Goal: Task Accomplishment & Management: Use online tool/utility

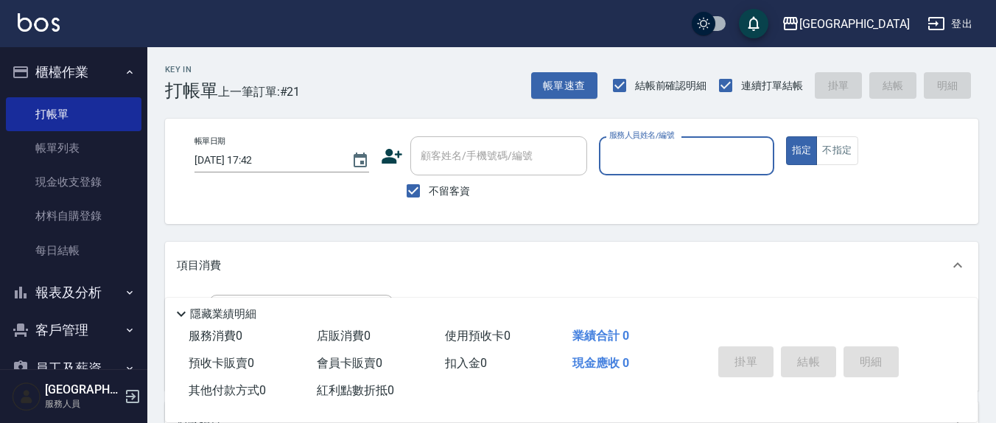
scroll to position [19, 0]
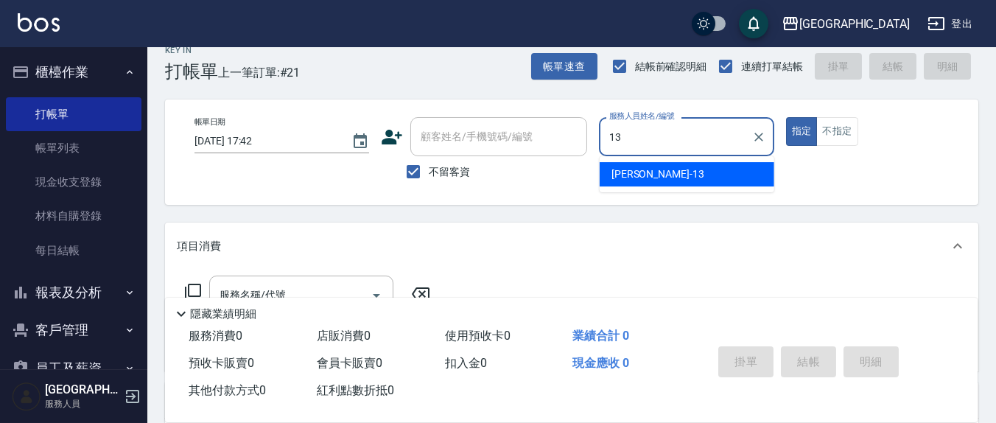
type input "[PERSON_NAME]-13"
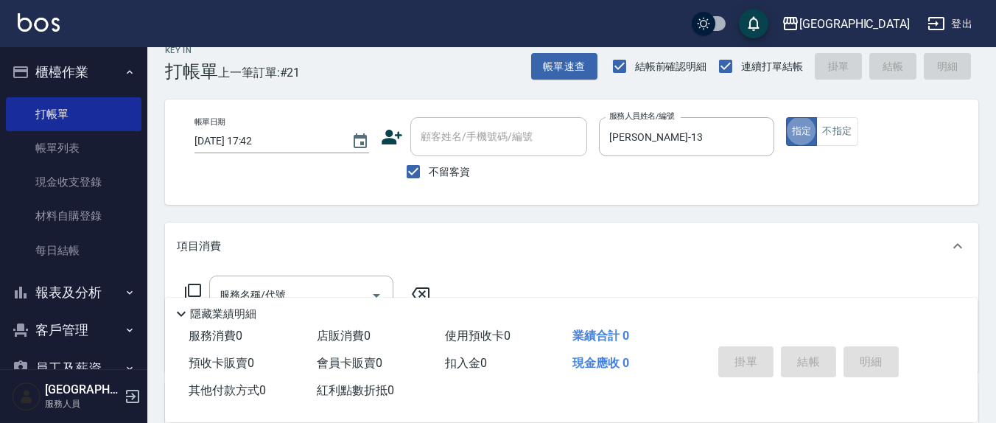
type button "true"
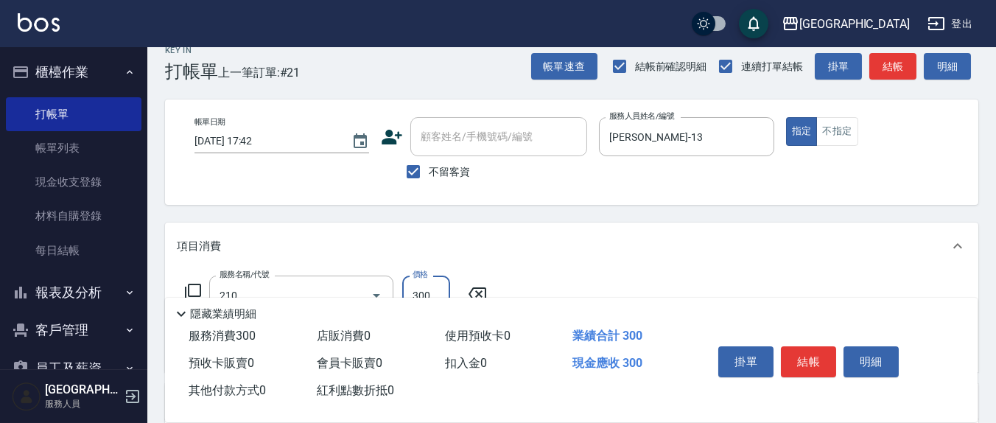
type input "[PERSON_NAME]洗髮精(210)"
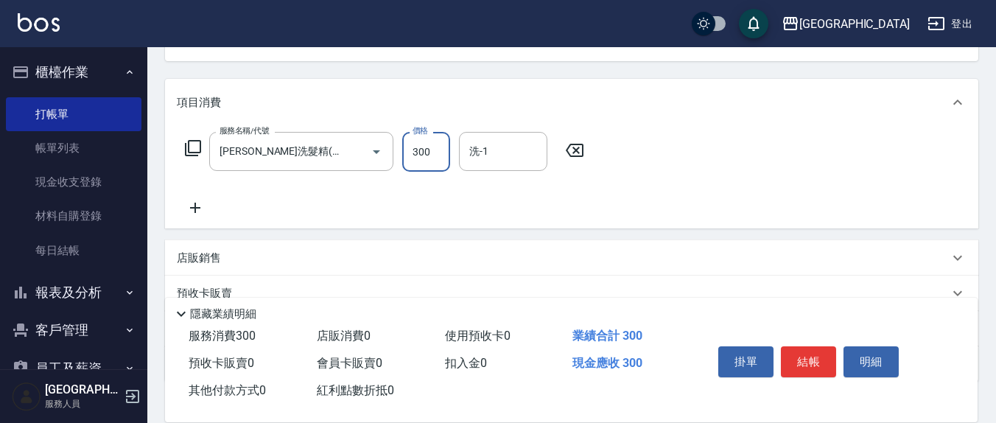
scroll to position [172, 0]
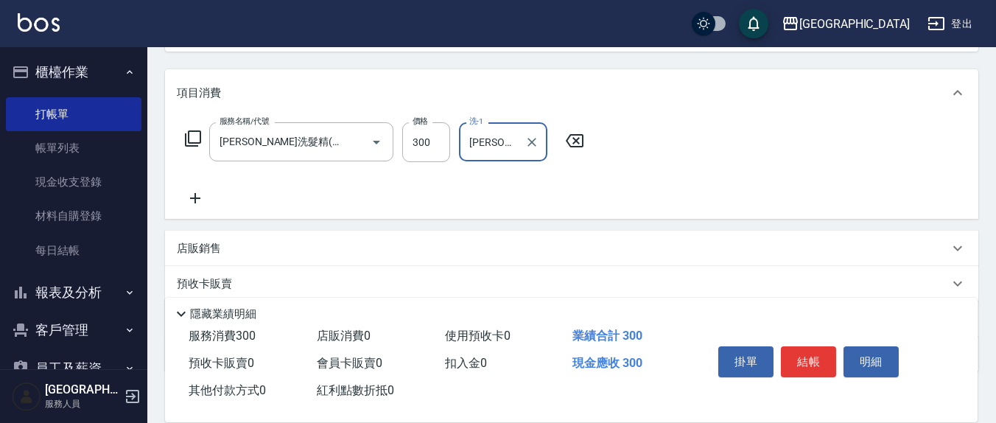
type input "[PERSON_NAME]-8"
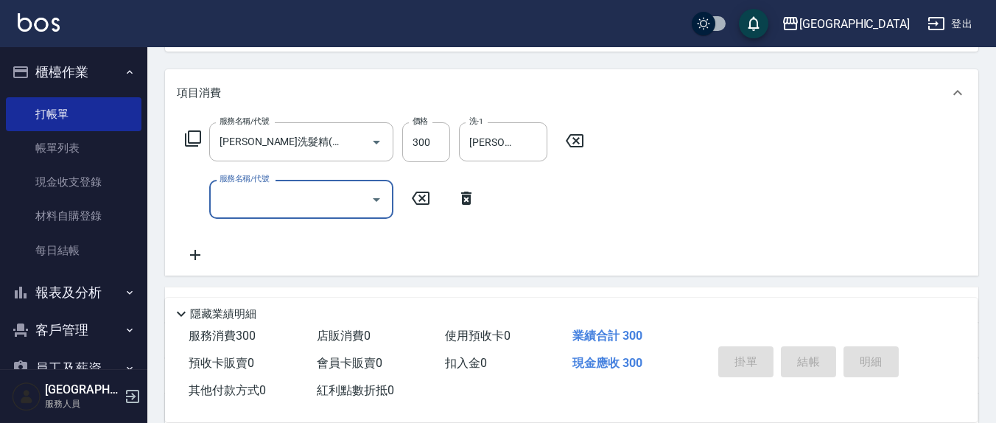
type input "2025/09/07 20:06"
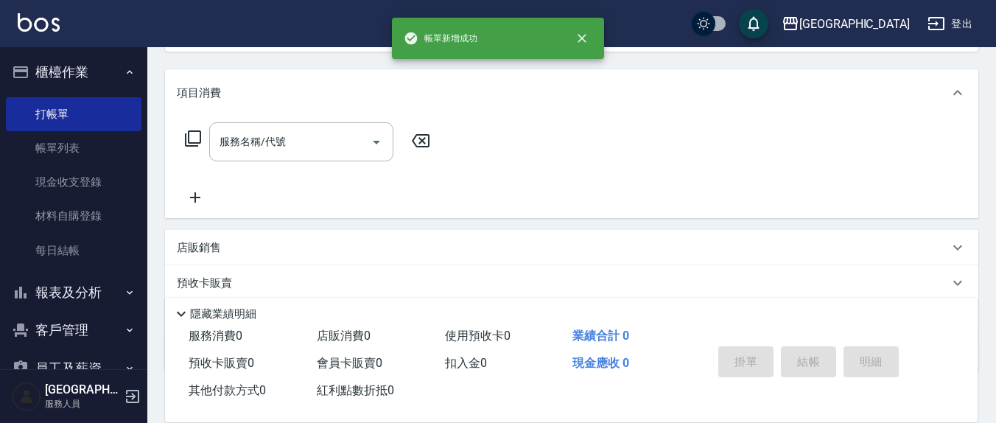
scroll to position [0, 0]
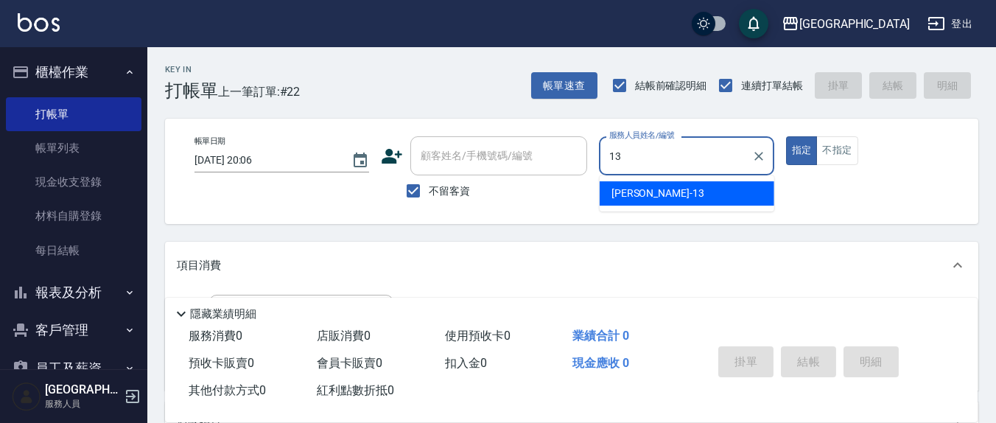
type input "1"
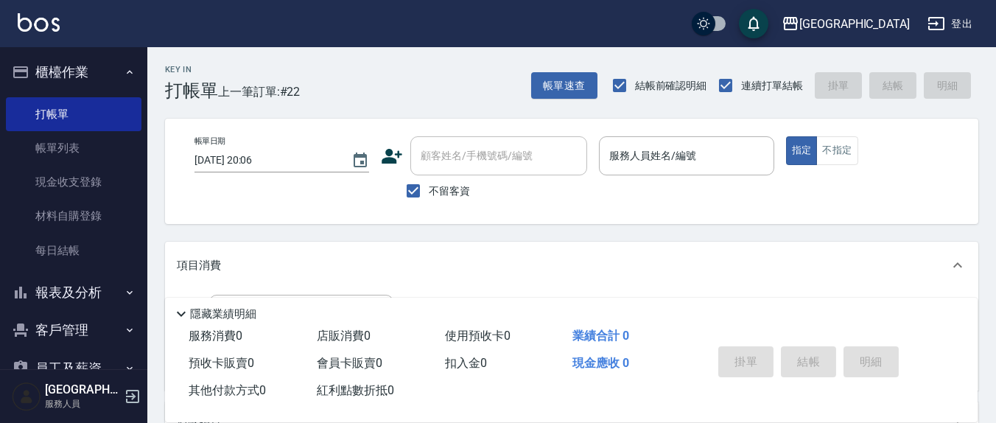
click at [847, 217] on div "帳單日期 2025/09/07 20:06 顧客姓名/手機號碼/編號 顧客姓名/手機號碼/編號 不留客資 服務人員姓名/編號 服務人員姓名/編號 指定 不指定" at bounding box center [572, 171] width 814 height 105
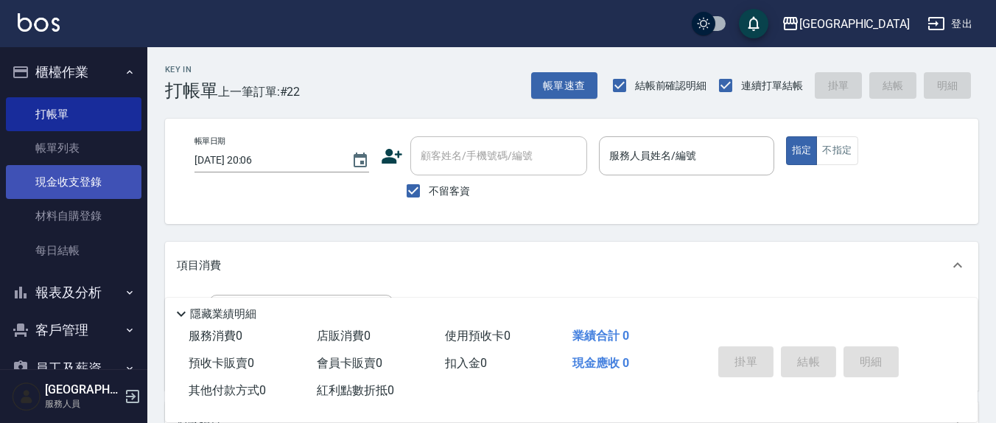
click at [49, 167] on link "現金收支登錄" at bounding box center [74, 182] width 136 height 34
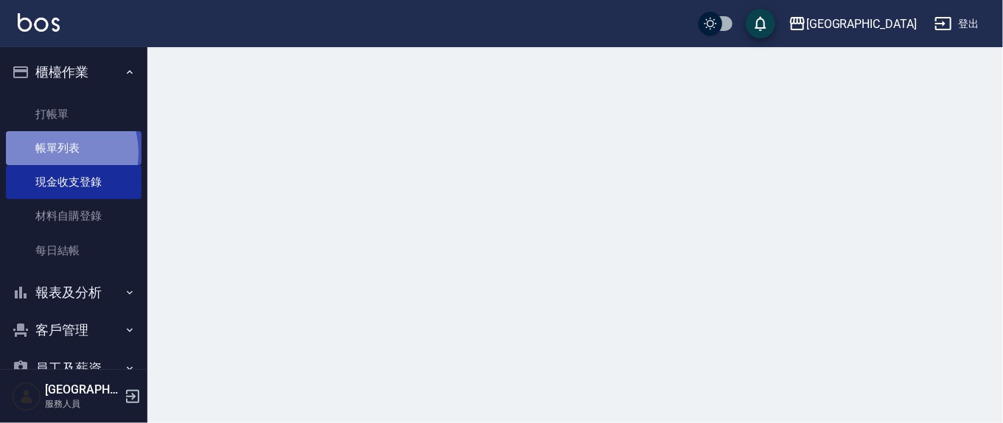
click at [56, 153] on link "帳單列表" at bounding box center [74, 148] width 136 height 34
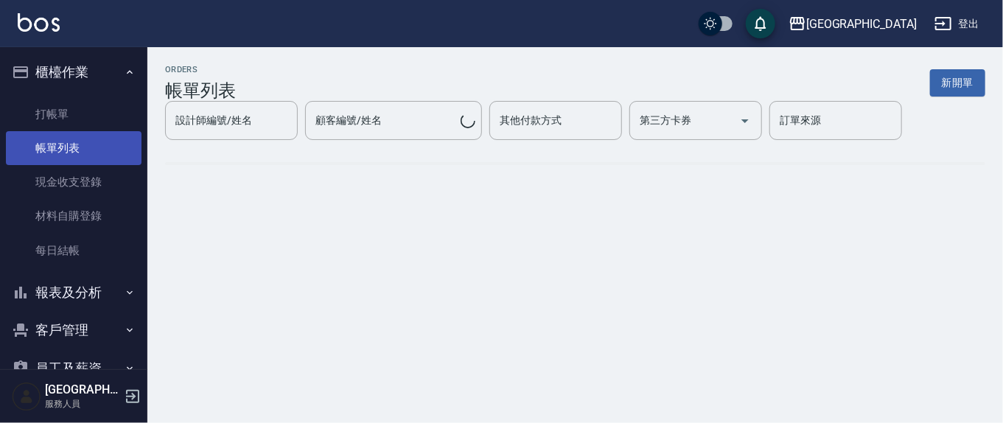
click at [107, 144] on link "帳單列表" at bounding box center [74, 148] width 136 height 34
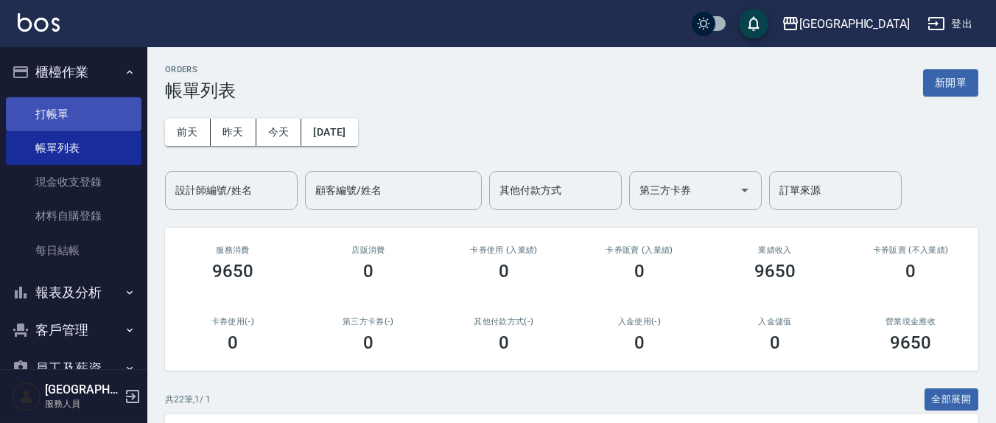
click at [78, 102] on link "打帳單" at bounding box center [74, 114] width 136 height 34
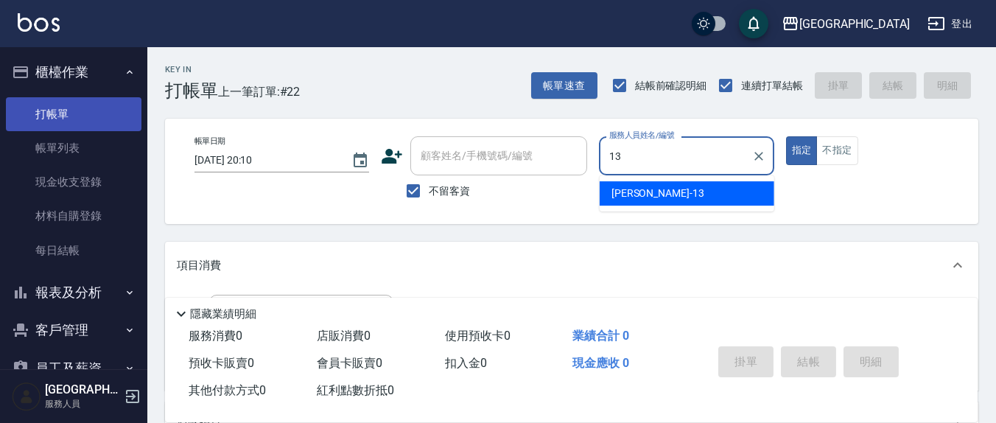
type input "鄭瑋婷-13"
type button "true"
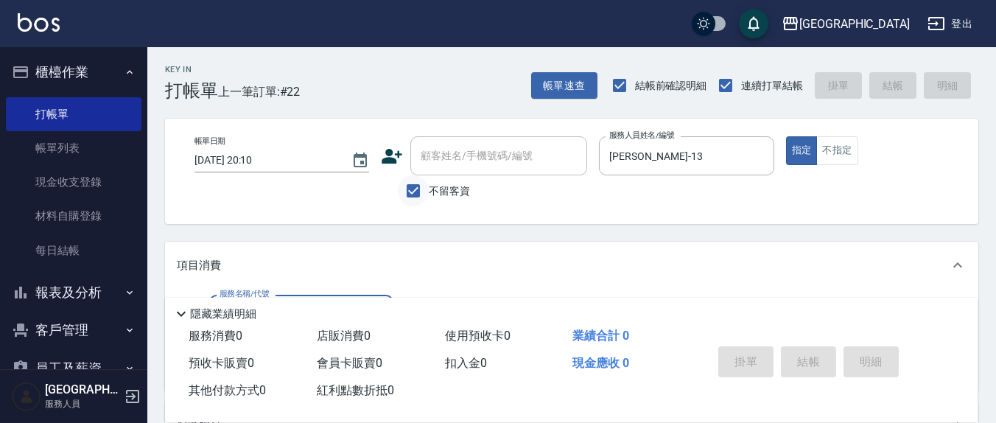
click at [413, 195] on input "不留客資" at bounding box center [413, 190] width 31 height 31
checkbox input "false"
click at [486, 165] on input "顧客姓名/手機號碼/編號" at bounding box center [487, 156] width 141 height 26
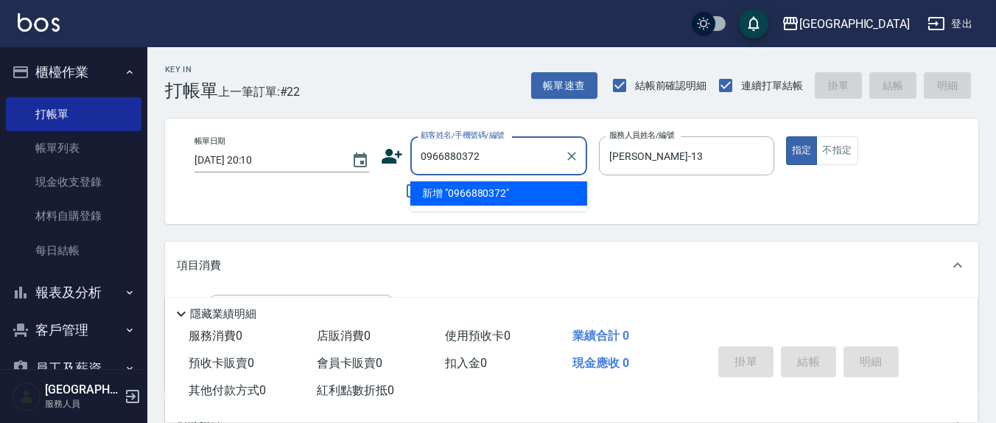
click at [473, 202] on li "新增 "0966880372"" at bounding box center [498, 193] width 177 height 24
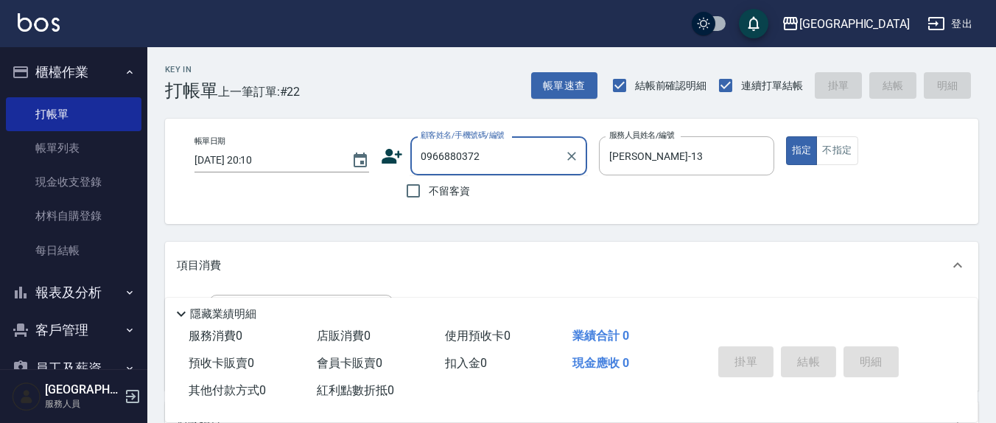
click at [494, 155] on input "0966880372" at bounding box center [487, 156] width 141 height 26
drag, startPoint x: 376, startPoint y: 147, endPoint x: 364, endPoint y: 147, distance: 11.8
click at [364, 147] on div "帳單日期 2025/09/07 20:10 顧客姓名/手機號碼/編號 0966880372 顧客姓名/手機號碼/編號 不留客資 服務人員姓名/編號 鄭瑋婷-1…" at bounding box center [572, 171] width 778 height 70
click at [469, 201] on li "王梅玲/0907398927/0907398927" at bounding box center [498, 193] width 177 height 24
type input "王梅玲/0907398927/0907398927"
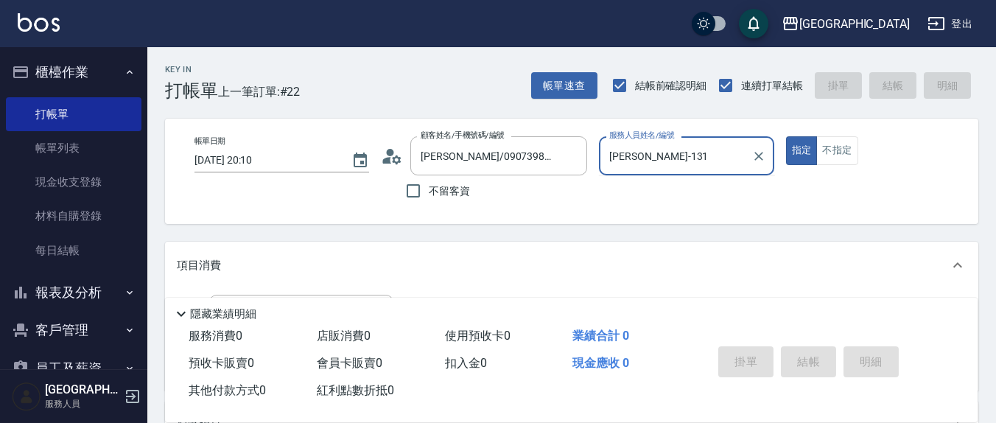
type input "鄭瑋婷-13"
click at [786, 136] on button "指定" at bounding box center [802, 150] width 32 height 29
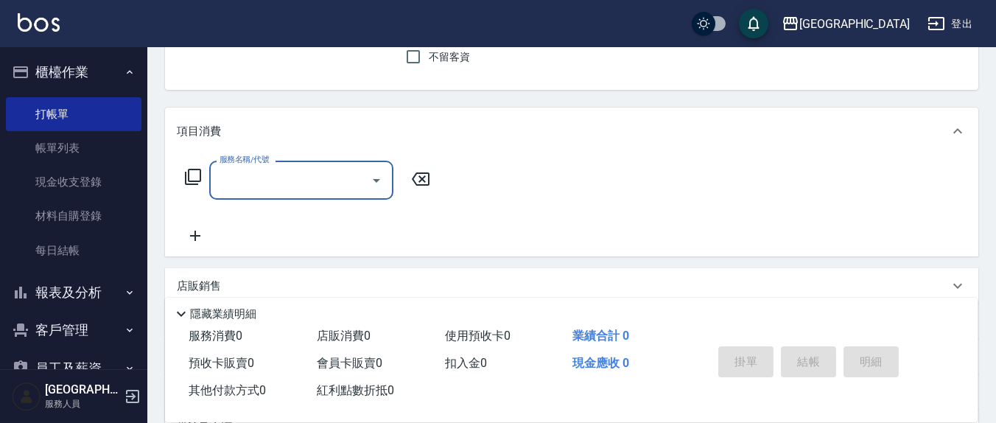
scroll to position [153, 0]
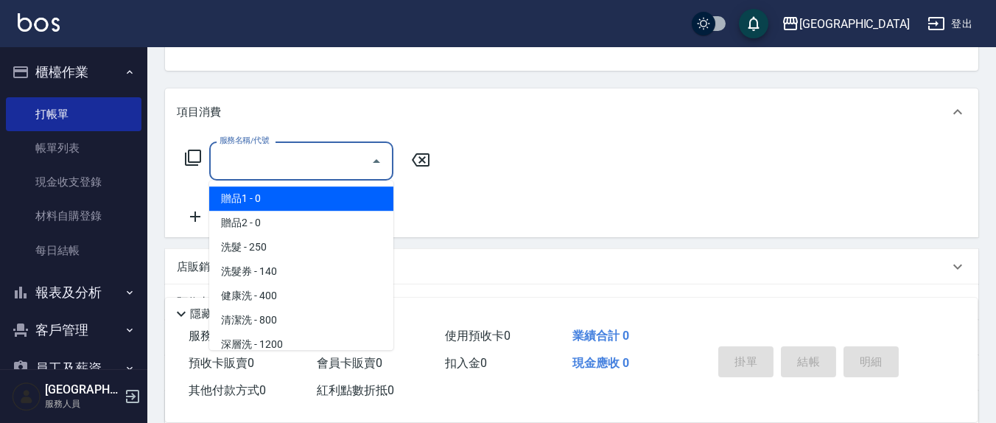
click at [282, 167] on input "服務名稱/代號" at bounding box center [290, 161] width 149 height 26
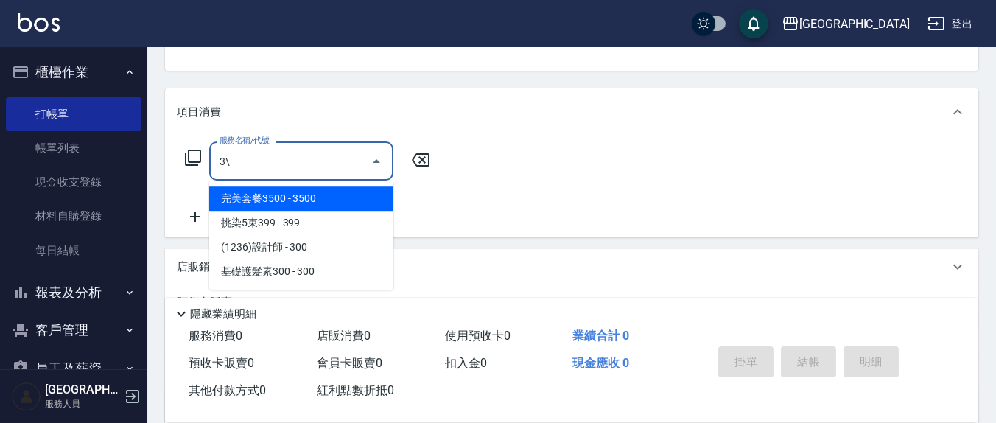
type input "3"
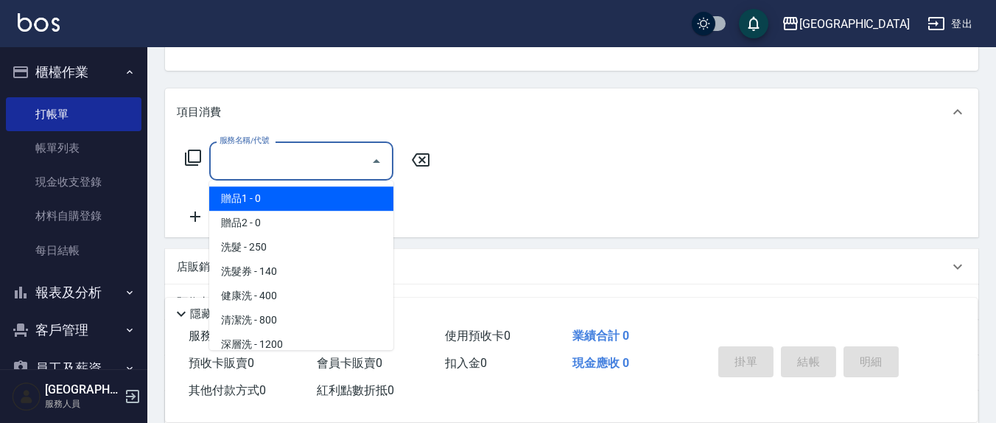
click at [314, 168] on input "服務名稱/代號" at bounding box center [290, 161] width 149 height 26
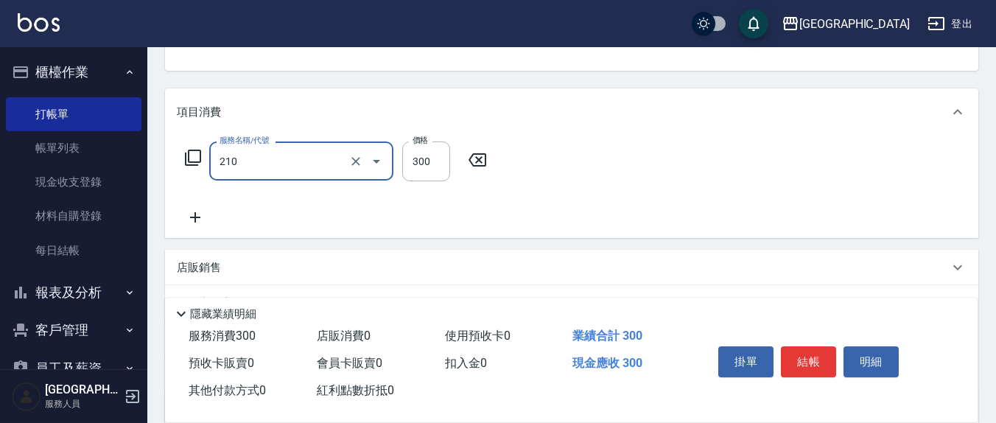
type input "歐娜洗髮精(210)"
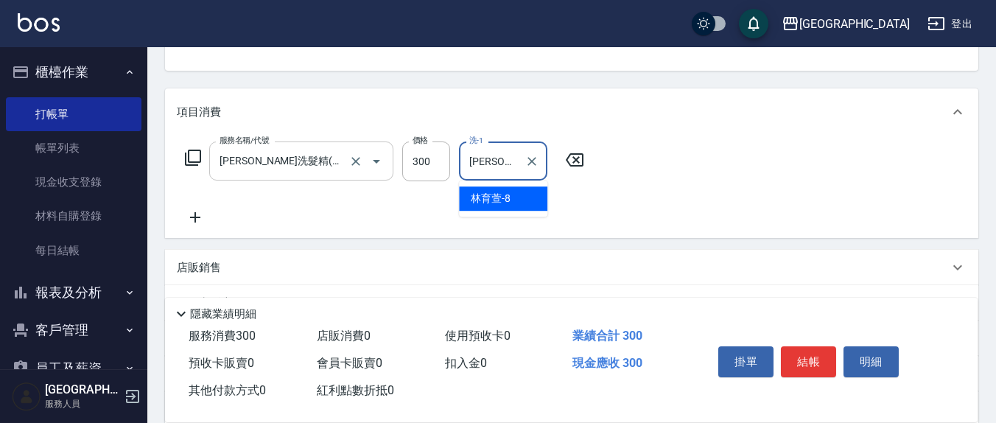
type input "林育萱-8"
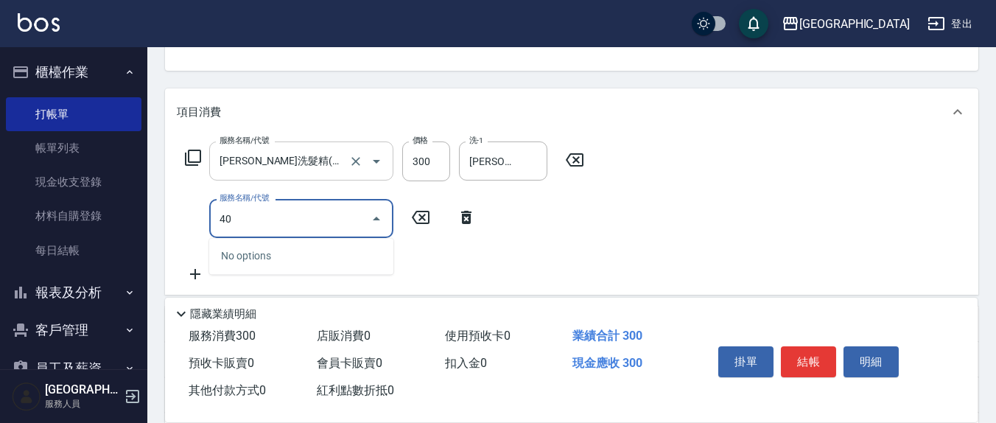
type input "4"
type input "染髮(501)"
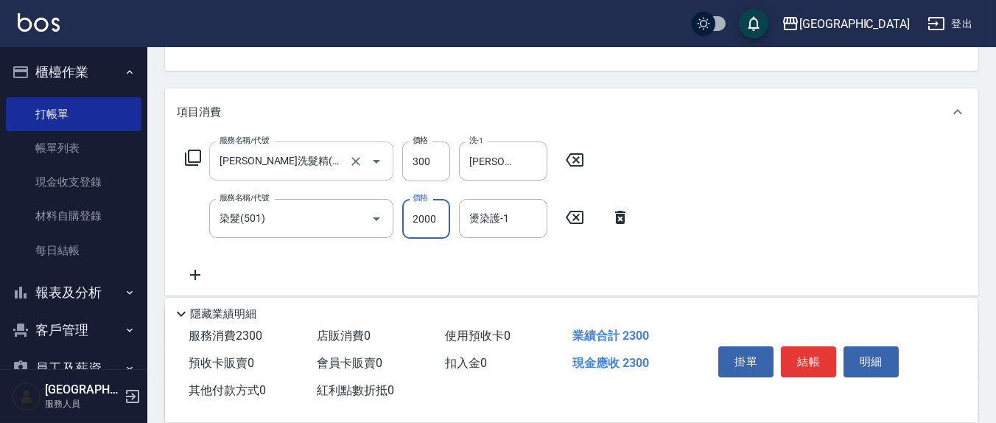
type input "2000"
type input "8"
type input "鄭瑋婷-13"
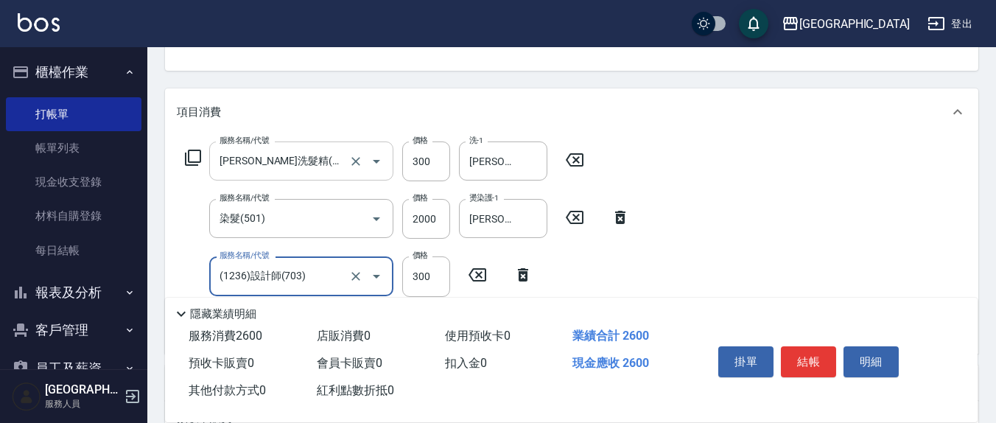
type input "(1236)設計師(703)"
type input "200"
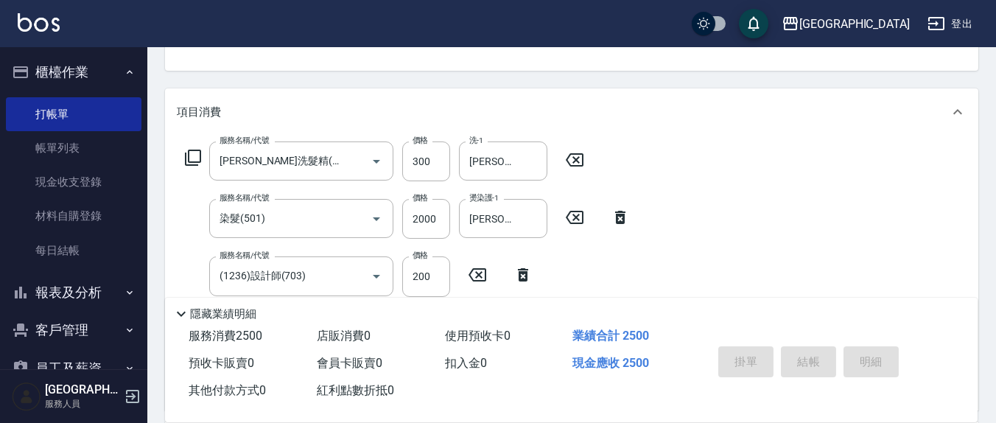
scroll to position [0, 0]
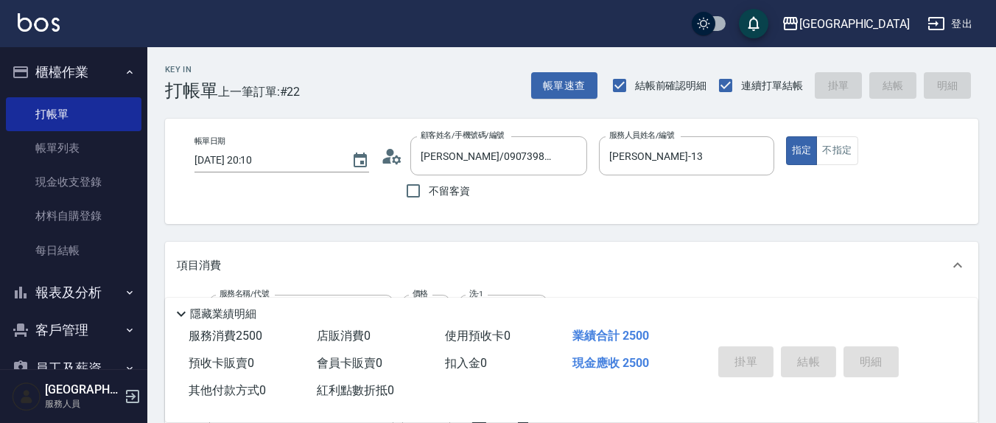
type input "2025/09/07 20:13"
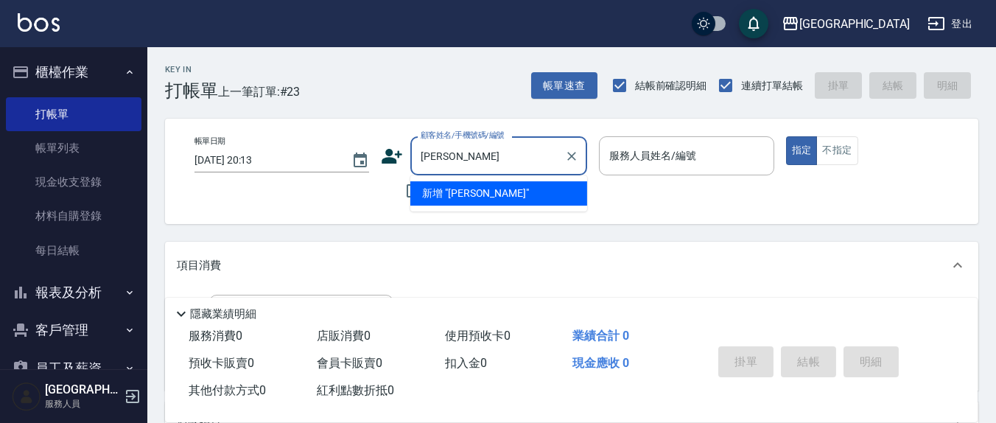
click at [466, 193] on li "新增 "余淑芬"" at bounding box center [498, 193] width 177 height 24
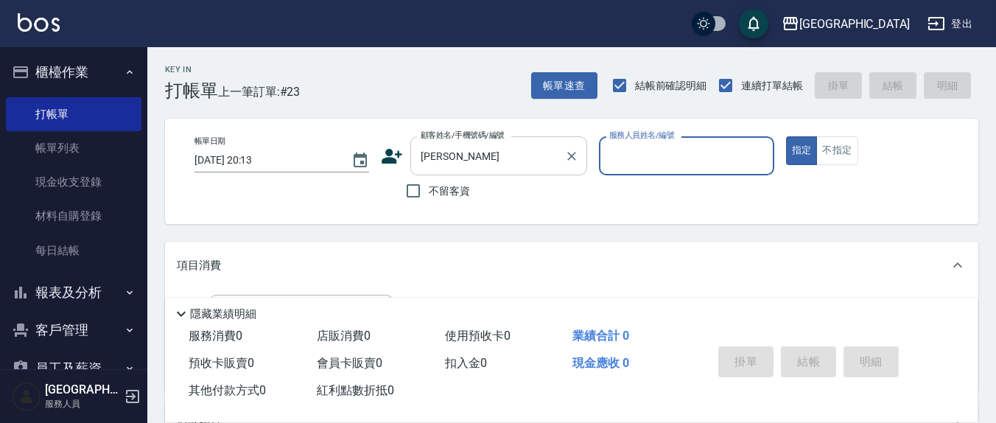
click at [472, 158] on input "余淑芬" at bounding box center [487, 156] width 141 height 26
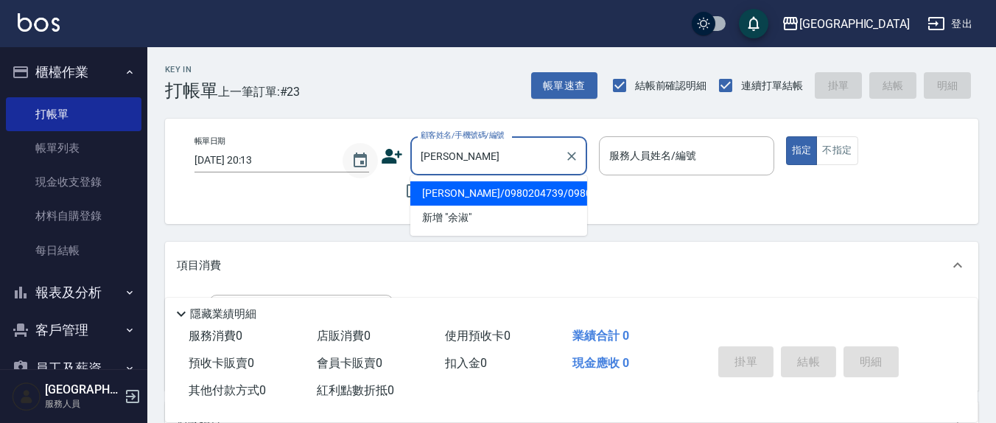
drag, startPoint x: 428, startPoint y: 153, endPoint x: 371, endPoint y: 149, distance: 56.9
click at [371, 150] on div "帳單日期 2025/09/07 20:13 顧客姓名/手機號碼/編號 余淑 顧客姓名/手機號碼/編號 不留客資 服務人員姓名/編號 服務人員姓名/編號 指定 …" at bounding box center [572, 171] width 778 height 70
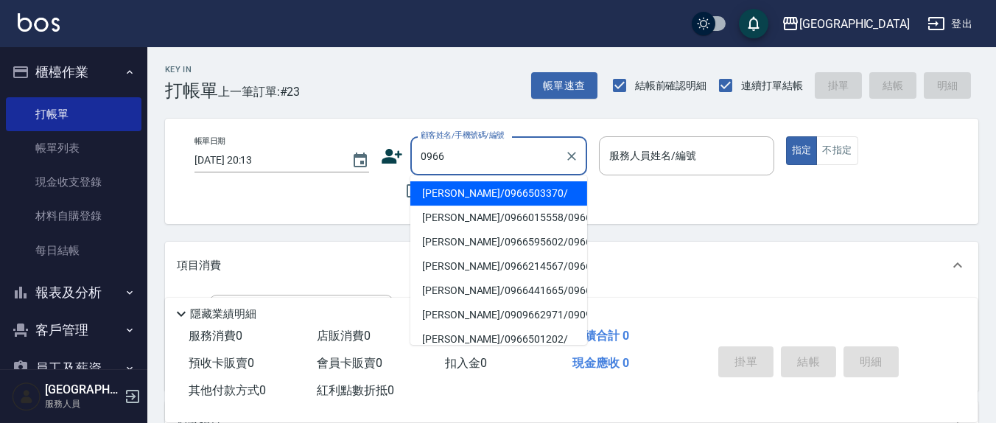
type input "余淑芬"
click at [391, 157] on icon at bounding box center [392, 156] width 21 height 15
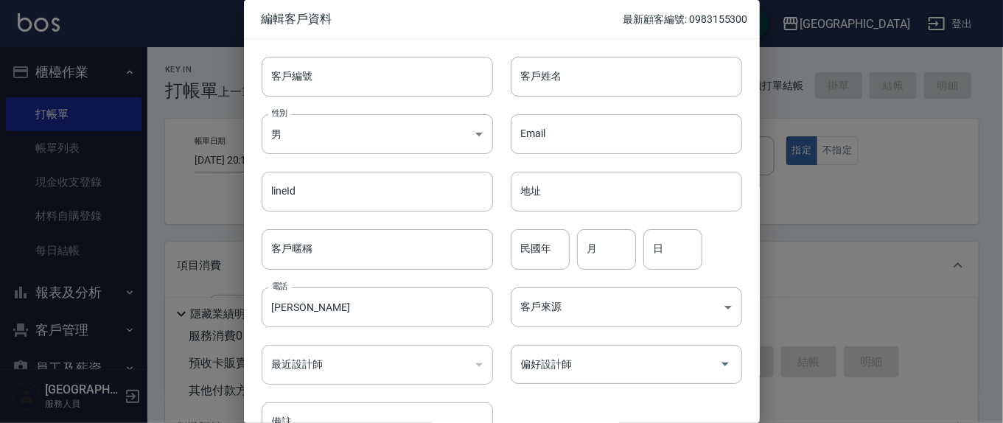
type input "余淑芬"
click at [525, 256] on input "民國年" at bounding box center [540, 249] width 59 height 40
type input "6"
click at [671, 239] on input "日" at bounding box center [672, 249] width 59 height 40
type input "8"
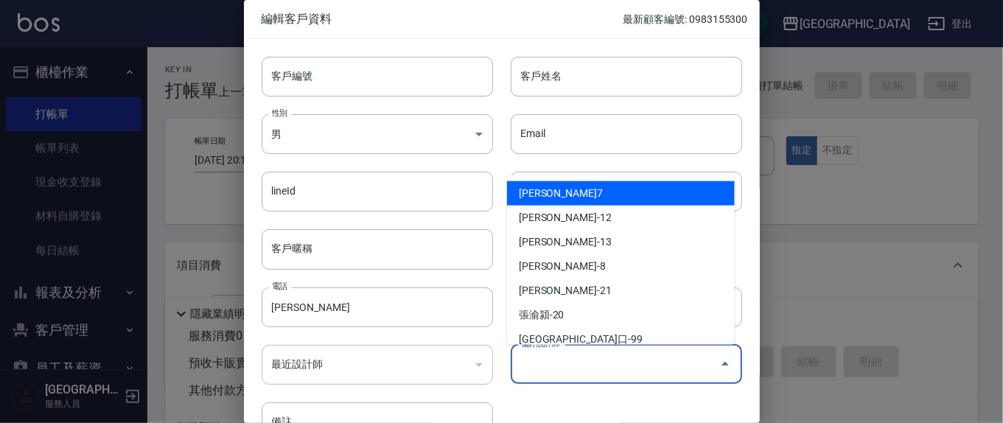
click at [564, 362] on div "偏好設計師 偏好設計師" at bounding box center [626, 364] width 231 height 39
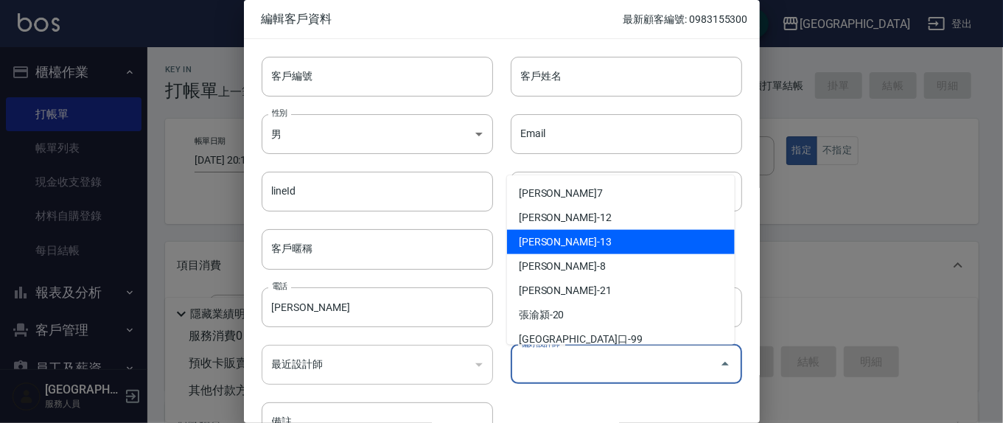
click at [550, 241] on li "鄭瑋婷-13" at bounding box center [621, 242] width 228 height 24
type input "鄭瑋婷"
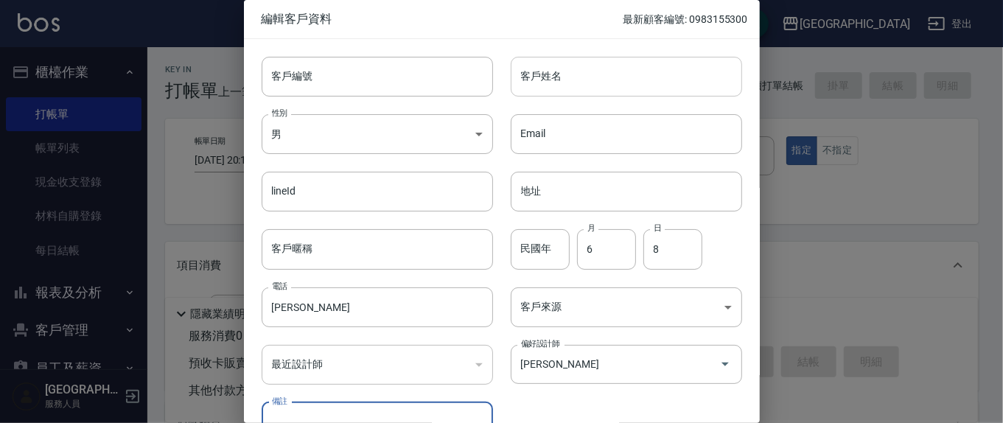
click at [573, 85] on input "客戶姓名" at bounding box center [626, 77] width 231 height 40
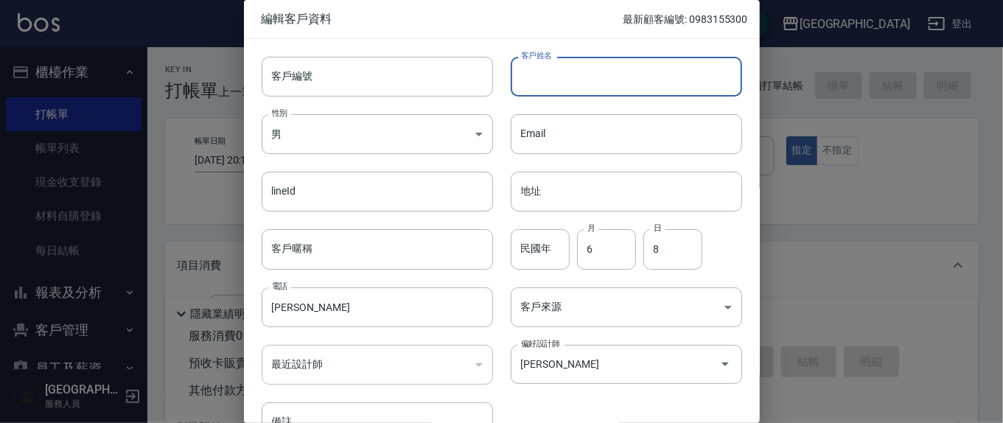
type input "ㄊ"
type input "余淑芬"
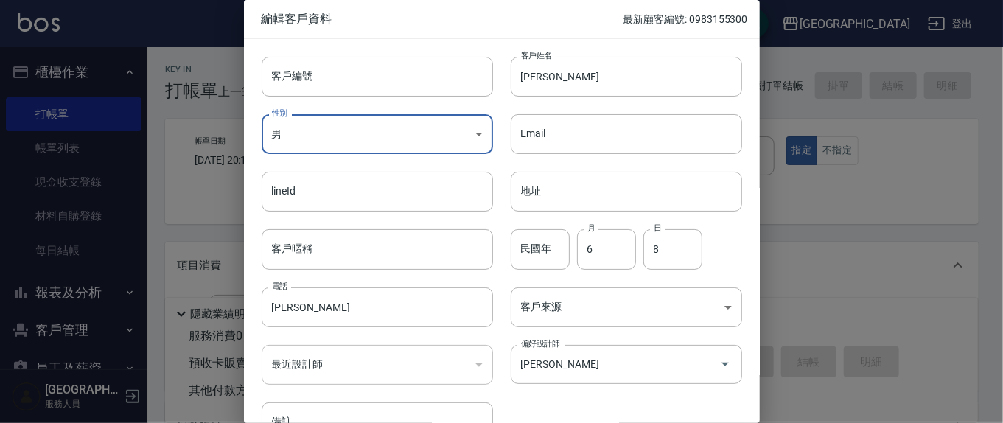
drag, startPoint x: 331, startPoint y: 315, endPoint x: 172, endPoint y: 319, distance: 159.2
click at [172, 319] on div "編輯客戶資料 最新顧客編號: 0983155300 客戶編號 客戶編號 客戶姓名 余淑芬 客戶姓名 性別 男 MALE 性別 Email Email line…" at bounding box center [501, 211] width 1003 height 423
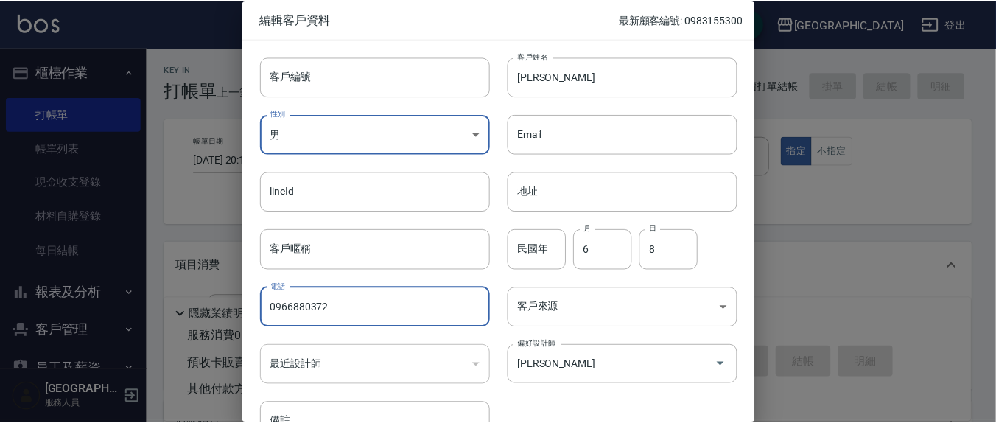
scroll to position [87, 0]
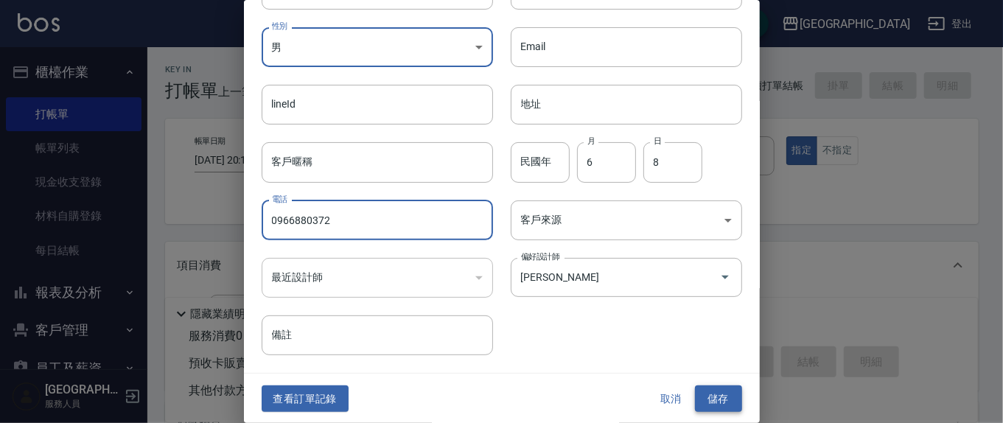
type input "0966880372"
click at [721, 396] on button "儲存" at bounding box center [718, 398] width 47 height 27
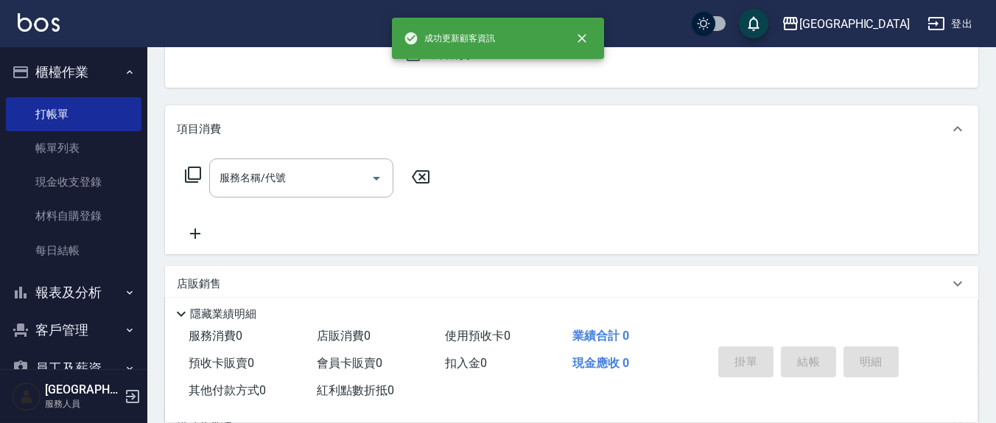
scroll to position [153, 0]
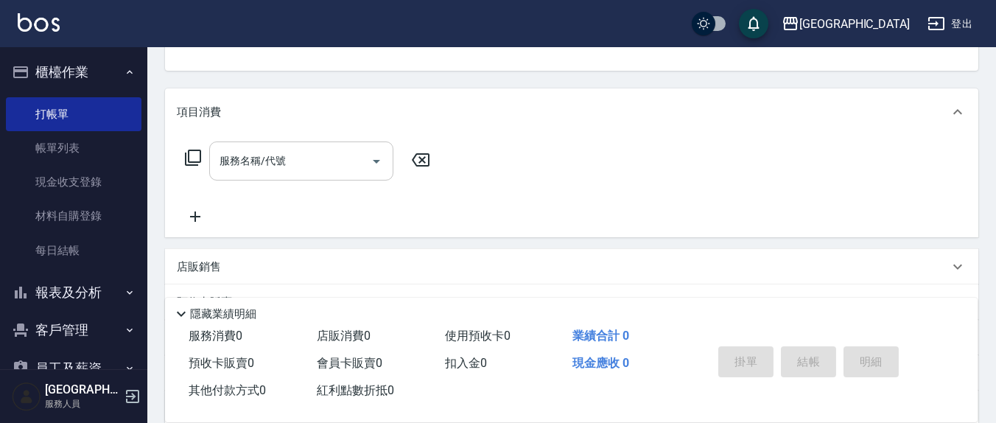
click at [289, 155] on input "服務名稱/代號" at bounding box center [290, 161] width 149 height 26
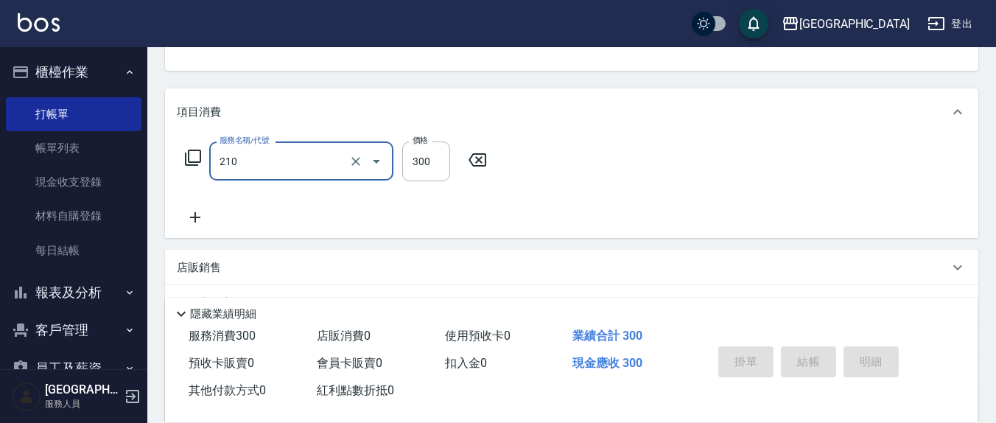
type input "歐娜洗髮精(210)"
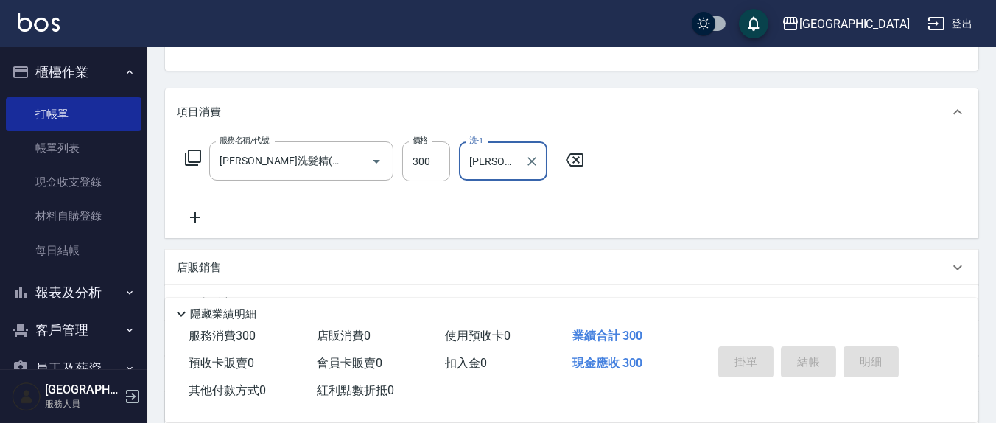
type input "林育萱-8"
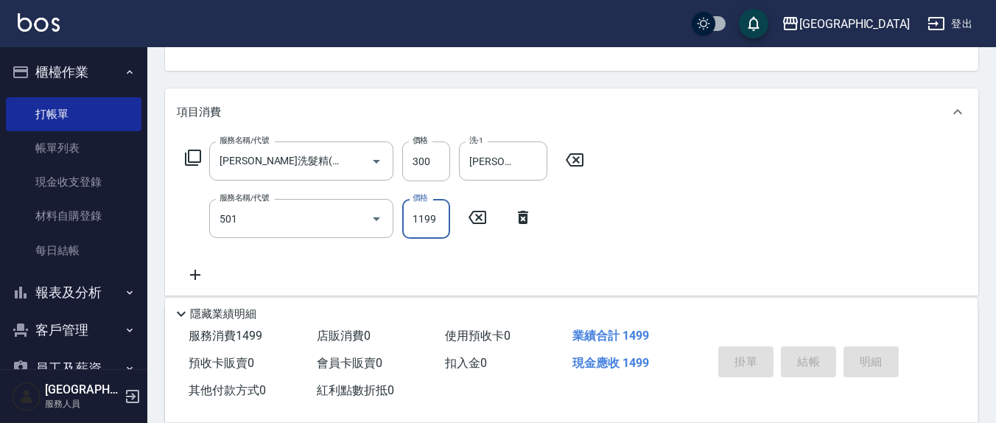
type input "染髮(501)"
type input "3500"
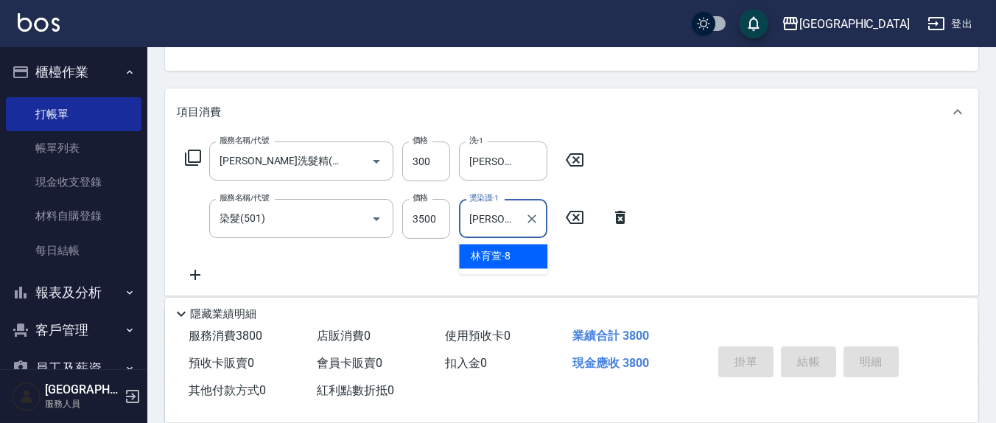
type input "林育萱-8"
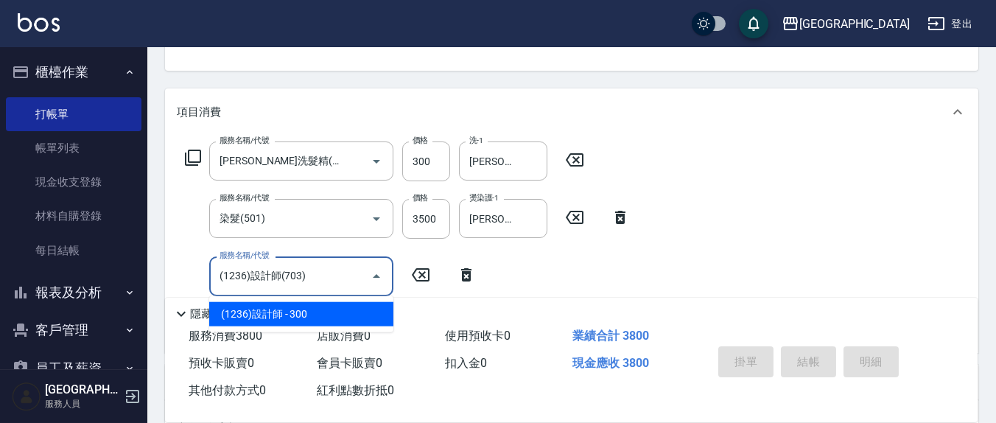
type input "(1236)設計師(703)"
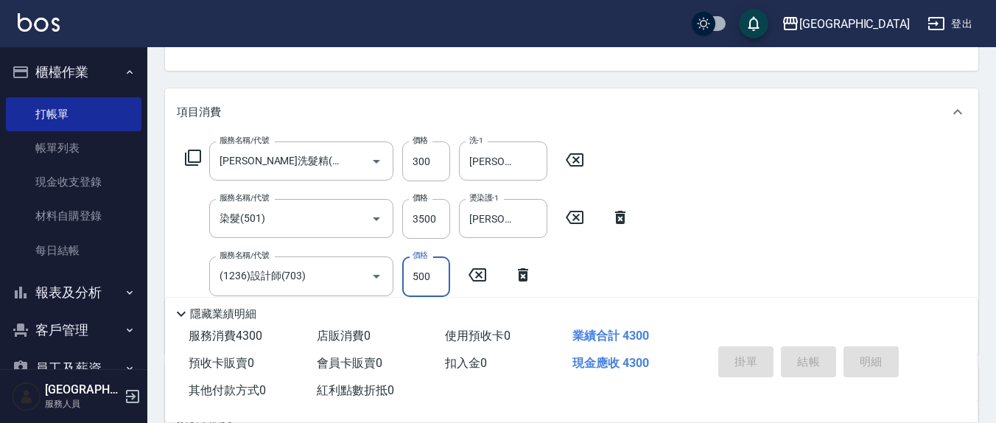
type input "500"
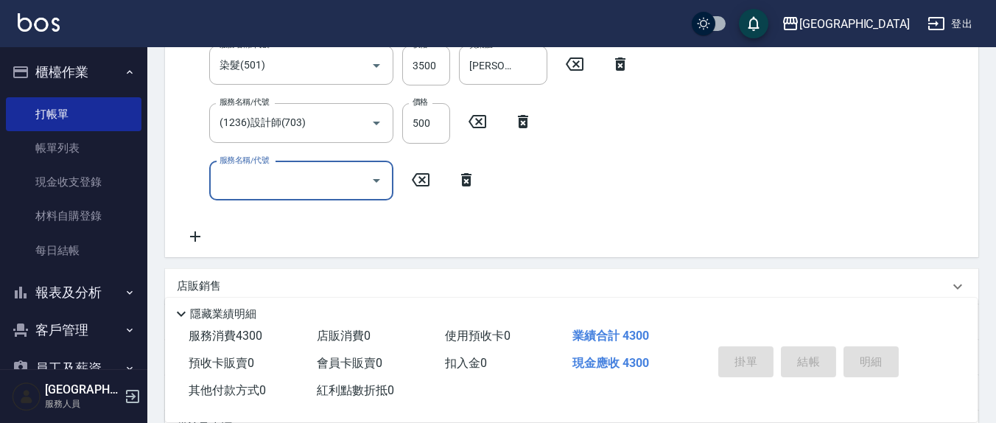
scroll to position [0, 0]
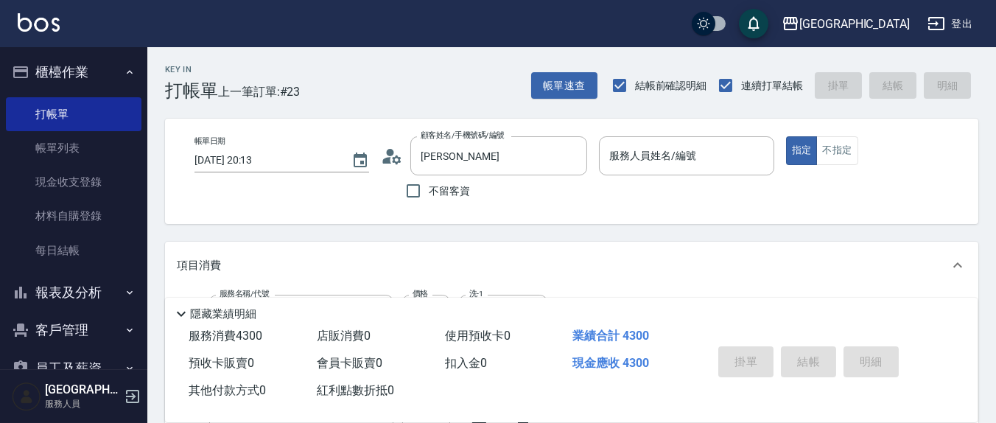
click at [664, 148] on div "服務人員姓名/編號 服務人員姓名/編號" at bounding box center [686, 155] width 175 height 39
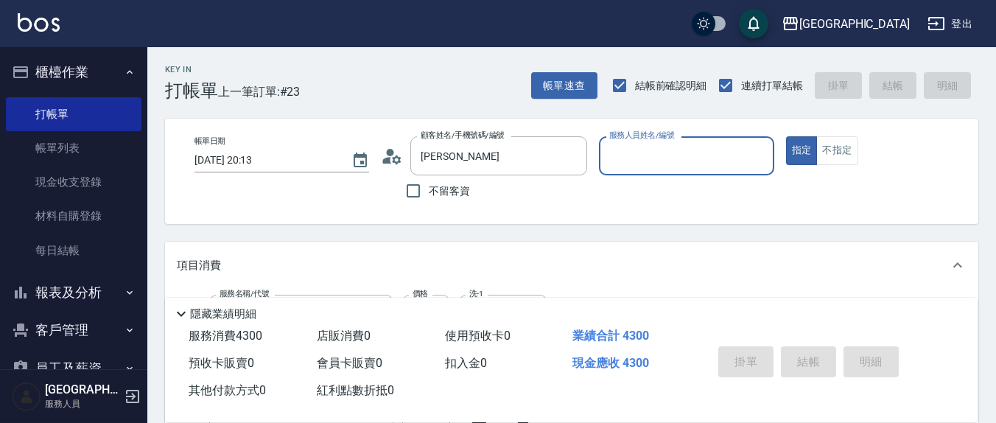
click at [661, 164] on input "服務人員姓名/編號" at bounding box center [686, 156] width 161 height 26
click at [435, 153] on input "余淑芬" at bounding box center [487, 156] width 141 height 26
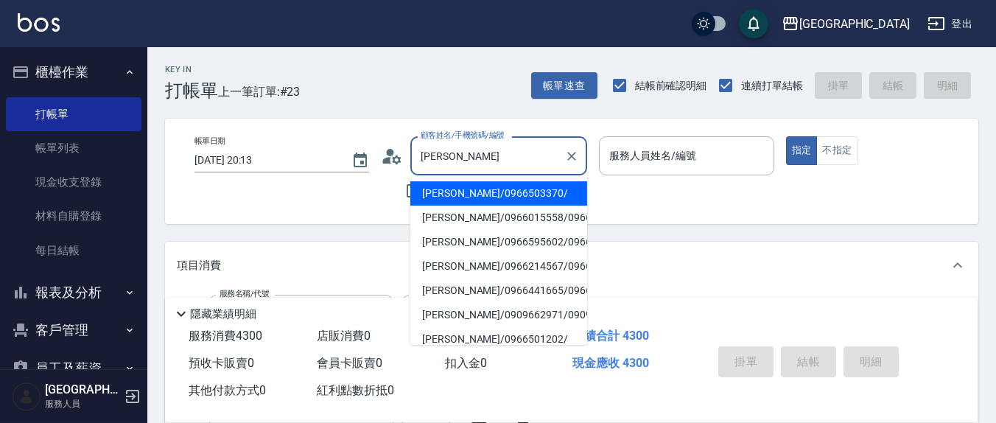
drag, startPoint x: 520, startPoint y: 148, endPoint x: 442, endPoint y: 142, distance: 77.6
click at [442, 143] on input "余淑芬" at bounding box center [487, 156] width 141 height 26
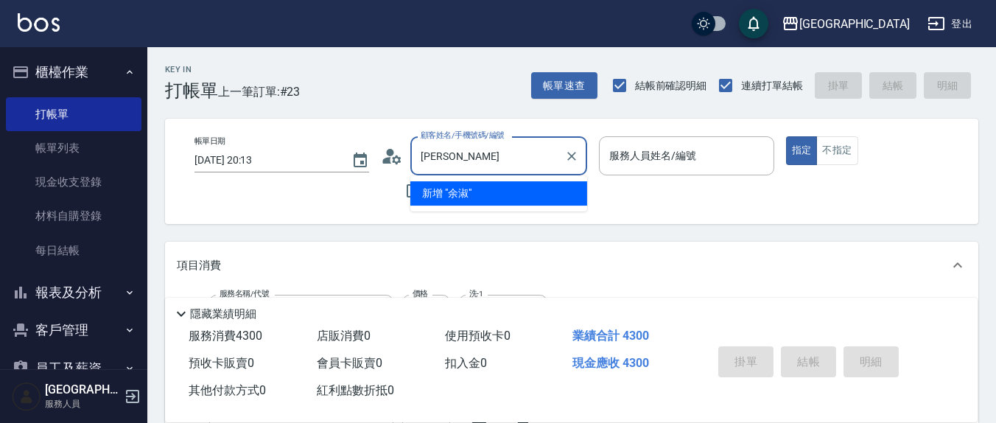
type input "余"
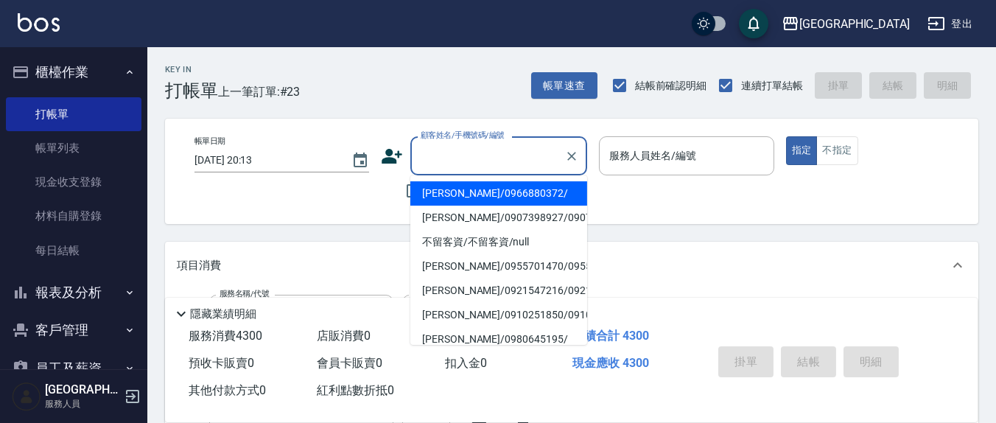
click at [499, 181] on li "余淑芬/0966880372/" at bounding box center [498, 193] width 177 height 24
type input "余淑芬/0966880372/"
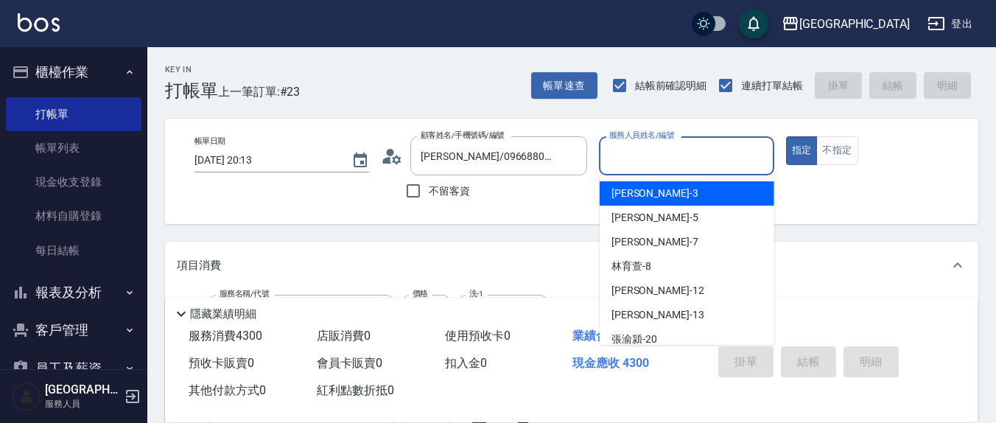
click at [645, 161] on input "服務人員姓名/編號" at bounding box center [686, 156] width 161 height 26
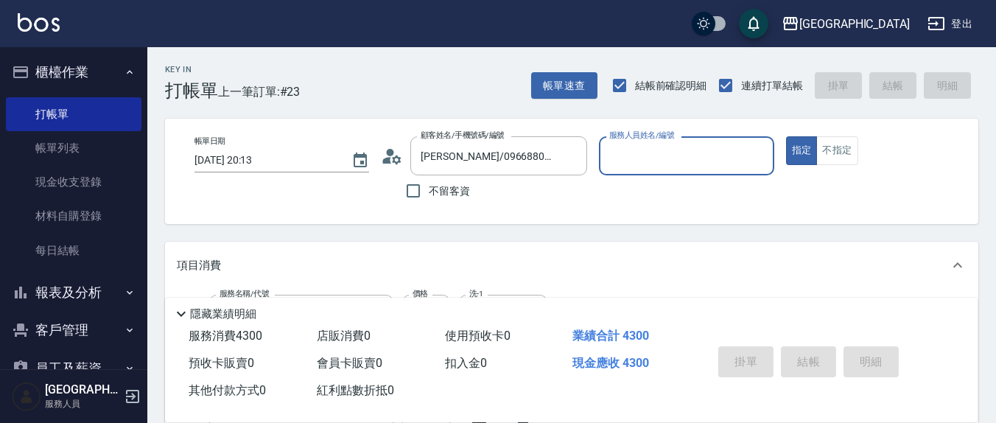
click at [645, 161] on input "服務人員姓名/編號" at bounding box center [686, 156] width 161 height 26
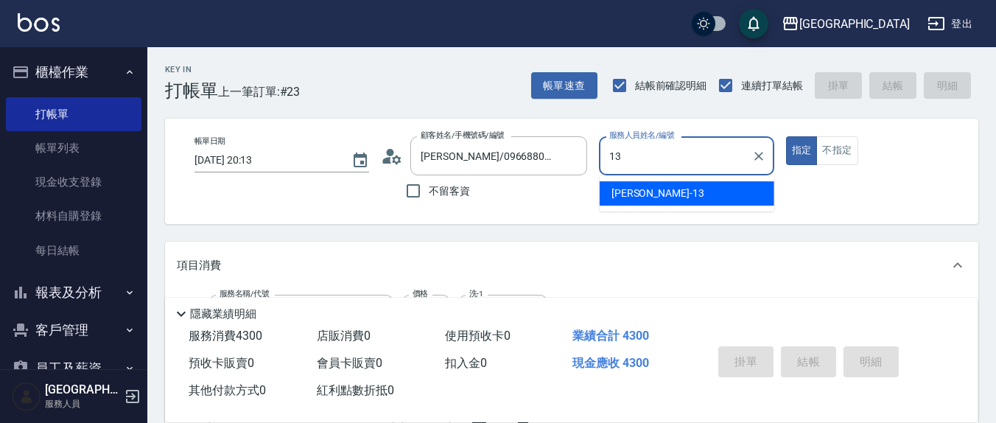
type input "鄭瑋婷-13"
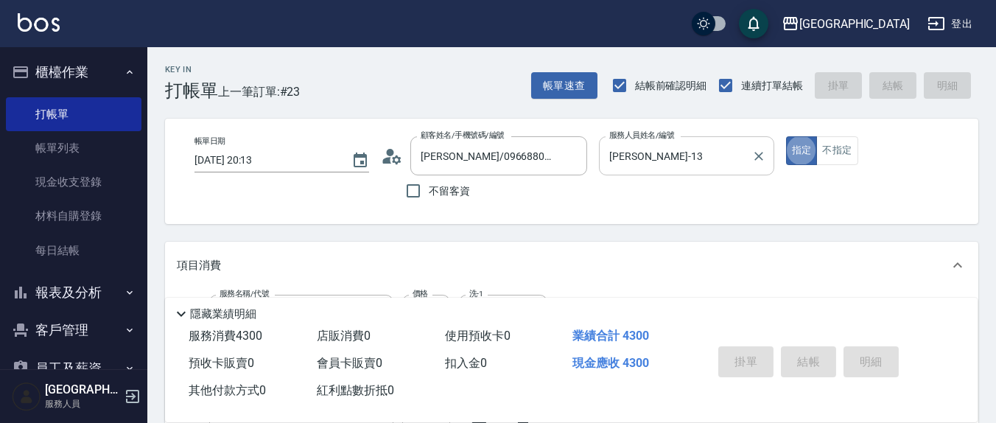
type input "2025/09/07 20:18"
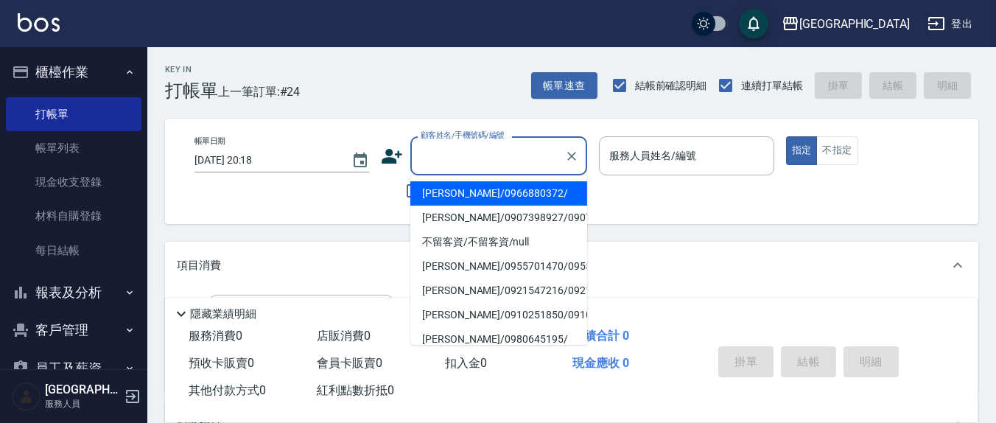
click at [490, 160] on input "顧客姓名/手機號碼/編號" at bounding box center [487, 156] width 141 height 26
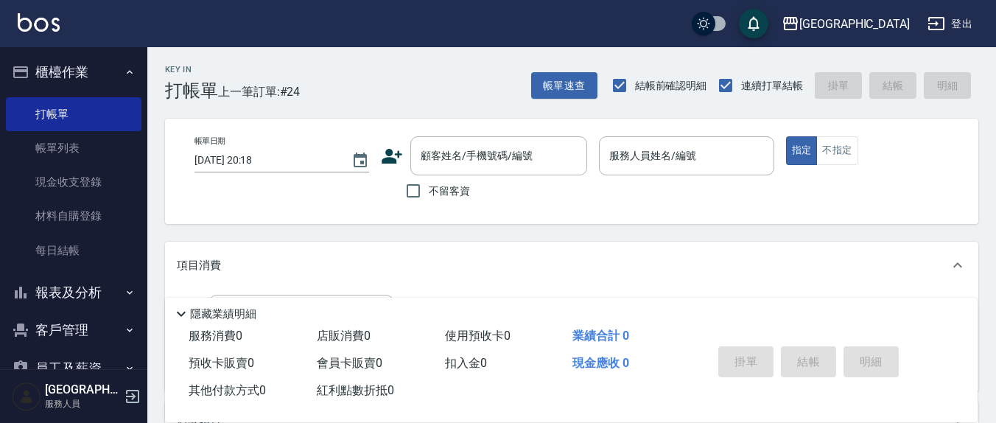
click at [701, 215] on div "帳單日期 2025/09/07 20:18 顧客姓名/手機號碼/編號 顧客姓名/手機號碼/編號 不留客資 服務人員姓名/編號 服務人員姓名/編號 指定 不指定" at bounding box center [572, 171] width 814 height 105
click at [464, 201] on label "不留客資" at bounding box center [434, 190] width 72 height 31
click at [429, 201] on input "不留客資" at bounding box center [413, 190] width 31 height 31
click at [427, 186] on input "不留客資" at bounding box center [413, 190] width 31 height 31
checkbox input "false"
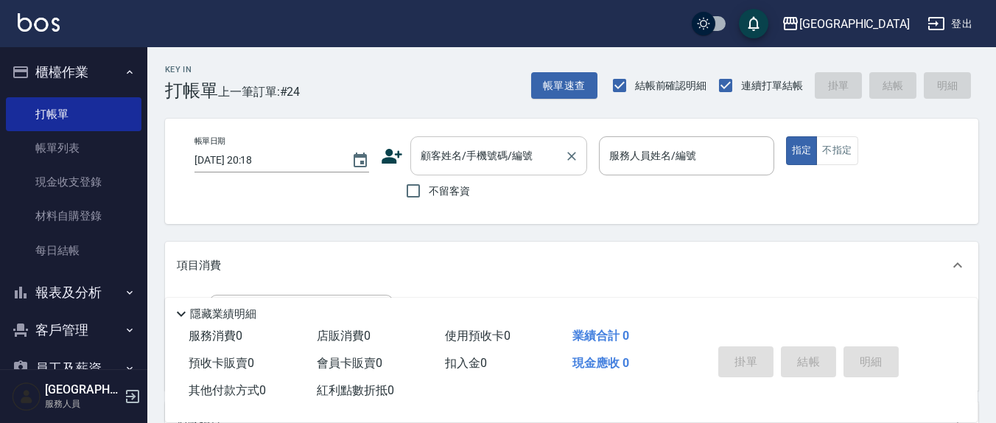
click at [527, 162] on div "顧客姓名/手機號碼/編號 顧客姓名/手機號碼/編號" at bounding box center [498, 155] width 177 height 39
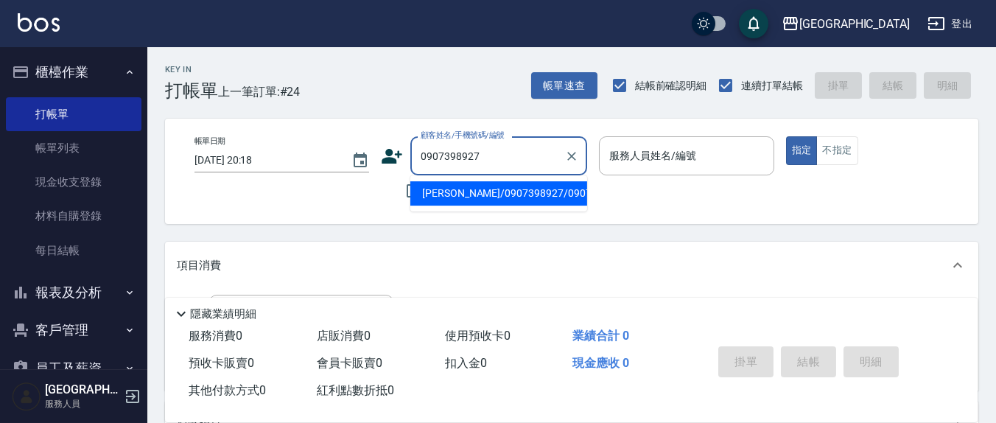
click at [497, 195] on li "王梅玲/0907398927/0907398927" at bounding box center [498, 193] width 177 height 24
type input "王梅玲/0907398927/0907398927"
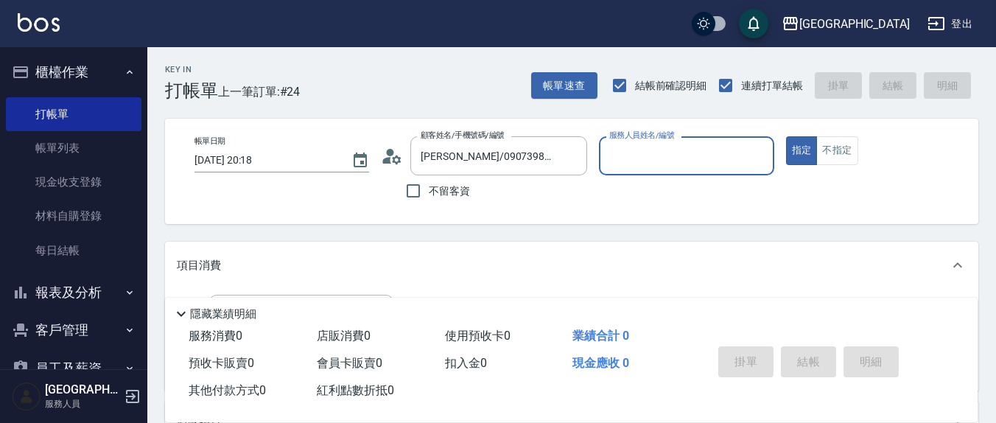
click at [631, 151] on input "服務人員姓名/編號" at bounding box center [686, 156] width 161 height 26
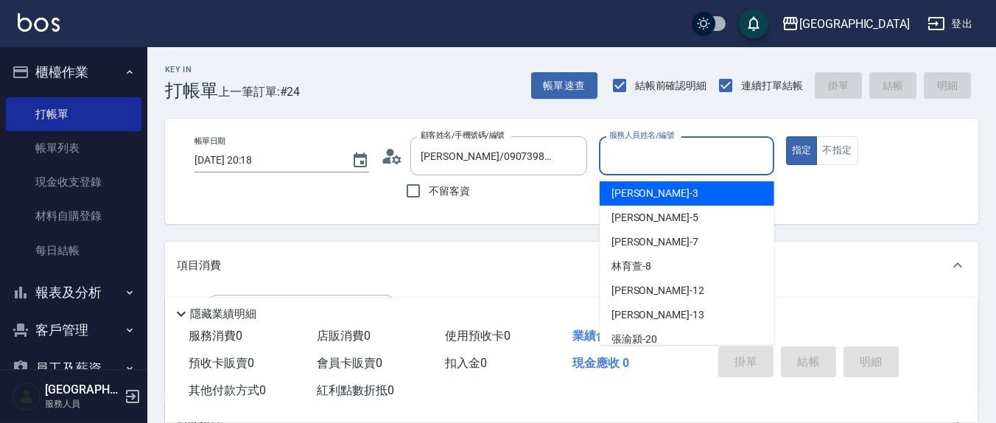
click at [532, 210] on div "帳單日期 2025/09/07 20:18 顧客姓名/手機號碼/編號 王梅玲/0907398927/0907398927 顧客姓名/手機號碼/編號 不留客資 …" at bounding box center [572, 171] width 814 height 105
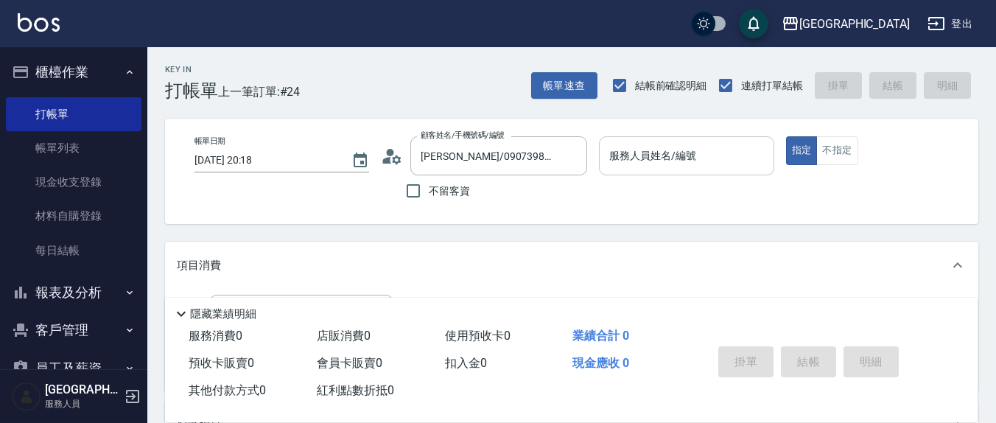
click at [702, 146] on input "服務人員姓名/編號" at bounding box center [686, 156] width 161 height 26
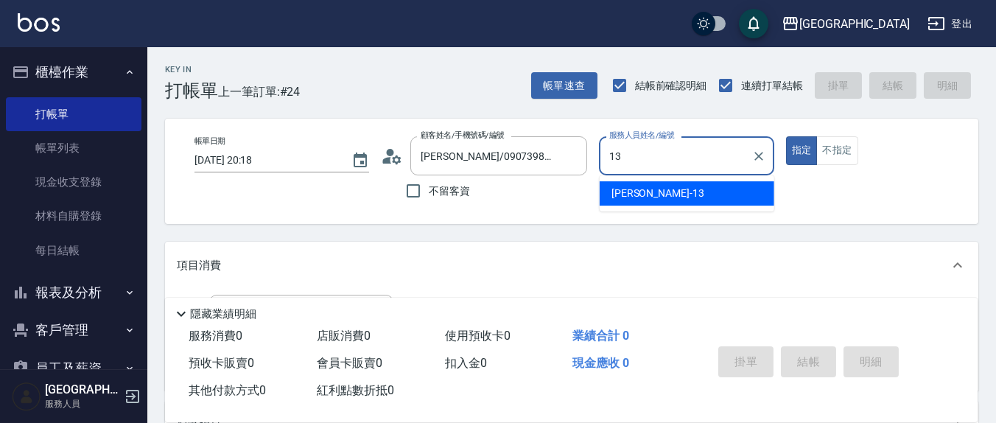
type input "鄭瑋婷-13"
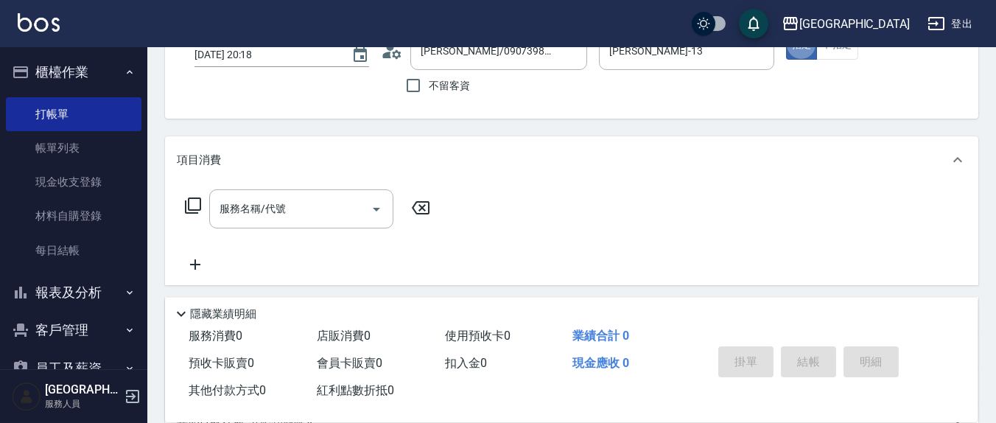
scroll to position [153, 0]
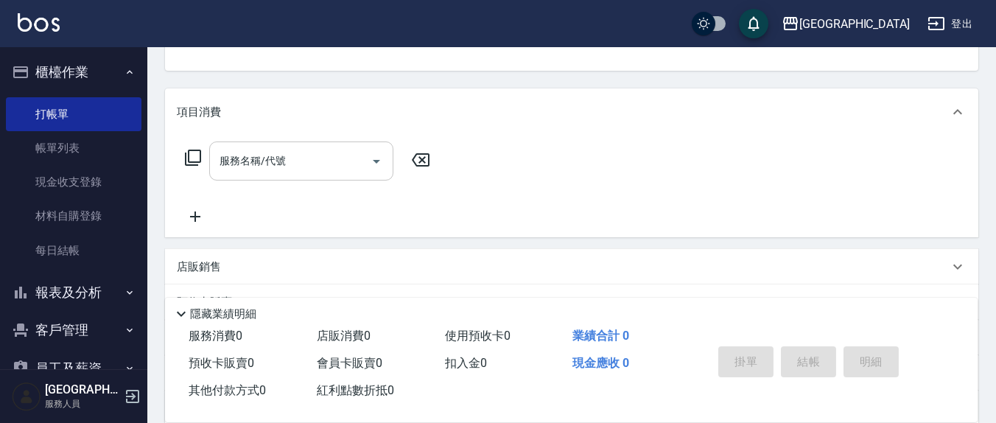
click at [337, 164] on input "服務名稱/代號" at bounding box center [290, 161] width 149 height 26
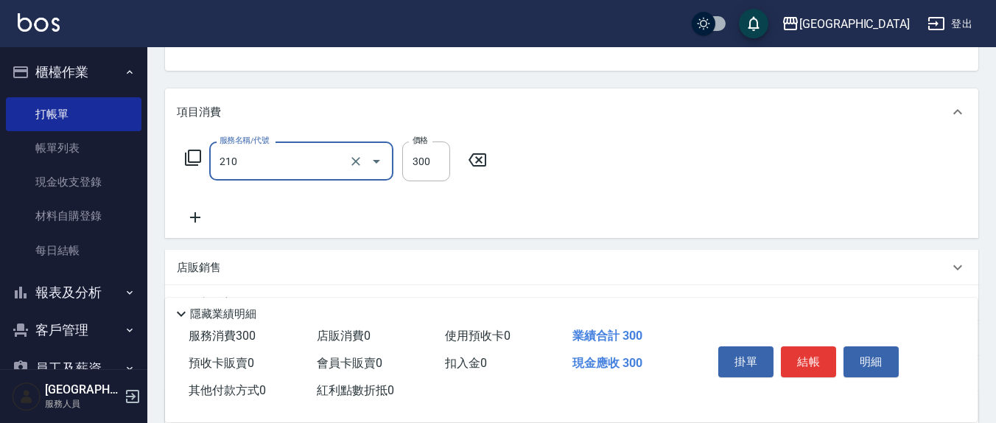
type input "歐娜洗髮精(210)"
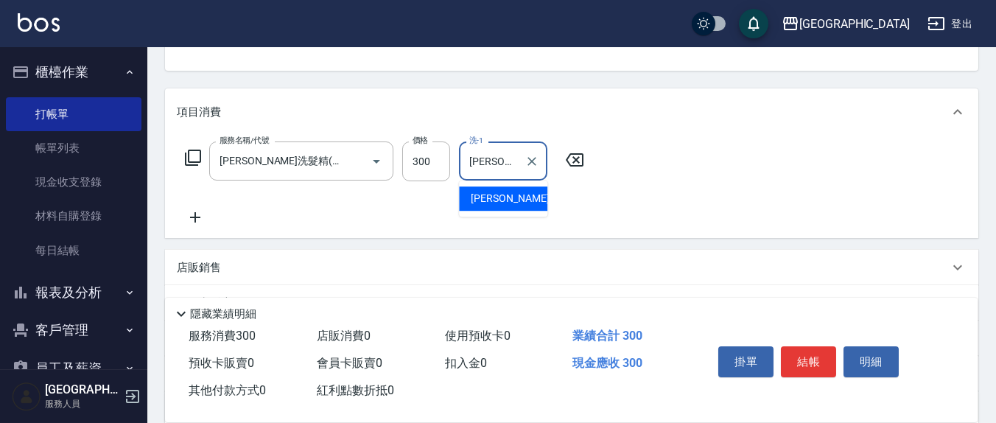
type input "游雅淇-3"
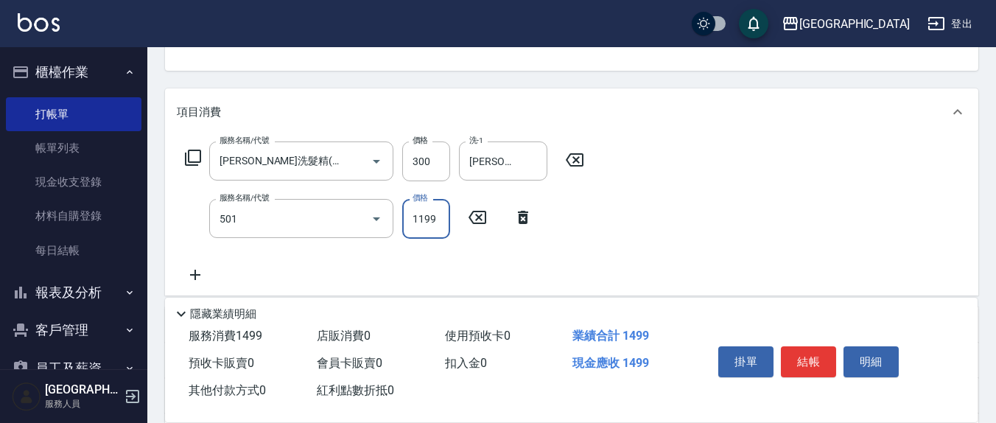
type input "染髮(501)"
type input "1700"
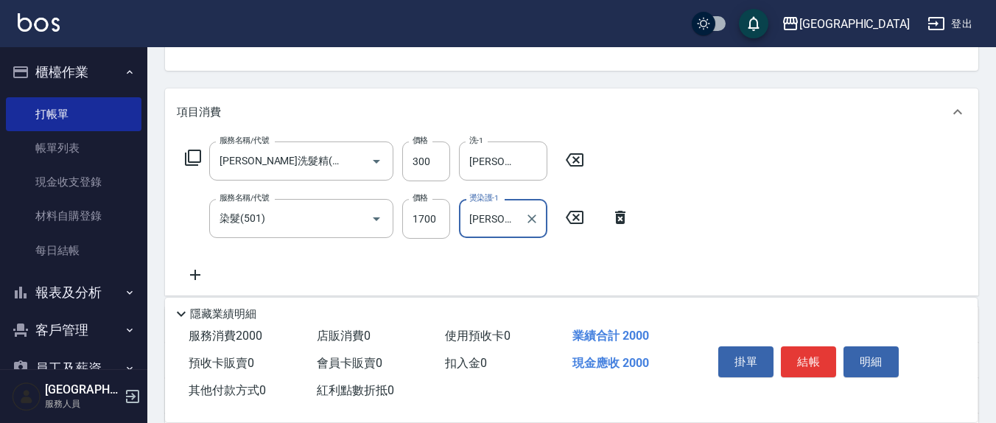
type input "游雅淇-3"
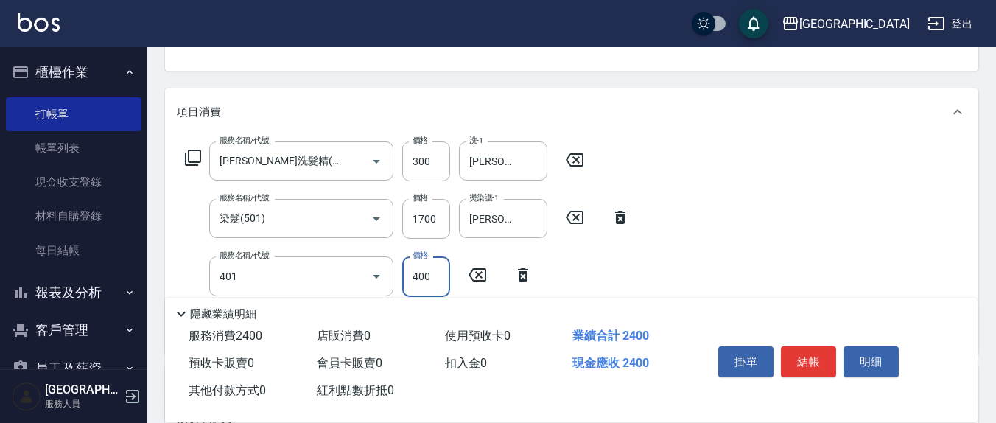
type input "剪髮(401)"
type input "350"
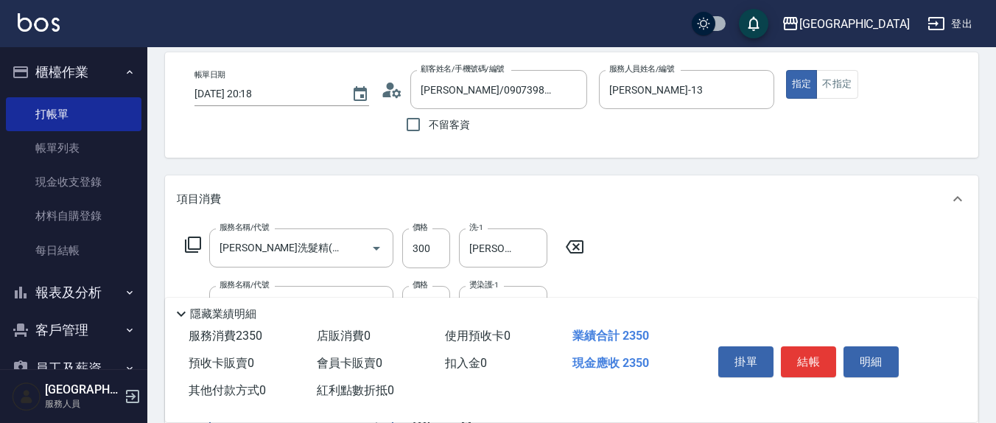
scroll to position [0, 0]
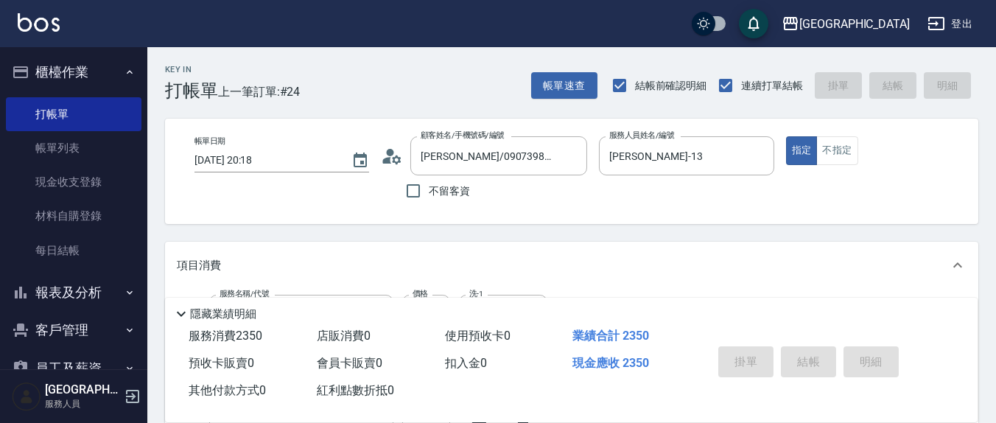
type input "2025/09/07 20:19"
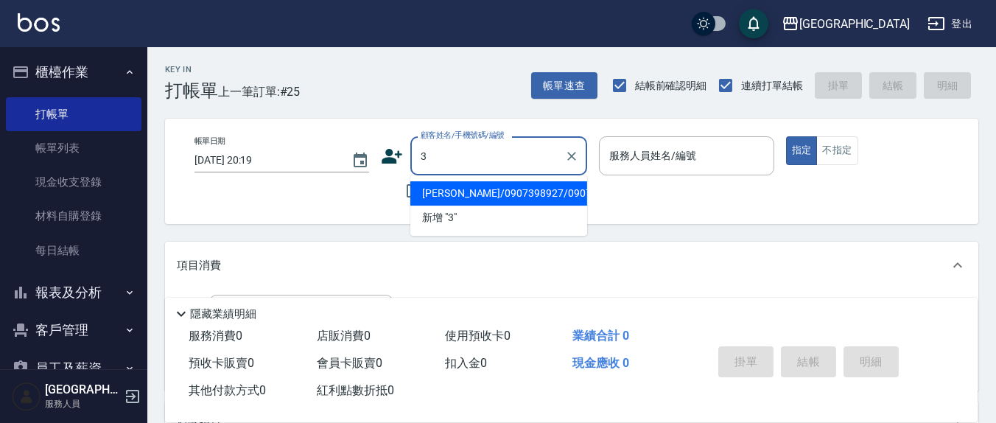
type input "王梅玲/0907398927/0907398927"
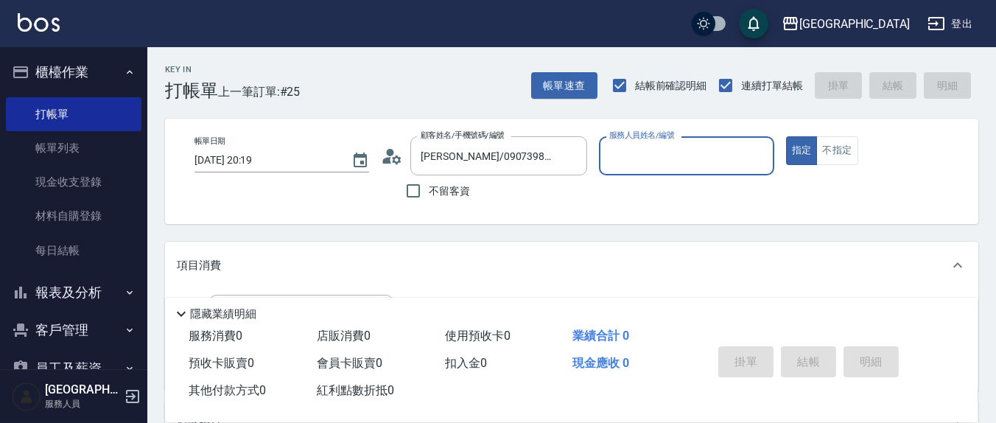
click at [571, 155] on icon "Clear" at bounding box center [571, 156] width 9 height 9
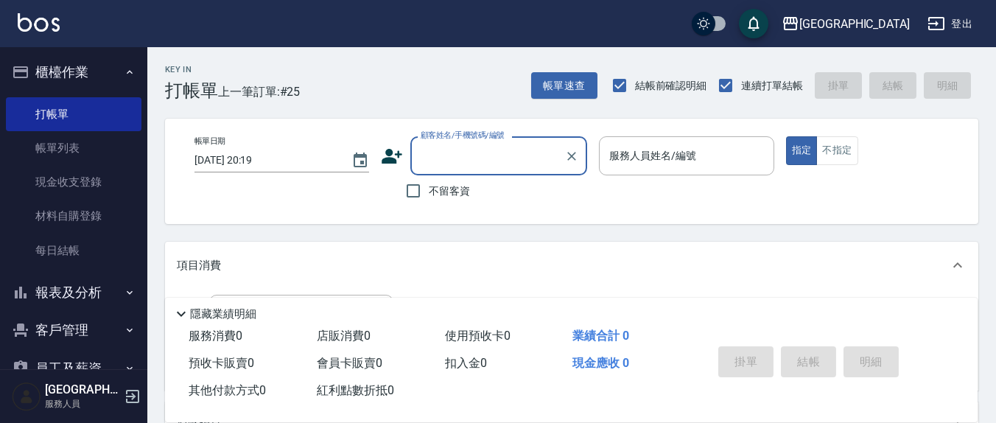
click at [435, 195] on span "不留客資" at bounding box center [449, 190] width 41 height 15
click at [429, 195] on input "不留客資" at bounding box center [413, 190] width 31 height 31
checkbox input "true"
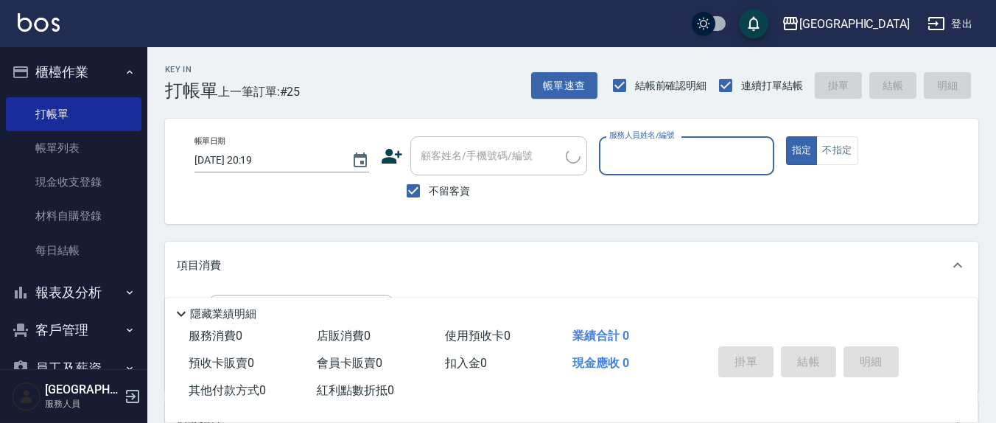
click at [618, 158] on input "服務人員姓名/編號" at bounding box center [686, 156] width 161 height 26
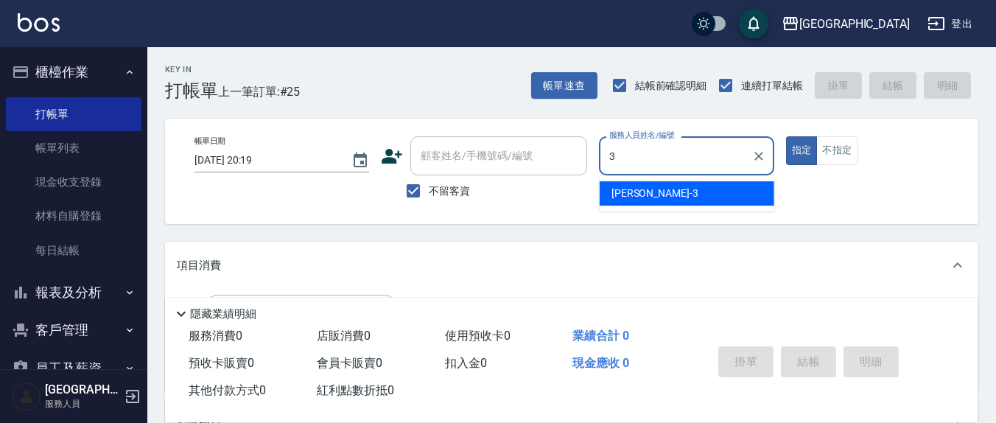
type input "游雅淇-3"
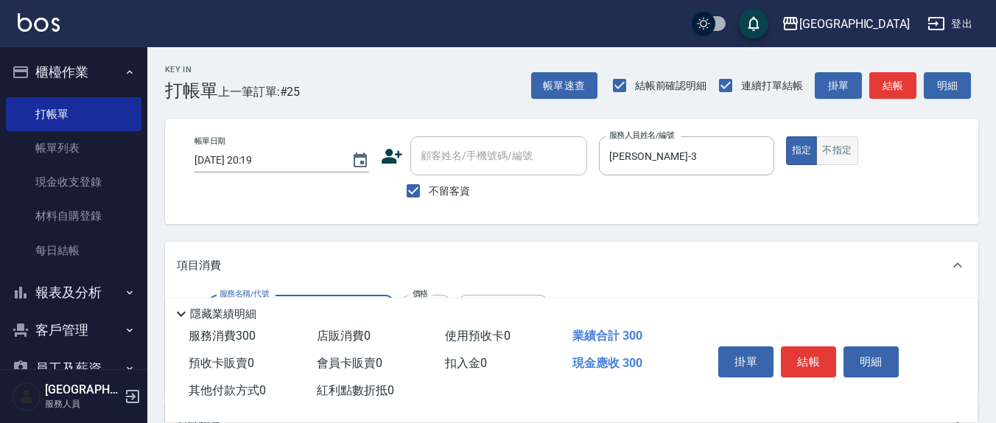
type input "歐娜洗髮精(210)"
click at [825, 146] on button "不指定" at bounding box center [836, 150] width 41 height 29
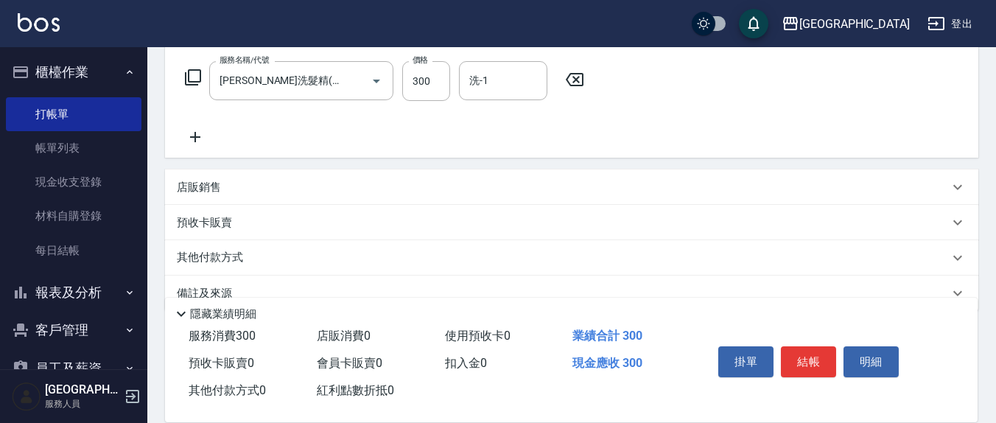
scroll to position [260, 0]
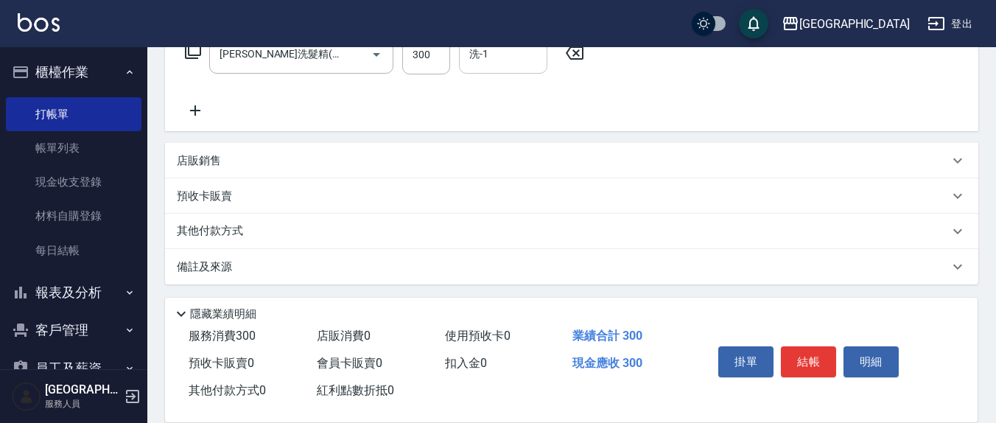
click at [489, 60] on input "洗-1" at bounding box center [503, 54] width 75 height 26
type input "游雅淇-3"
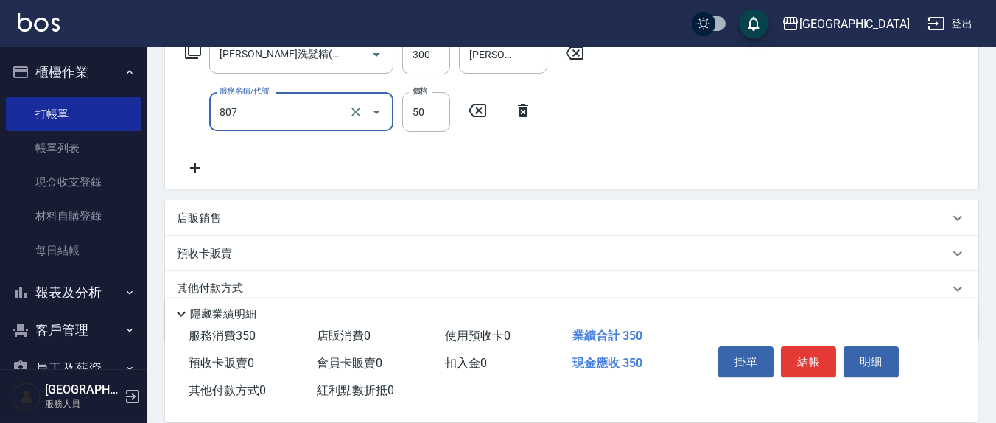
type input "TG護髮素(潤絲)(807)"
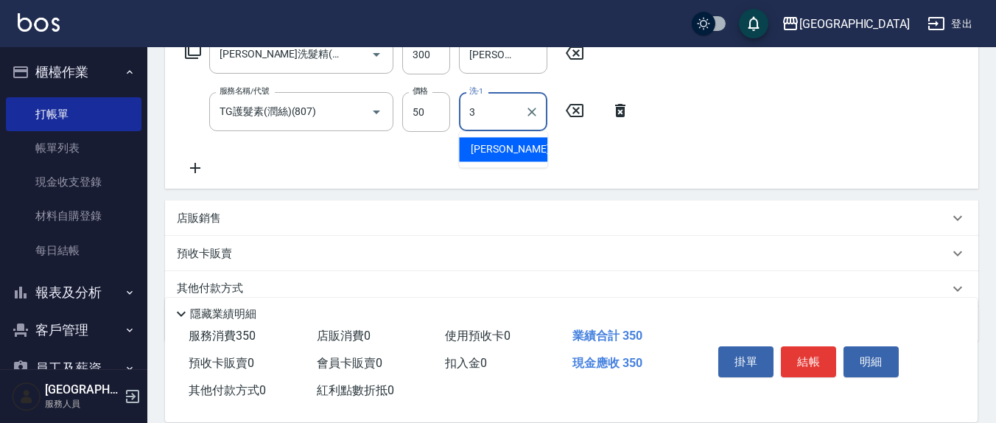
type input "游雅淇-3"
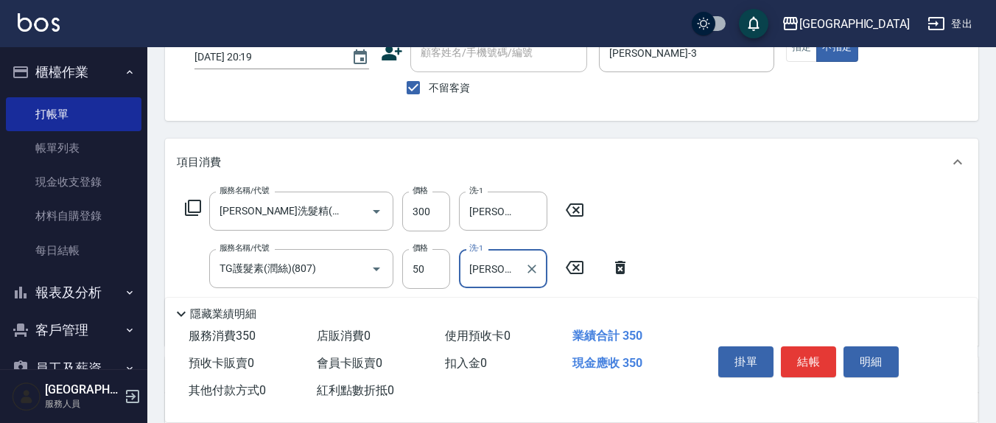
scroll to position [0, 0]
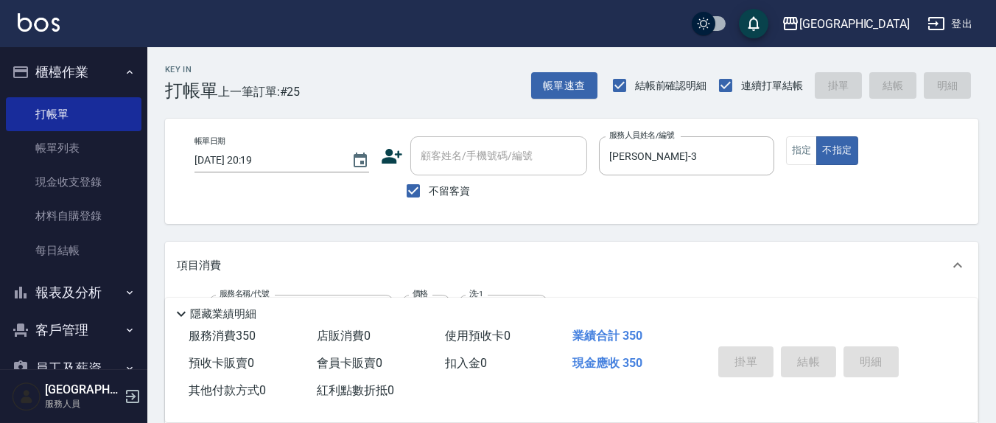
type input "2025/09/07 20:20"
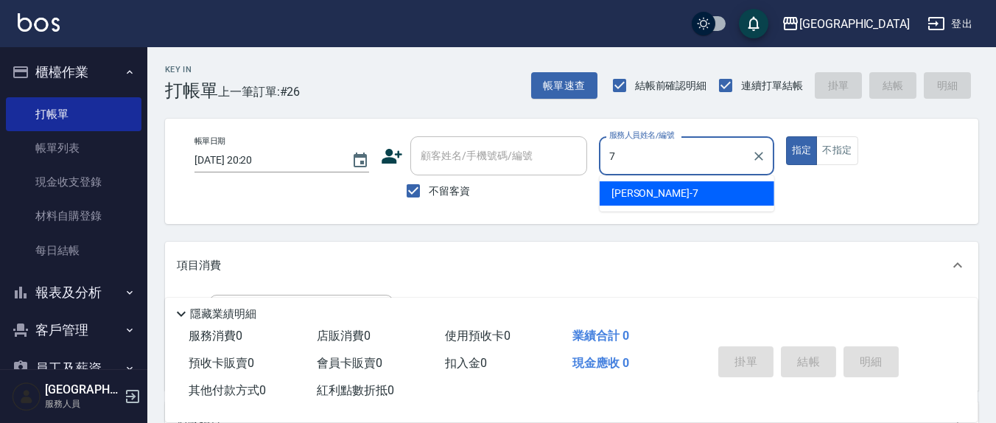
type input "劉佩怡-7"
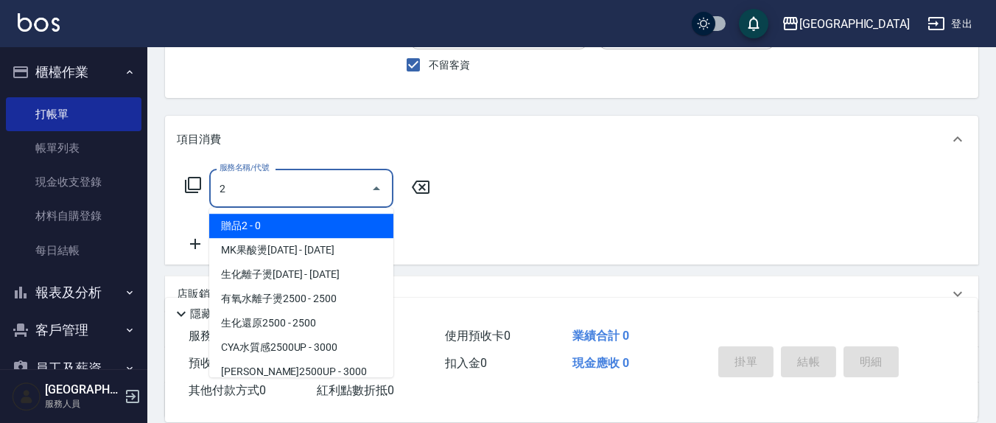
scroll to position [153, 0]
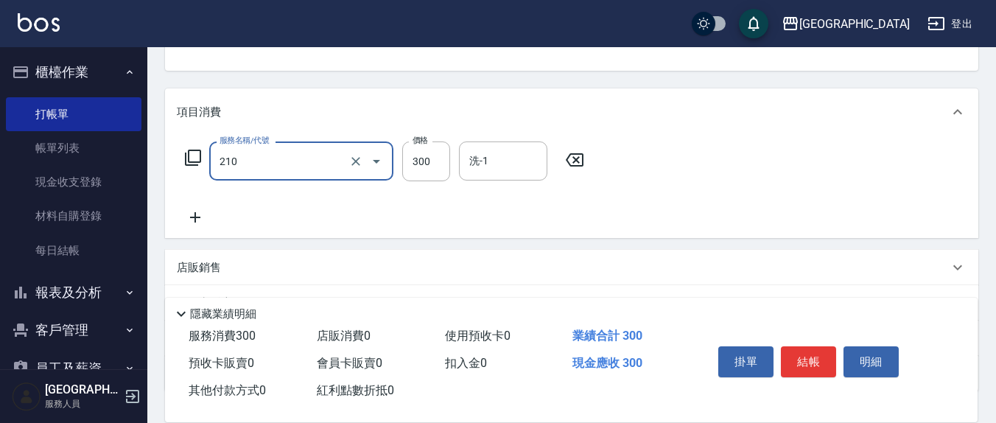
type input "歐娜洗髮精(210)"
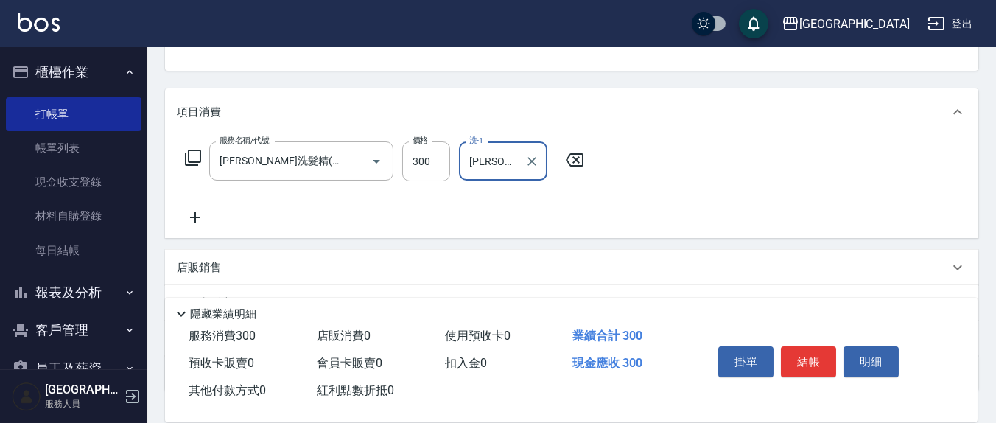
type input "劉佩怡-7"
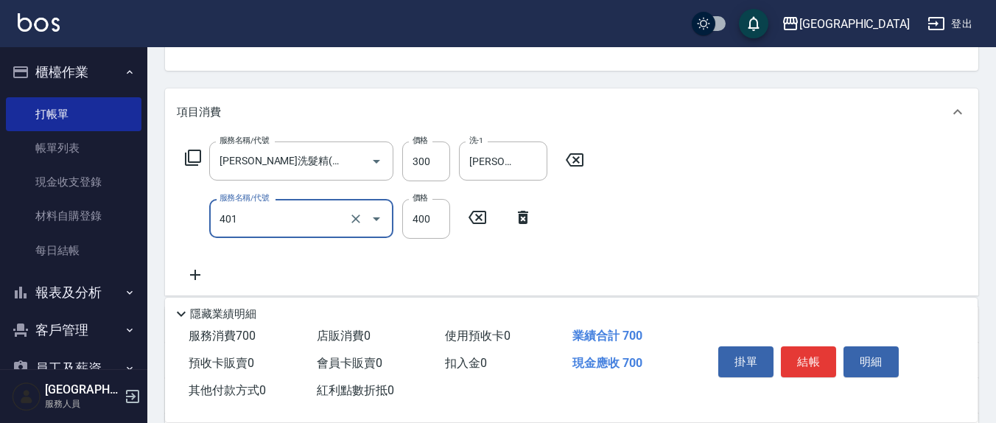
type input "剪髮(401)"
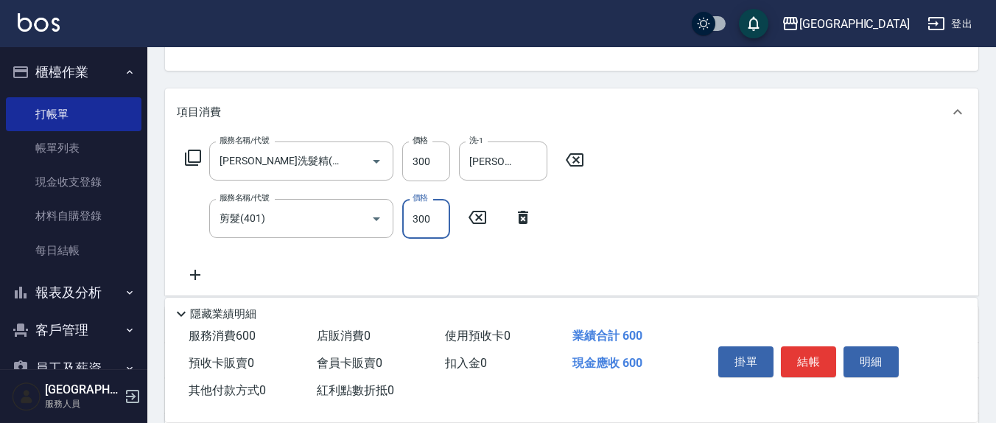
type input "300"
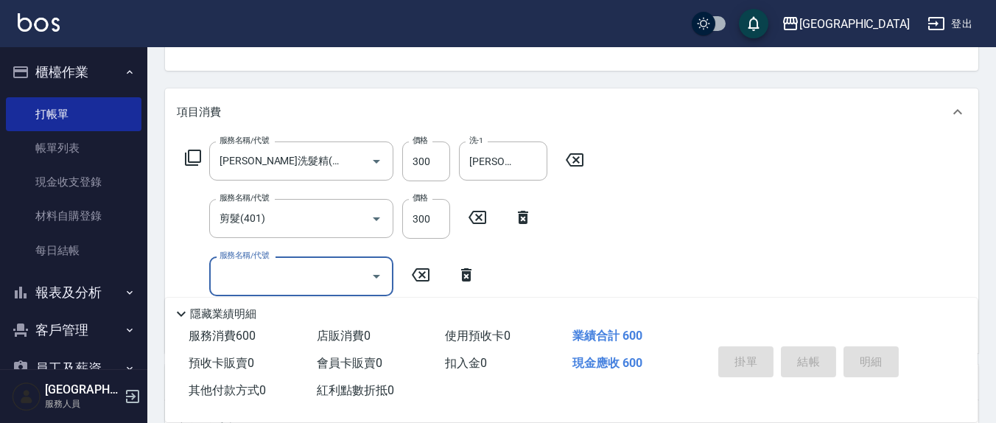
type input "2025/09/07 20:21"
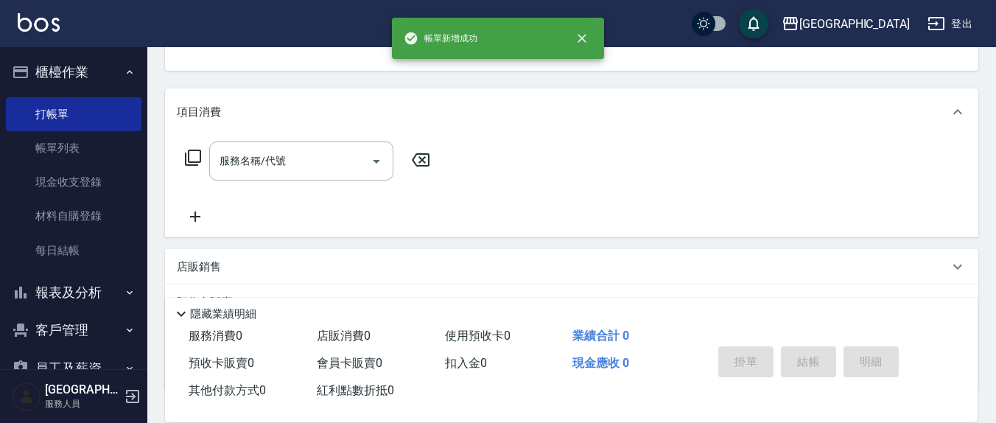
scroll to position [142, 0]
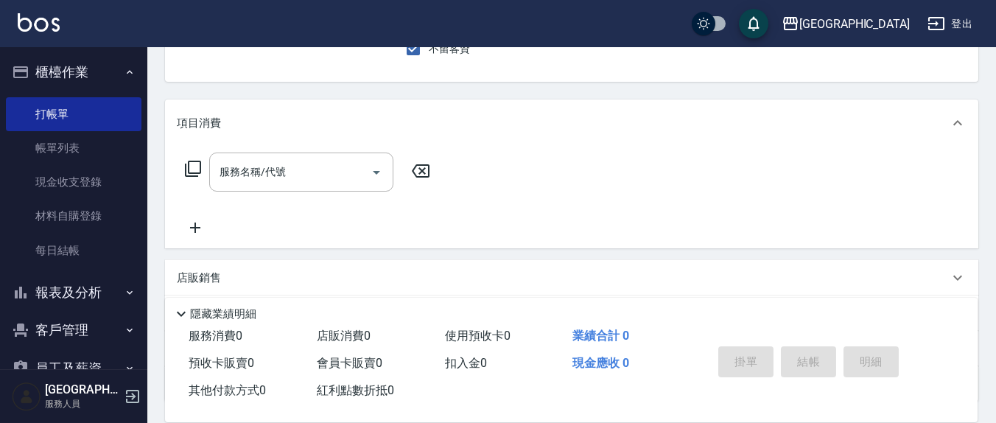
type input "3"
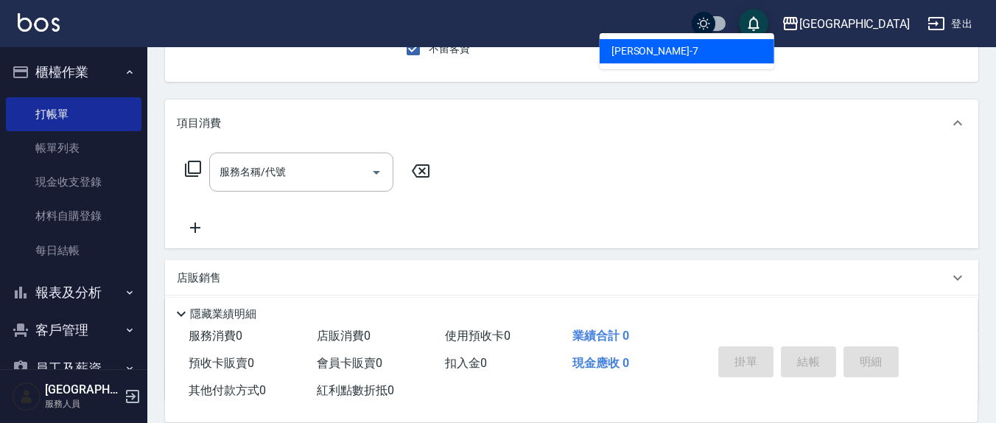
type input "劉佩怡-7"
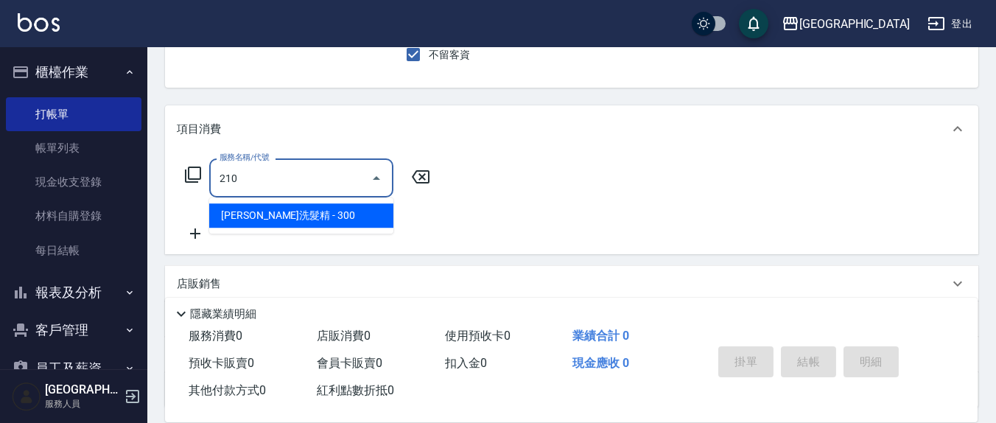
type input "歐娜洗髮精(210)"
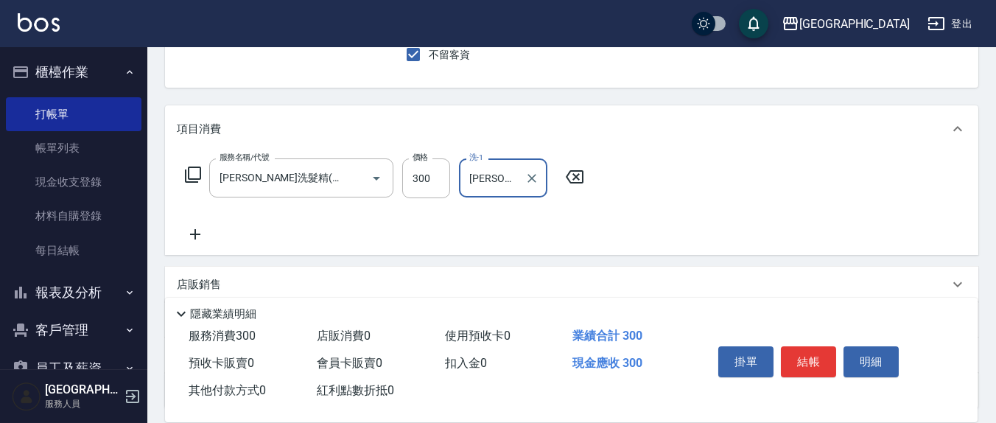
type input "劉佩怡-7"
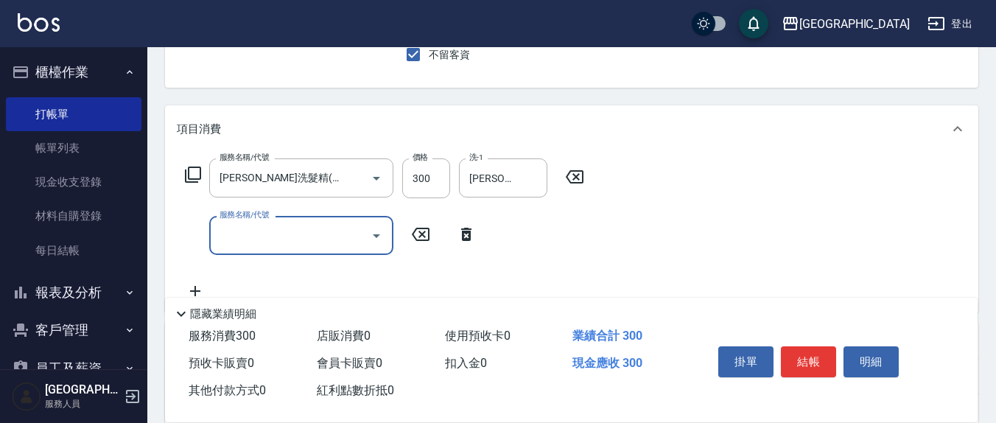
type input "2"
type input "挑染5束399(502)"
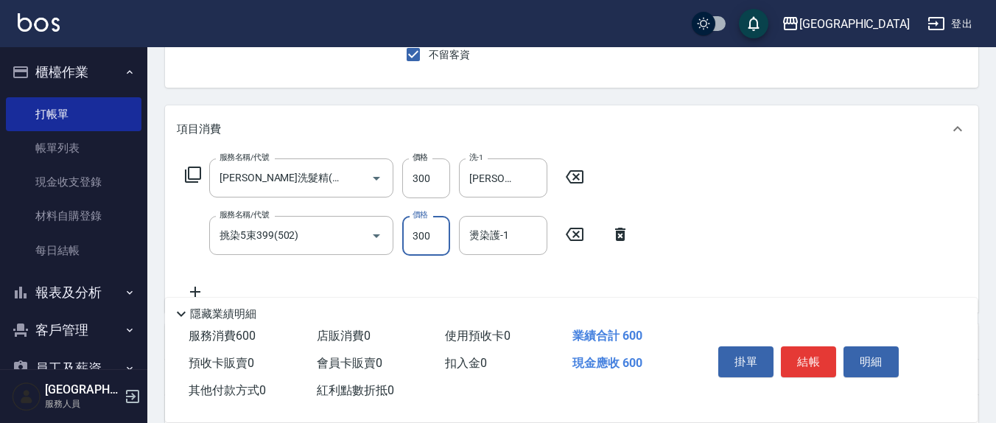
type input "300"
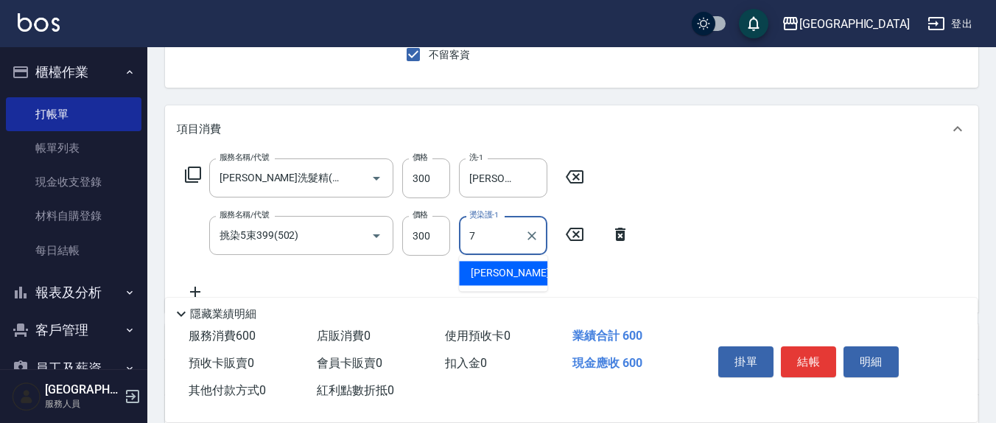
type input "劉佩怡-7"
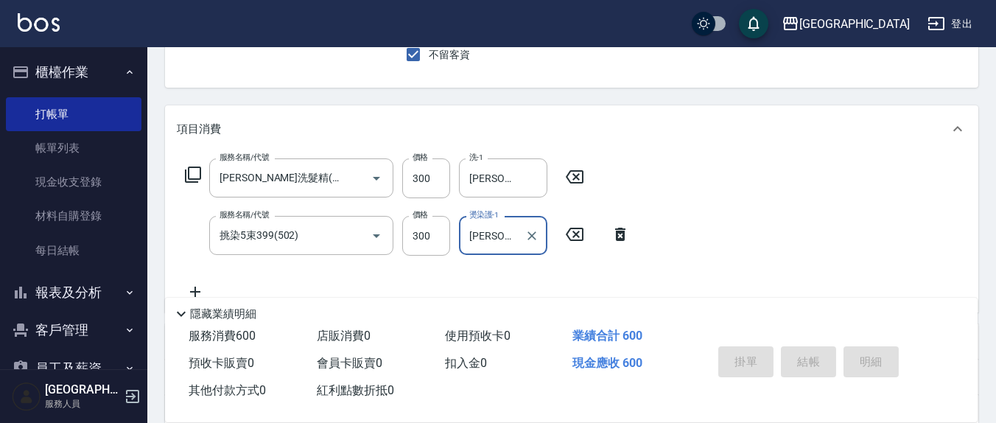
type input "2025/09/07 20:22"
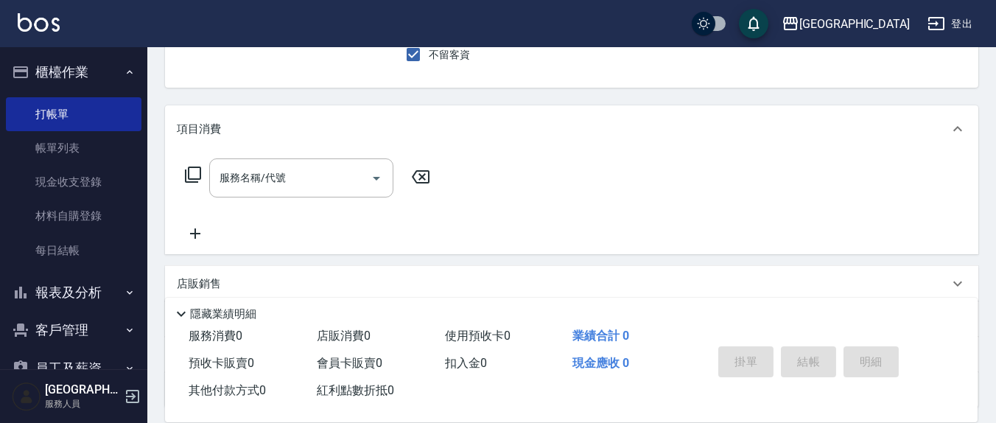
scroll to position [0, 0]
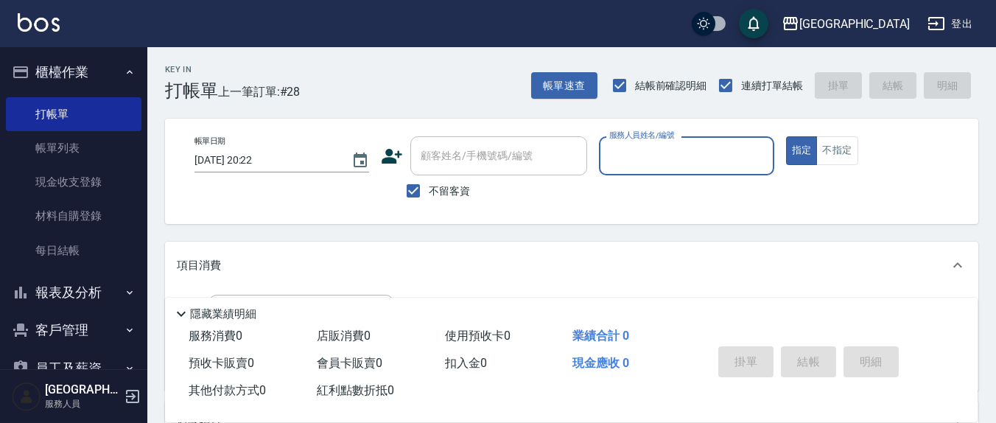
click at [448, 204] on label "不留客資" at bounding box center [434, 190] width 72 height 31
click at [429, 204] on input "不留客資" at bounding box center [413, 190] width 31 height 31
checkbox input "false"
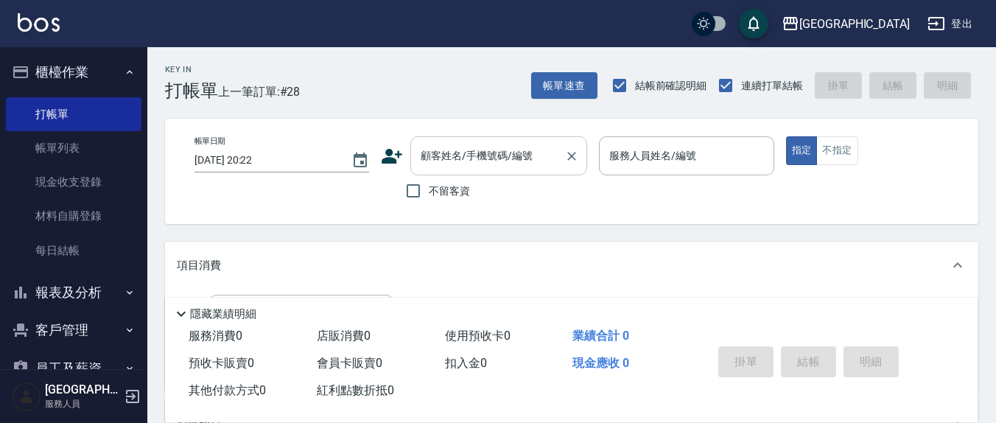
click at [444, 169] on div "顧客姓名/手機號碼/編號" at bounding box center [498, 155] width 177 height 39
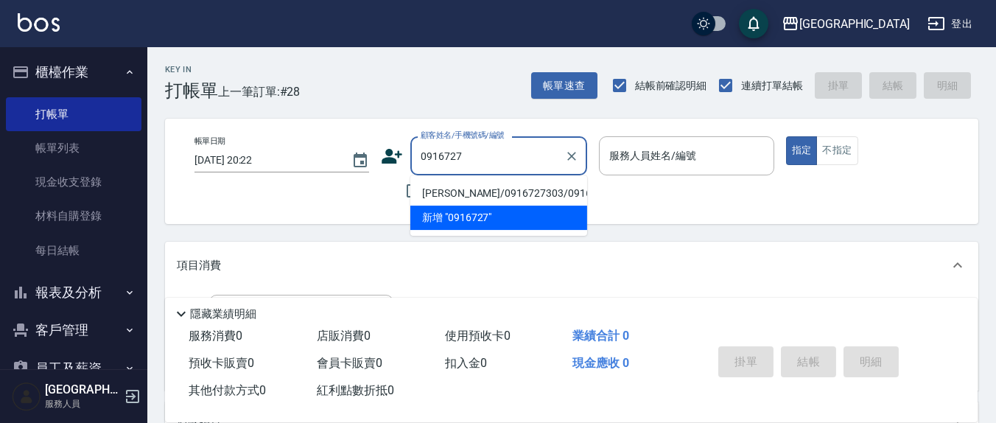
click at [528, 185] on li "塗諺昀/0916727303/0916727303" at bounding box center [498, 193] width 177 height 24
type input "塗諺昀/0916727303/0916727303"
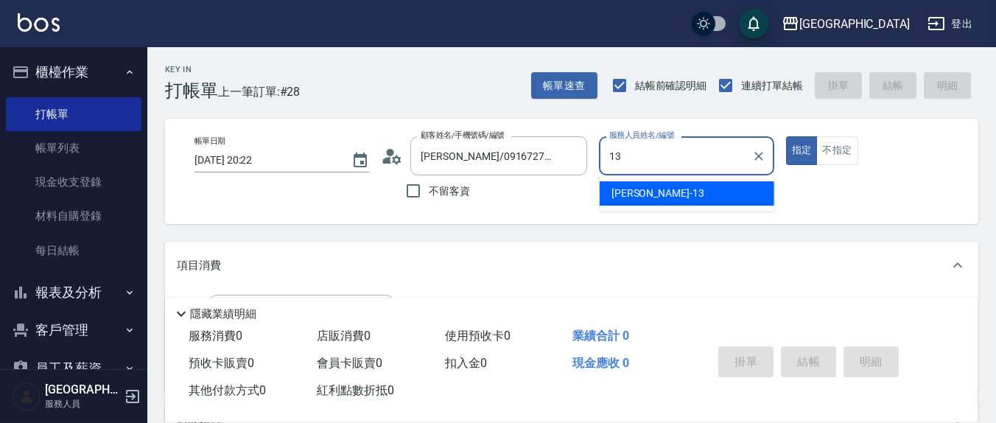
type input "鄭瑋婷-13"
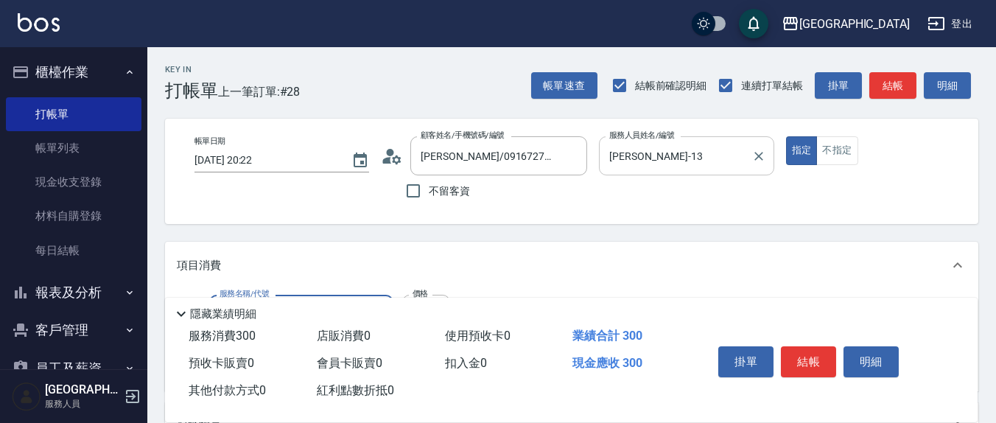
type input "歐娜洗髮精(210)"
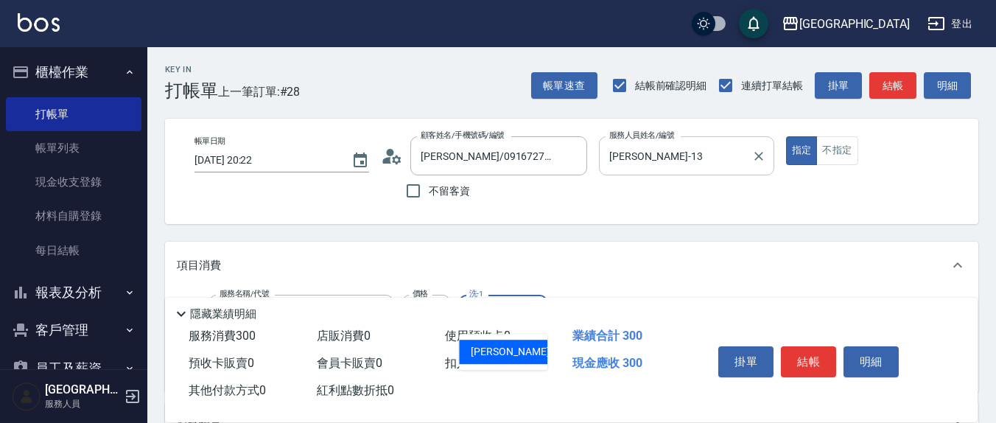
type input "游雅淇-3"
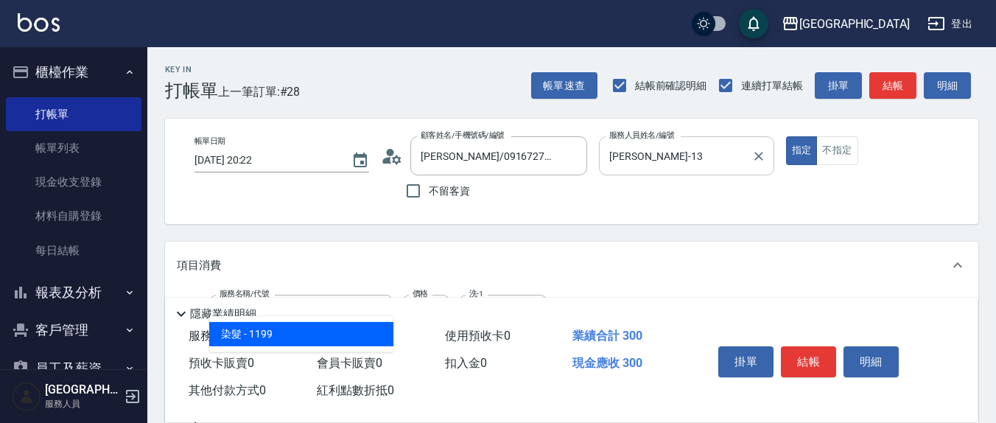
type input "染髮(501)"
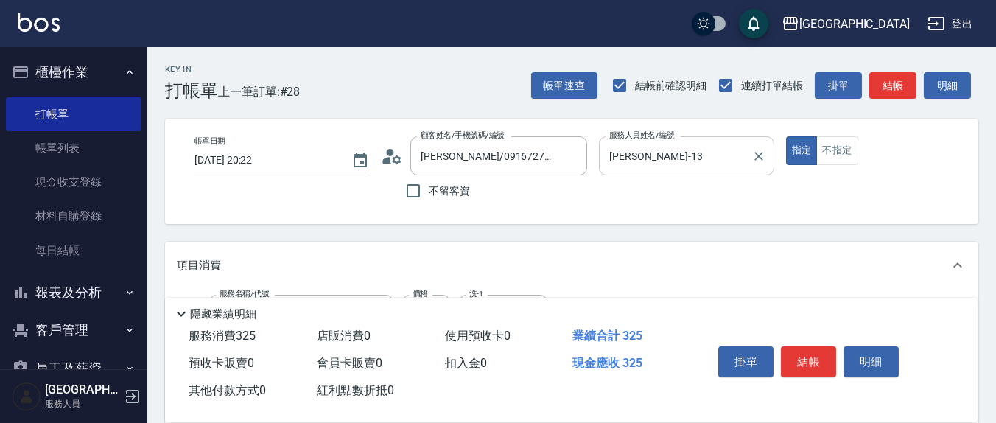
type input "2500"
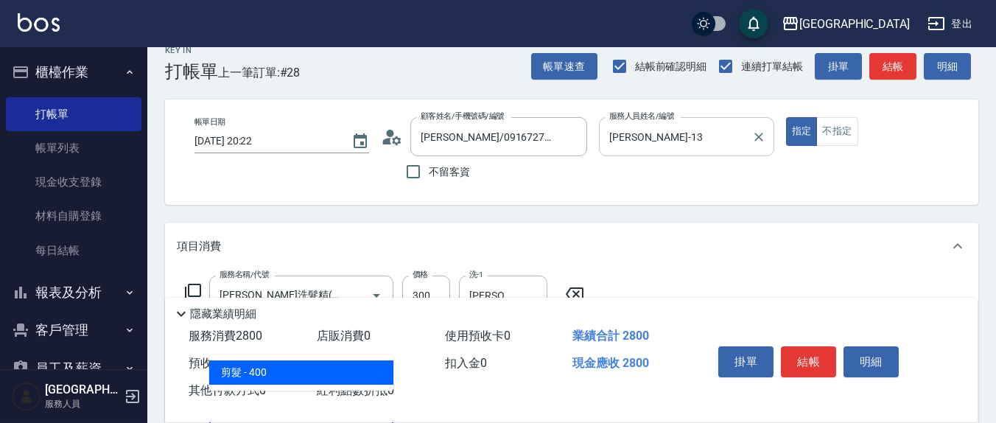
type input "剪髮(401)"
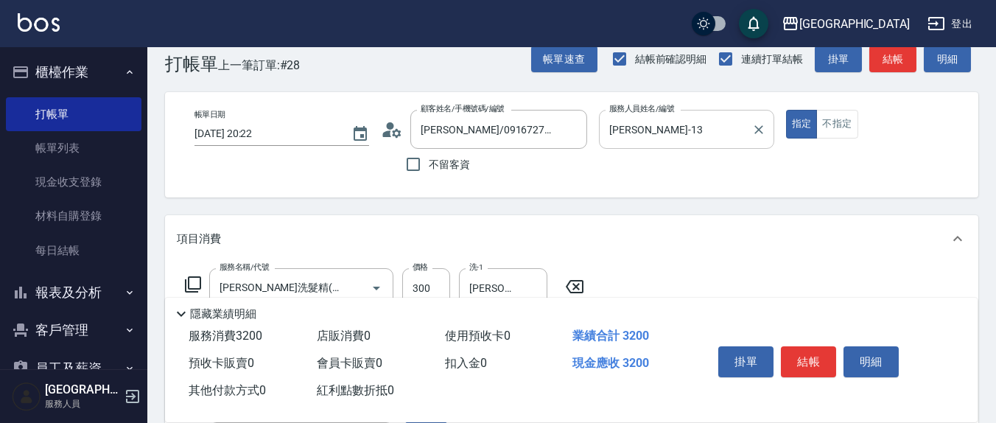
type input "350"
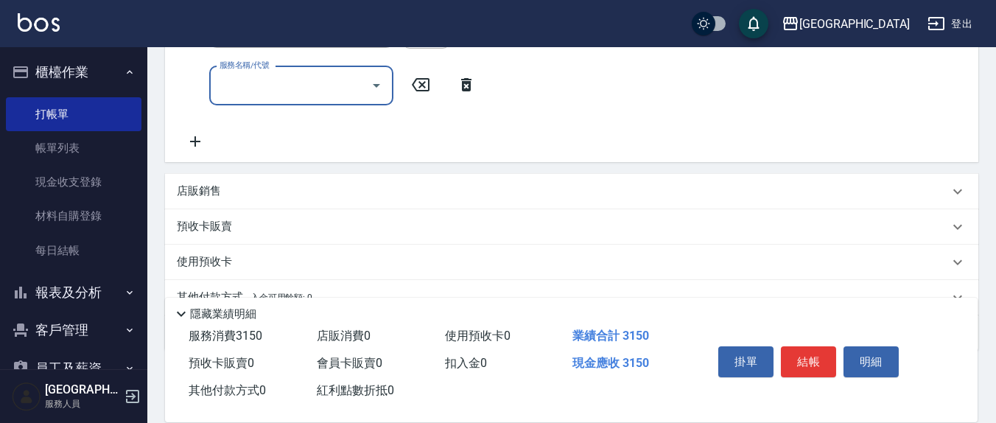
scroll to position [468, 0]
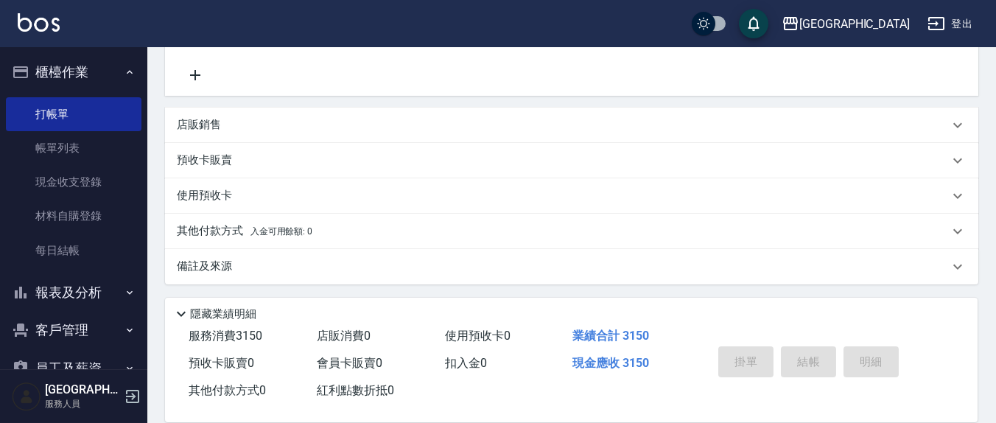
type input "2025/09/07 20:23"
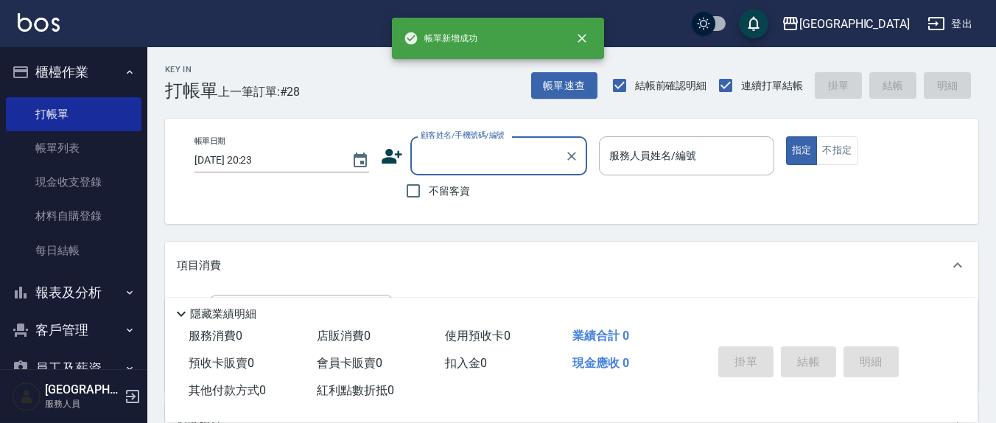
scroll to position [0, 0]
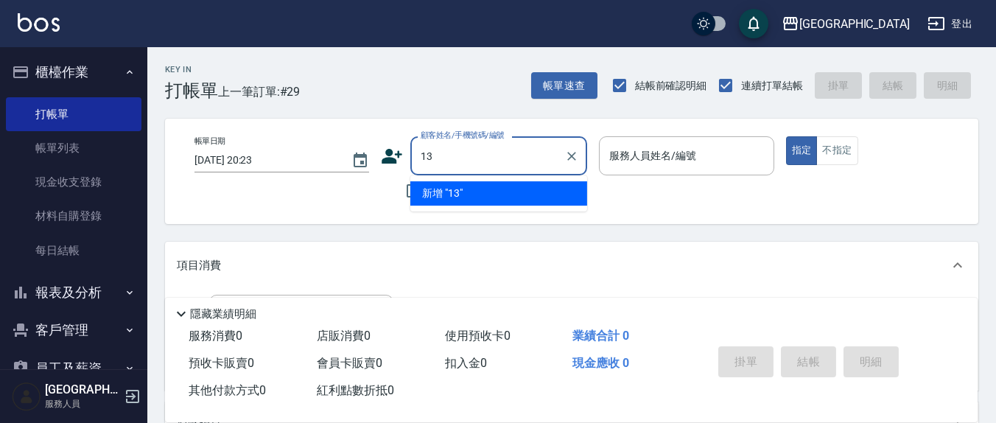
type input "1"
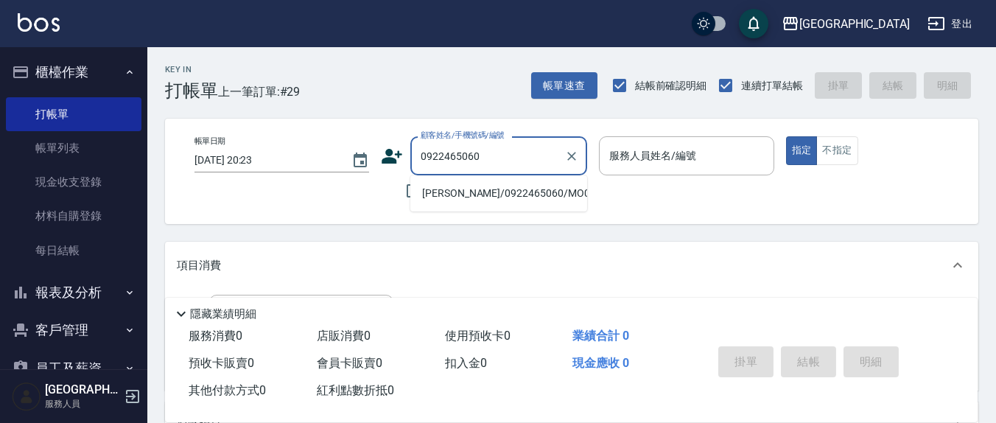
click at [520, 196] on li "曾美華/0922465060/MO0019" at bounding box center [498, 193] width 177 height 24
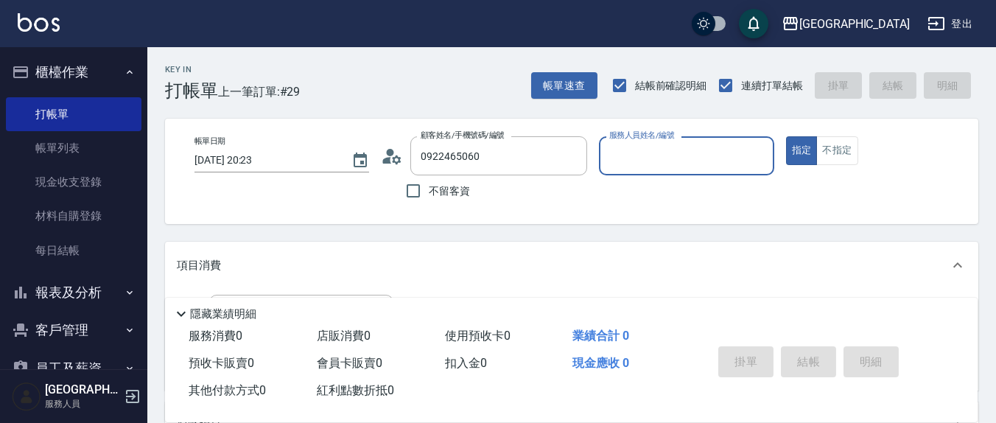
type input "曾美華/0922465060/MO0019"
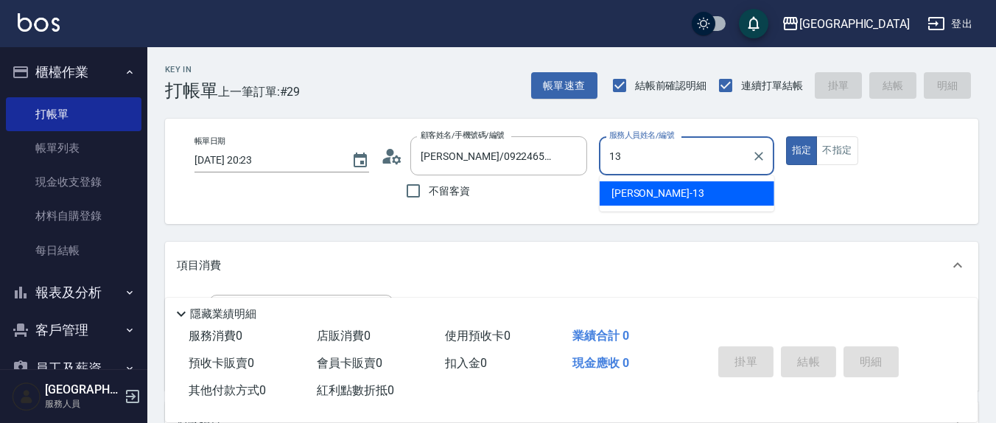
type input "鄭瑋婷-13"
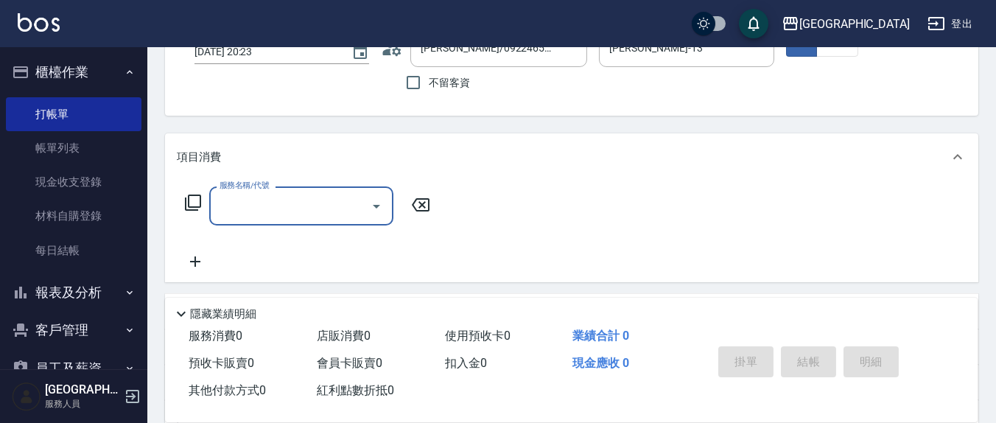
scroll to position [153, 0]
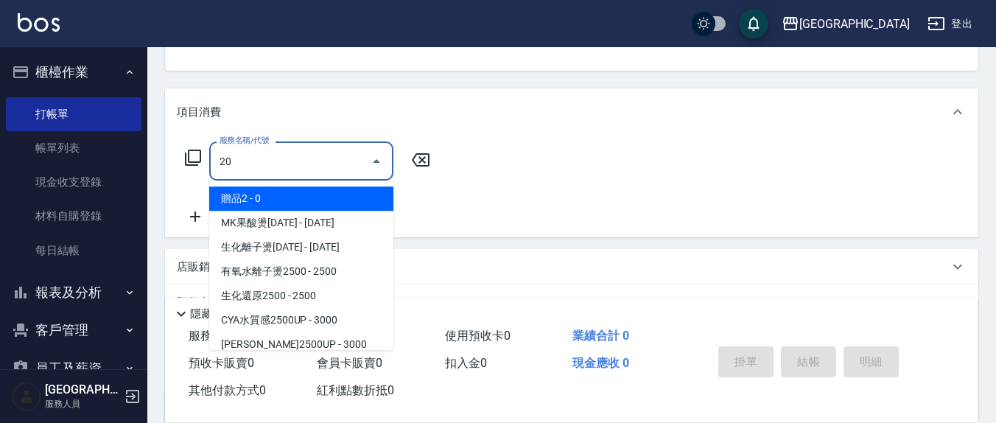
type input "2"
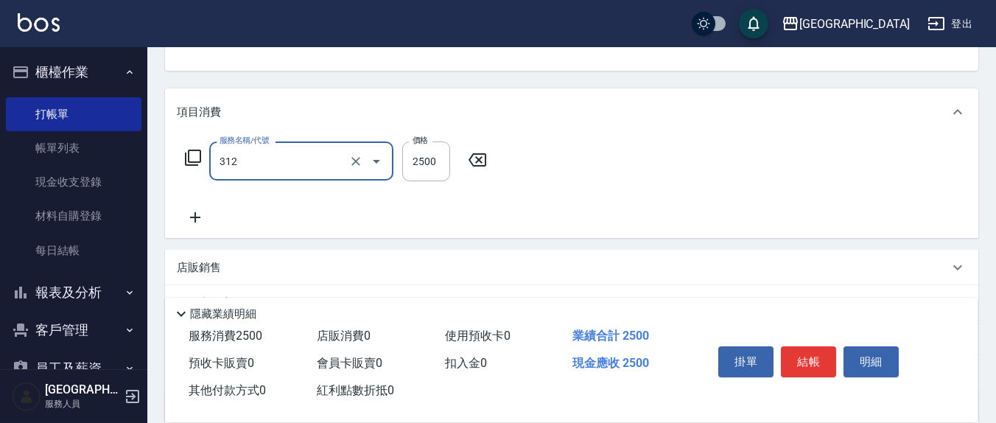
type input "有氧水離子燙2500(312)"
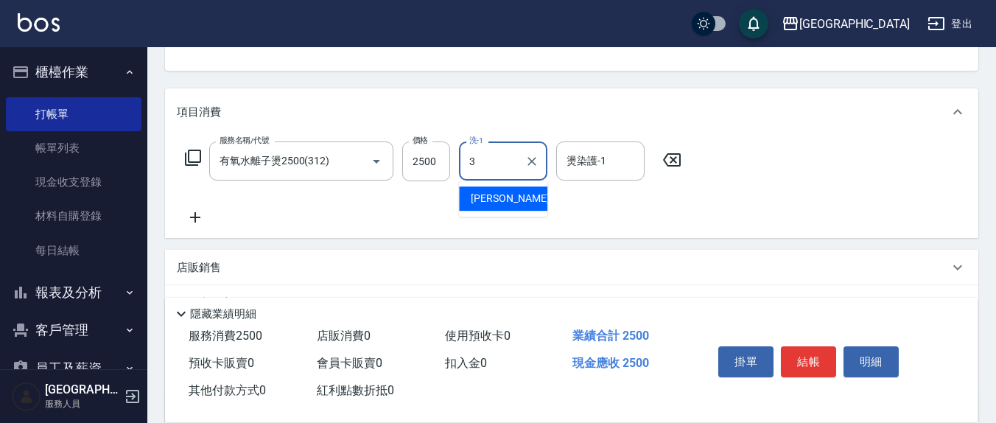
type input "游雅淇-3"
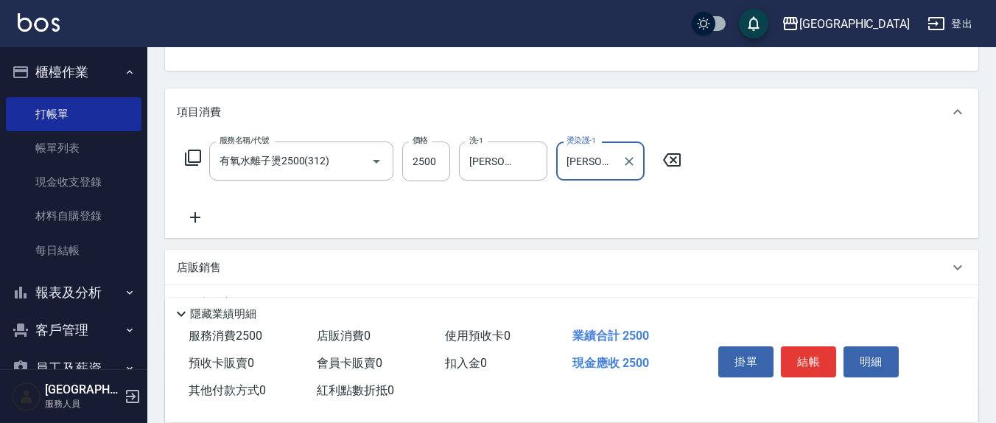
type input "游雅淇-3"
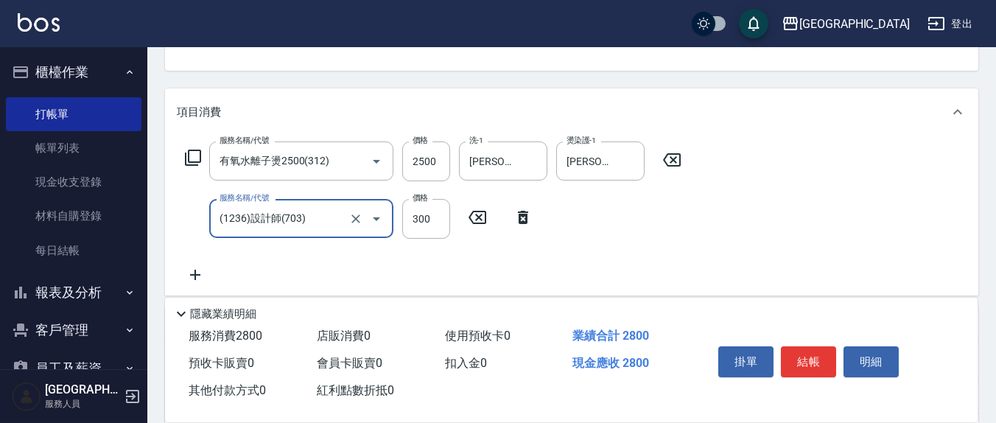
type input "(1236)設計師(703)"
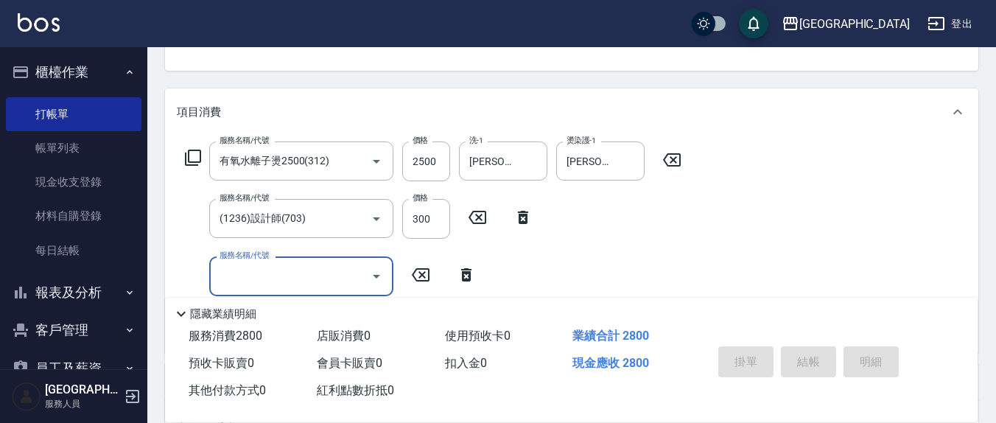
type input "2025/09/07 20:24"
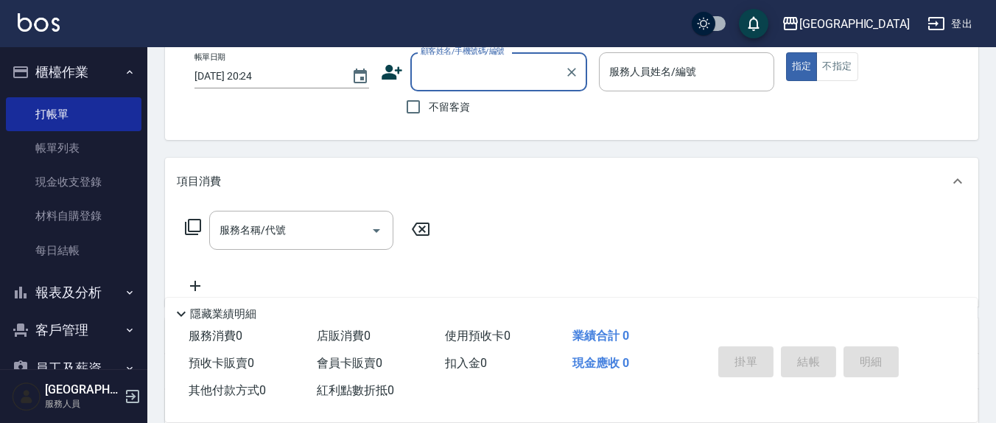
scroll to position [0, 0]
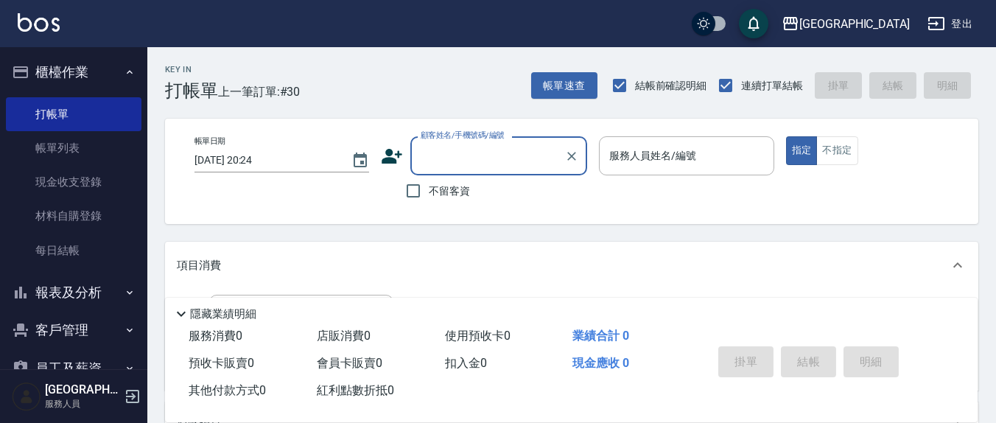
click at [674, 161] on div "服務人員姓名/編號 服務人員姓名/編號" at bounding box center [686, 155] width 175 height 39
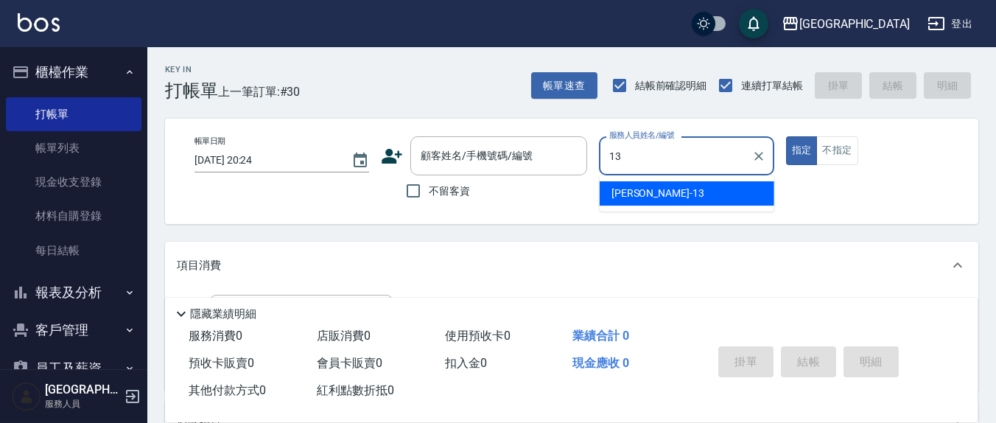
type input "鄭瑋婷-13"
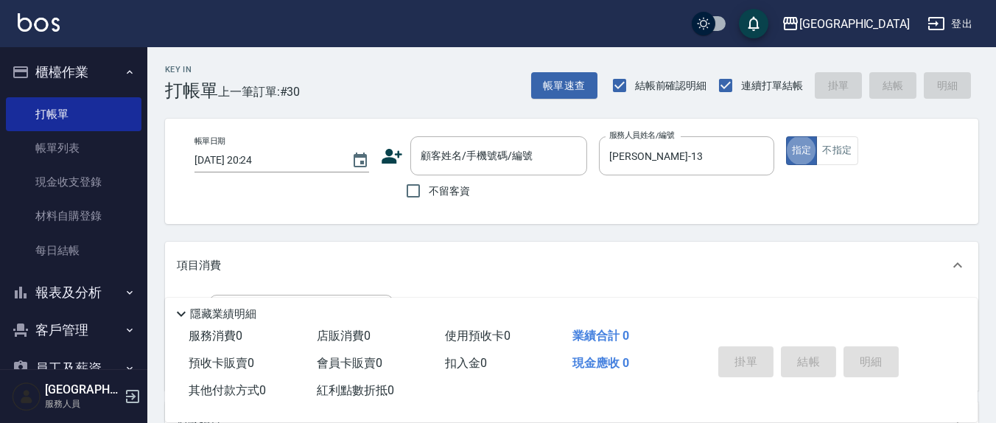
drag, startPoint x: 441, startPoint y: 188, endPoint x: 456, endPoint y: 175, distance: 19.3
click at [442, 188] on span "不留客資" at bounding box center [449, 190] width 41 height 15
click at [429, 188] on input "不留客資" at bounding box center [413, 190] width 31 height 31
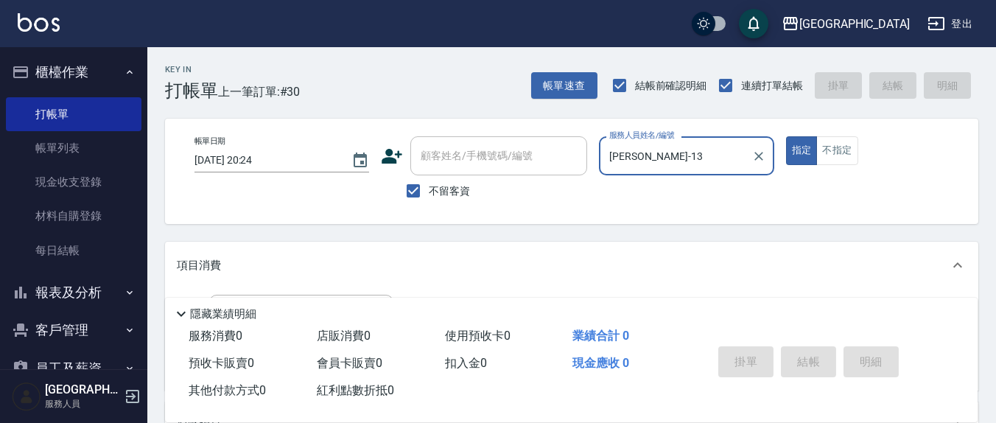
click at [440, 193] on span "不留客資" at bounding box center [449, 190] width 41 height 15
click at [429, 193] on input "不留客資" at bounding box center [413, 190] width 31 height 31
checkbox input "false"
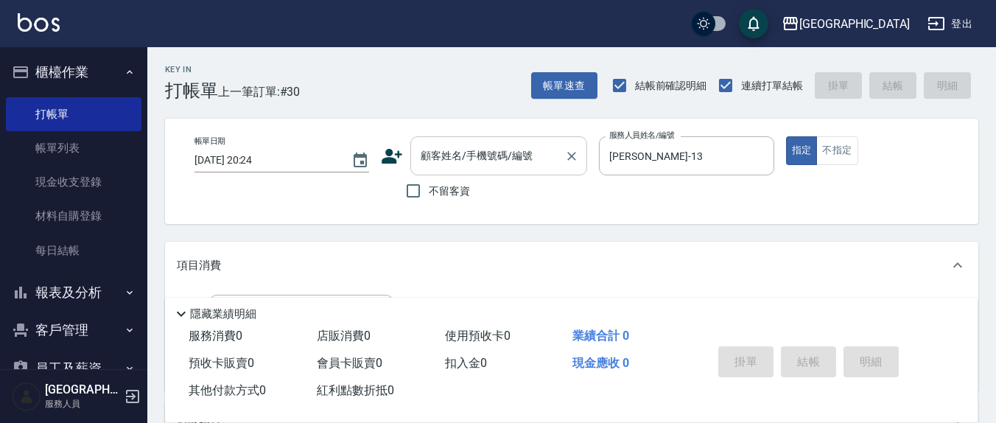
click at [461, 151] on div "顧客姓名/手機號碼/編號 顧客姓名/手機號碼/編號" at bounding box center [498, 155] width 177 height 39
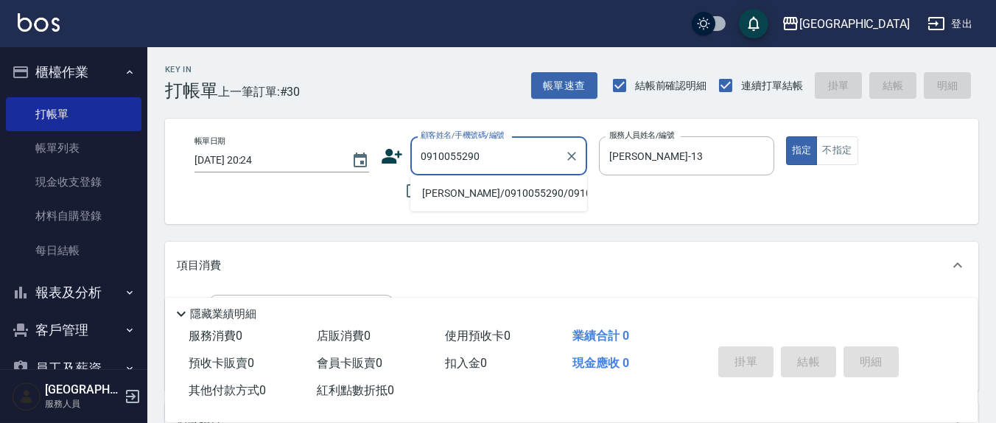
click at [486, 201] on li "張馨耘/0910055290/0910055290" at bounding box center [498, 193] width 177 height 24
type input "張馨耘/0910055290/0910055290"
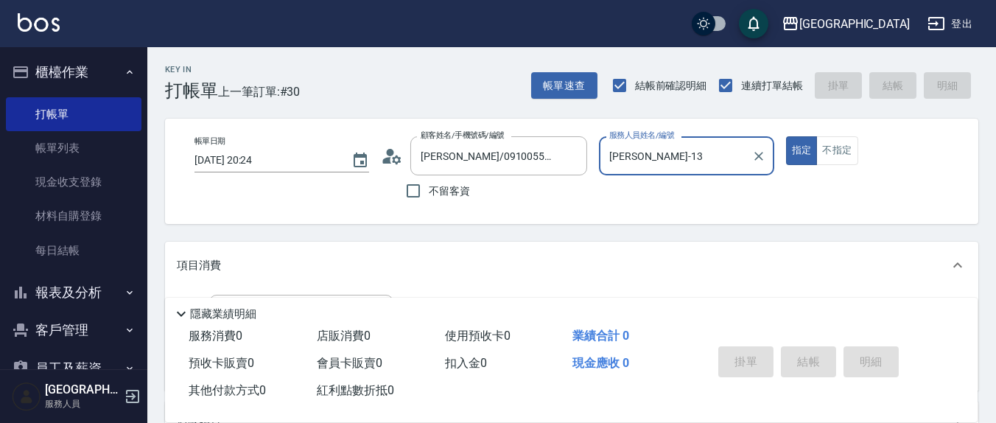
scroll to position [153, 0]
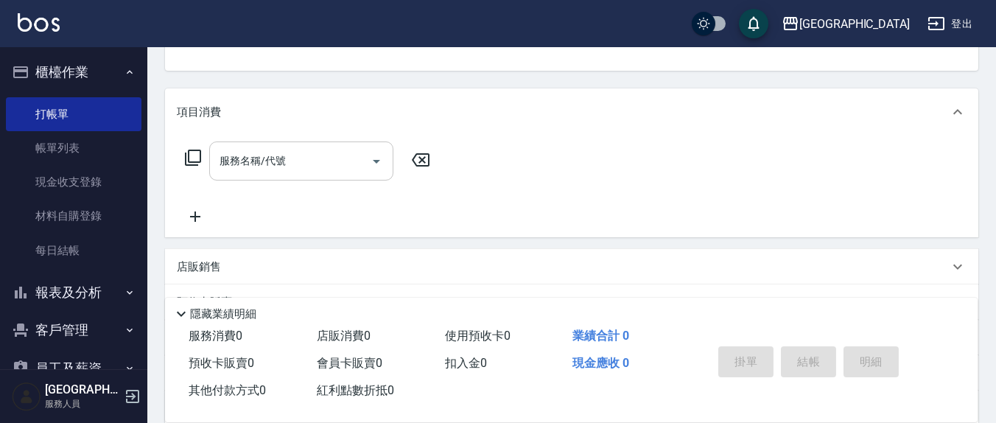
click at [315, 169] on input "服務名稱/代號" at bounding box center [290, 161] width 149 height 26
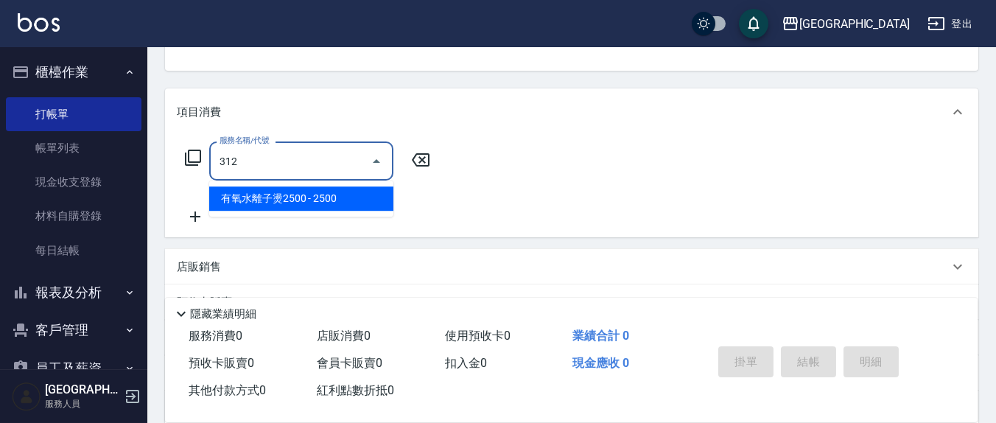
type input "有氧水離子燙2500(312)"
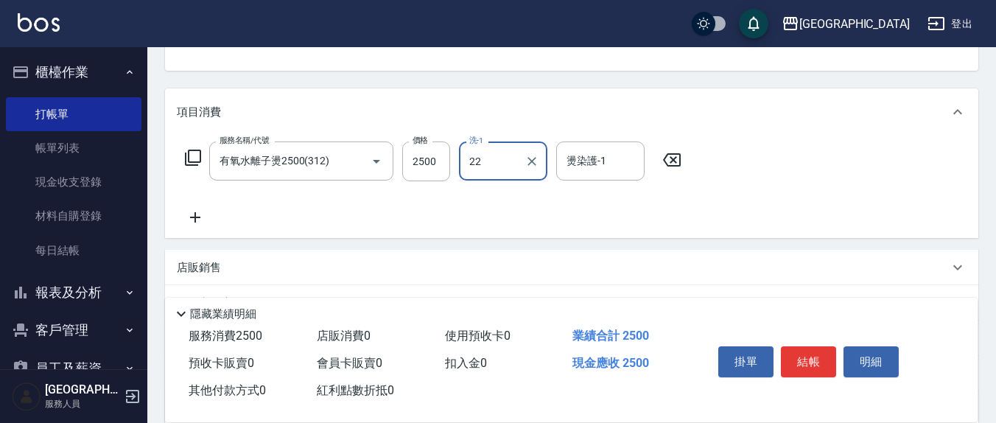
type input "鄭玉蔓-22"
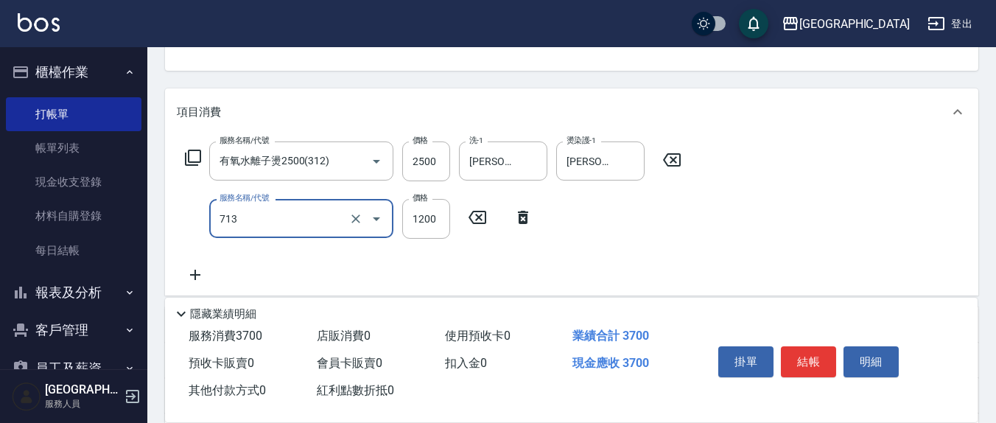
type input "水樣結構式1200(713)"
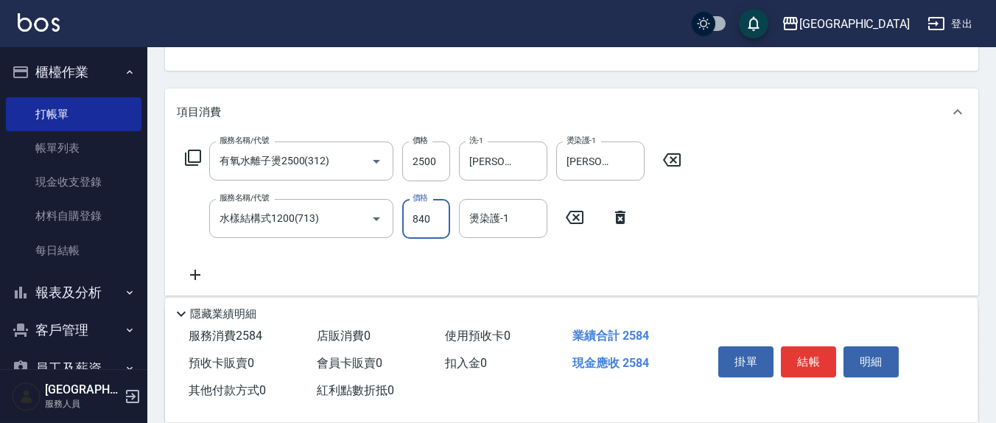
type input "840"
type input "0"
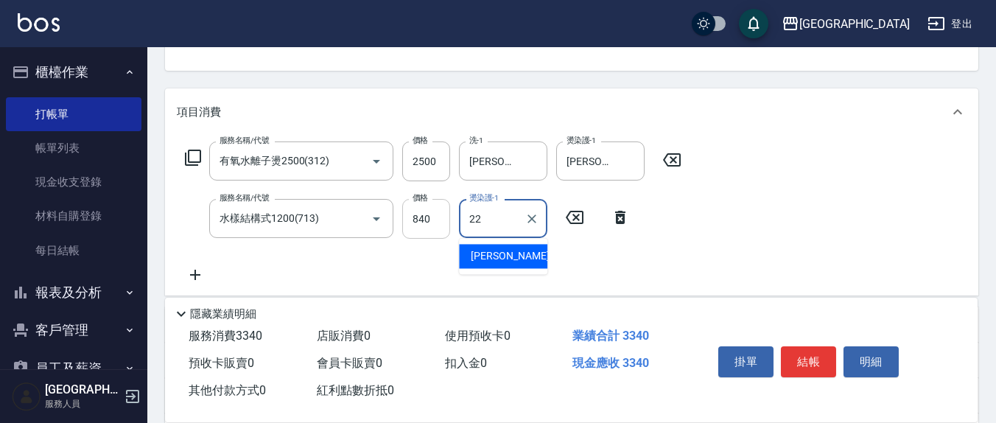
type input "鄭玉蔓-22"
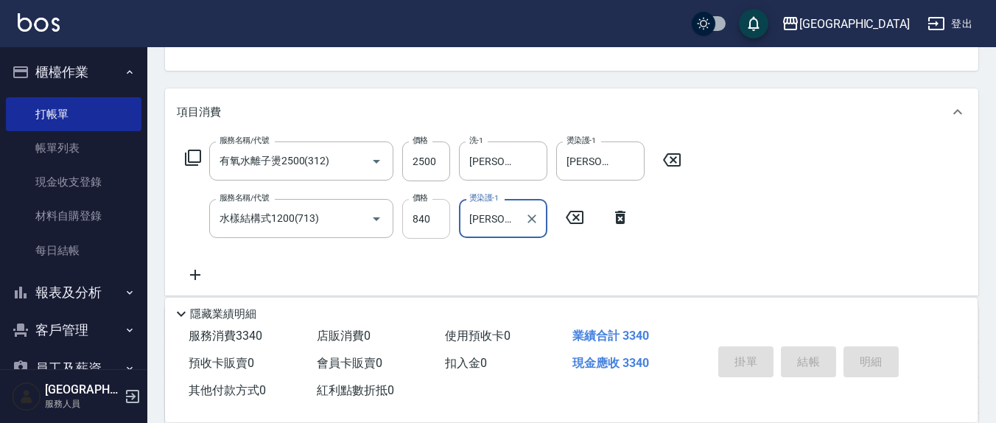
scroll to position [142, 0]
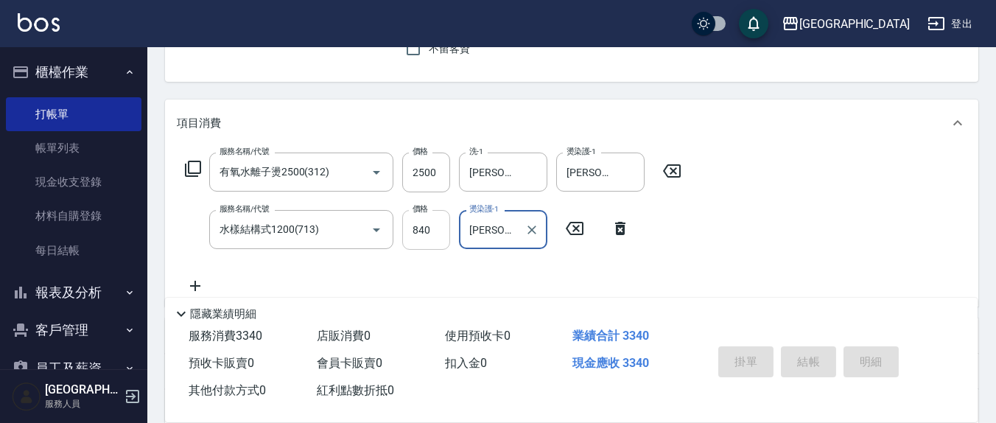
type input "2025/09/07 20:30"
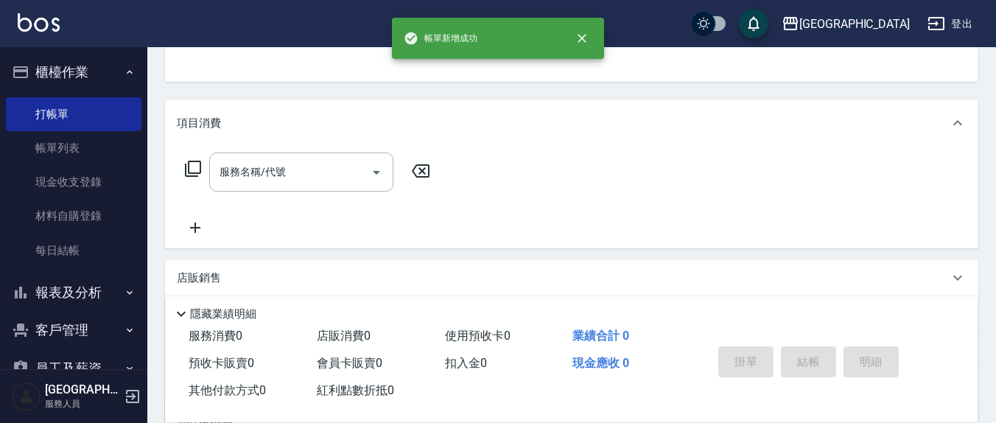
scroll to position [0, 0]
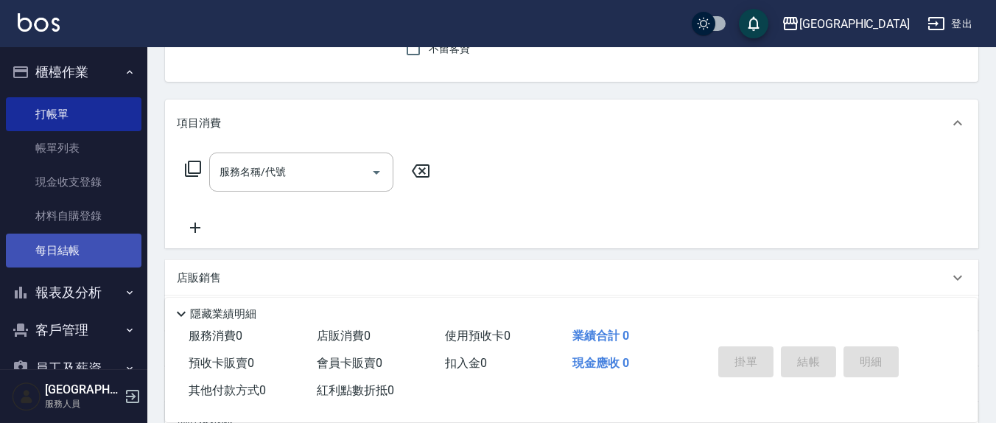
click at [72, 264] on link "每日結帳" at bounding box center [74, 251] width 136 height 34
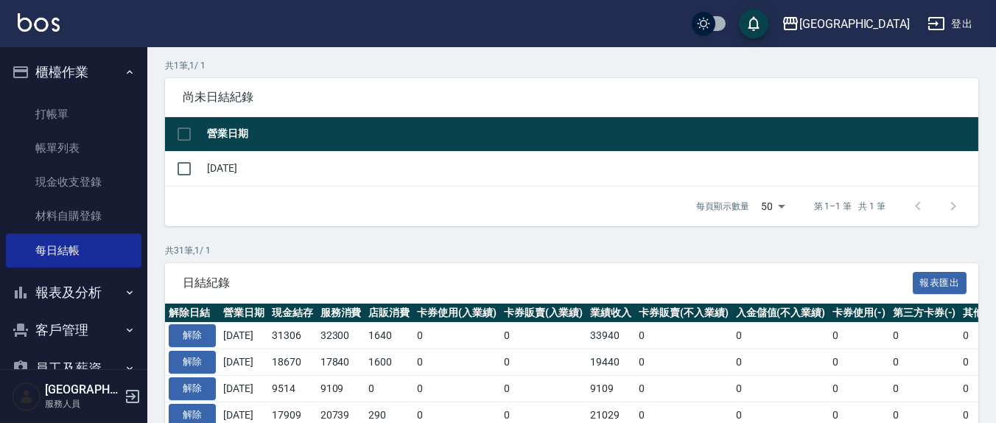
scroll to position [153, 0]
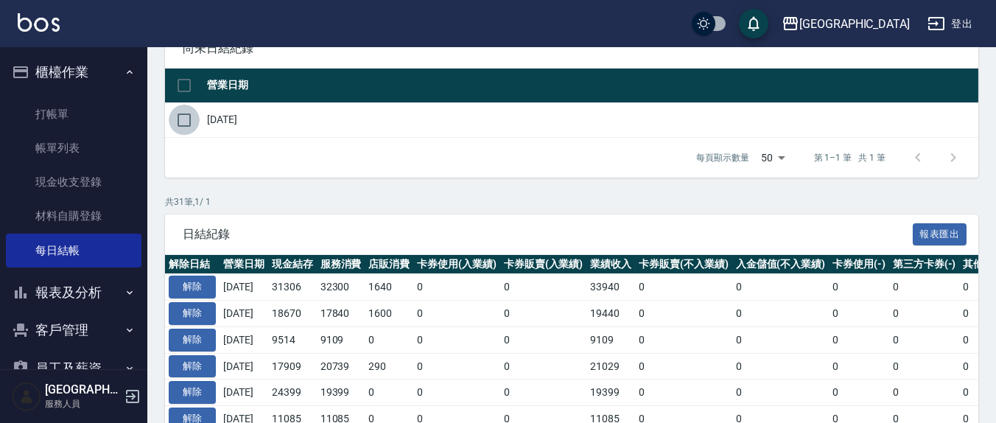
click at [183, 105] on input "checkbox" at bounding box center [184, 120] width 31 height 31
checkbox input "true"
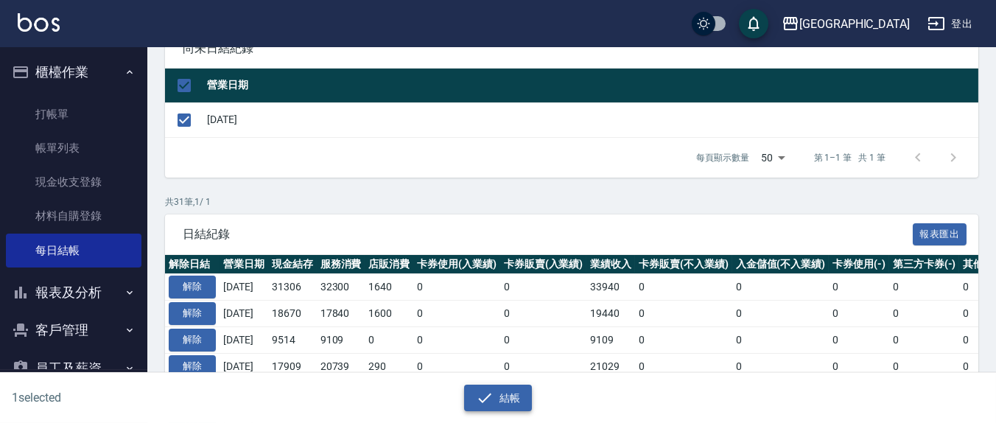
click at [511, 402] on button "結帳" at bounding box center [498, 398] width 69 height 27
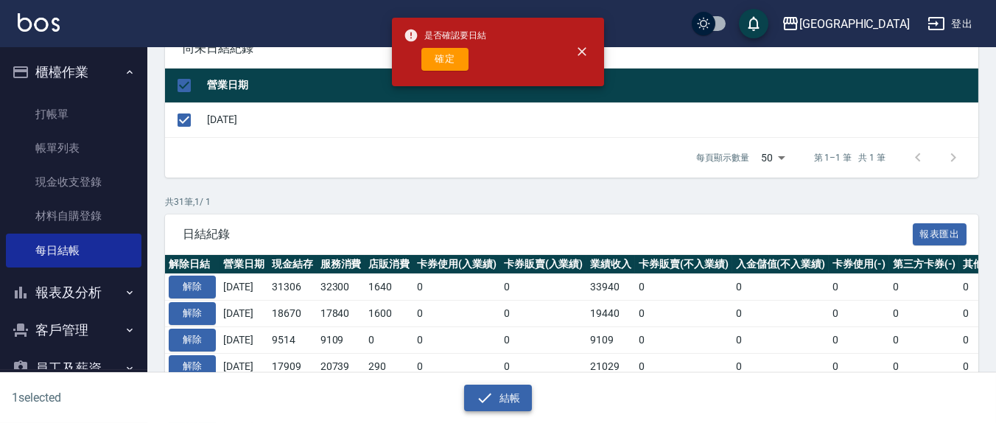
click at [488, 391] on icon "button" at bounding box center [485, 398] width 18 height 18
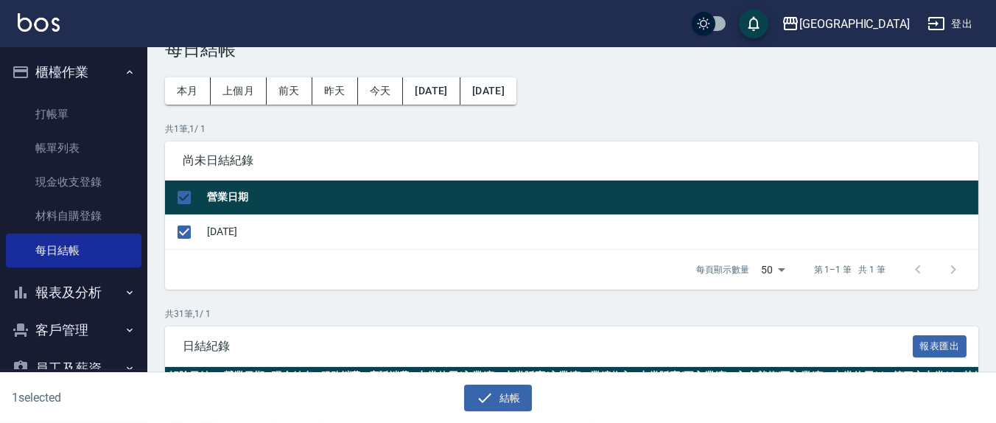
scroll to position [0, 0]
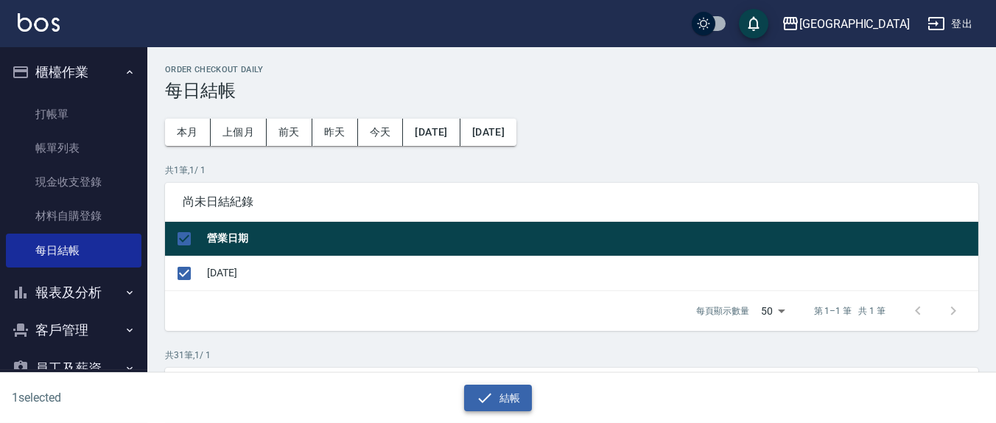
click at [505, 398] on button "結帳" at bounding box center [498, 398] width 69 height 27
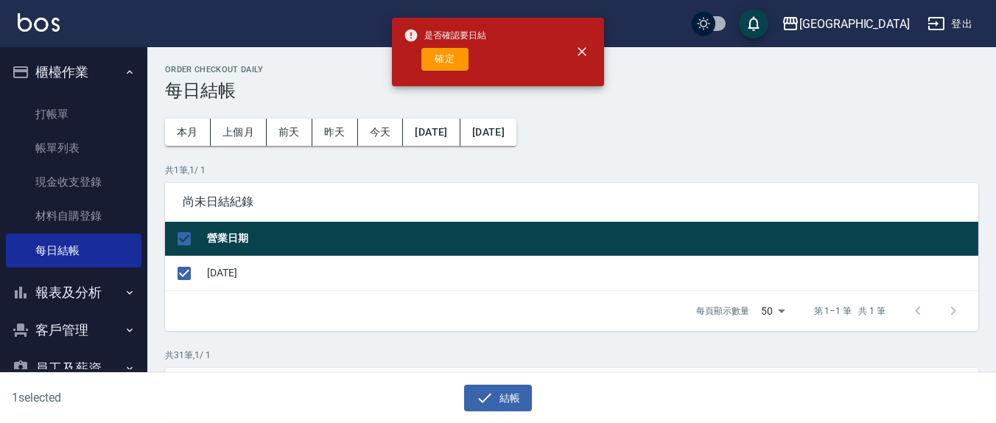
click at [447, 63] on button "確定" at bounding box center [444, 59] width 47 height 23
checkbox input "false"
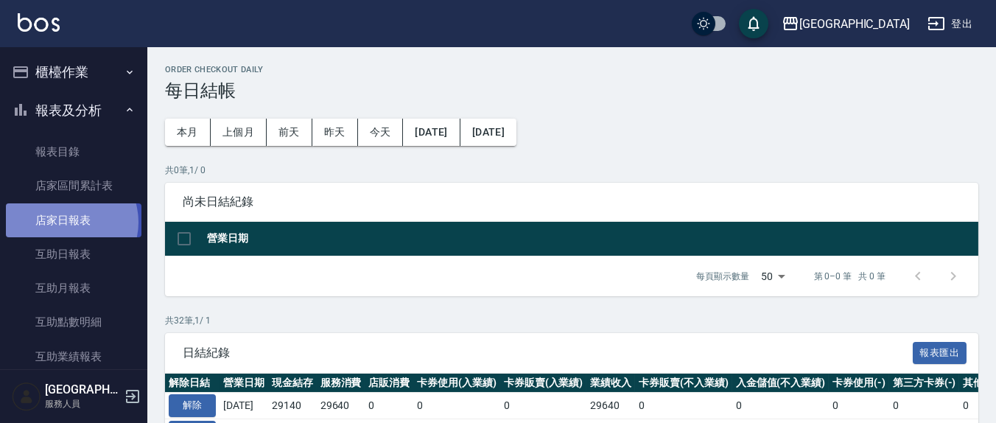
click at [66, 222] on link "店家日報表" at bounding box center [74, 220] width 136 height 34
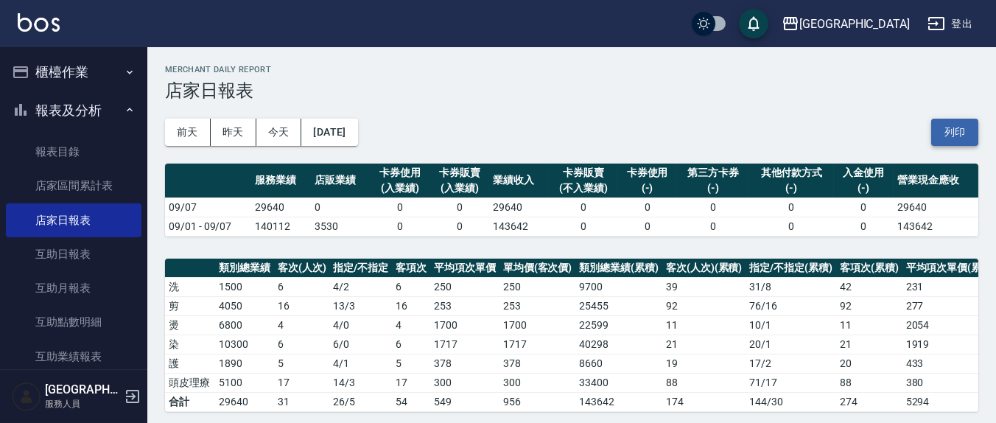
click at [977, 133] on button "列印" at bounding box center [954, 132] width 47 height 27
